Goal: Communication & Community: Answer question/provide support

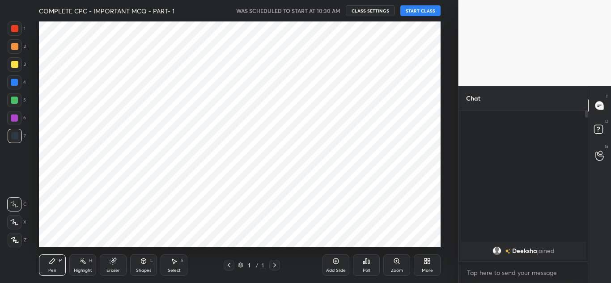
scroll to position [44505, 44308]
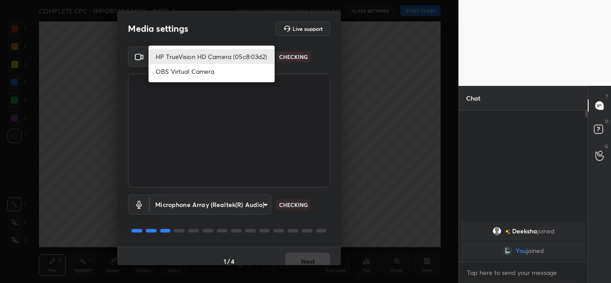
click at [236, 53] on body "1 2 3 4 5 6 7 C X Z C X Z E E Erase all H H COMPLETE CPC - IMPORTANT MCQ - PART…" at bounding box center [305, 141] width 611 height 283
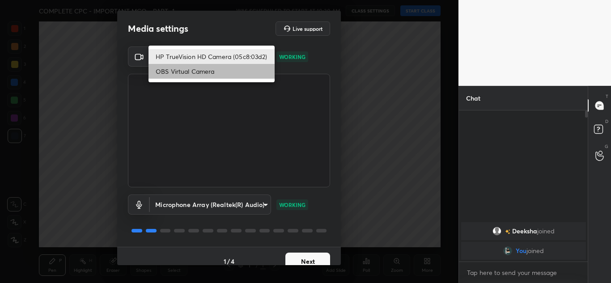
click at [192, 74] on li "OBS Virtual Camera" at bounding box center [212, 71] width 126 height 15
type input "6d1ede7b9e4f2b74204388792489e2eb0e068b84f5c50369689df4cede739b88"
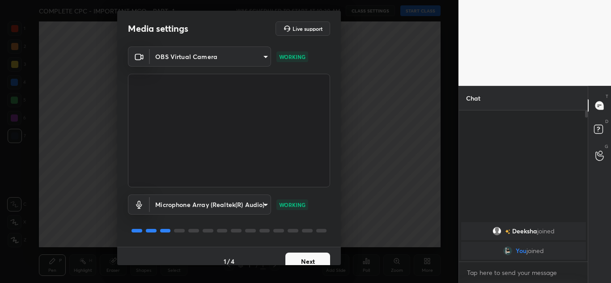
click at [297, 258] on button "Next" at bounding box center [307, 262] width 45 height 18
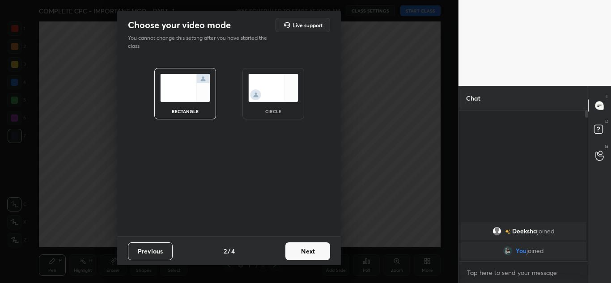
click at [248, 91] on img at bounding box center [273, 88] width 50 height 28
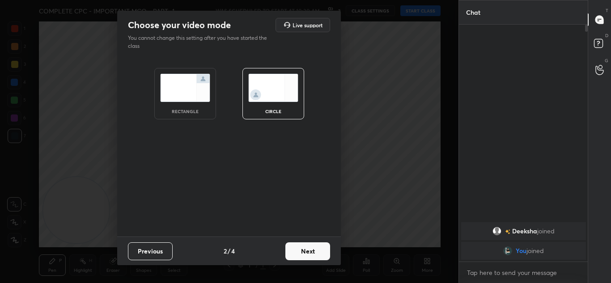
scroll to position [160, 126]
click at [309, 250] on button "Next" at bounding box center [307, 251] width 45 height 18
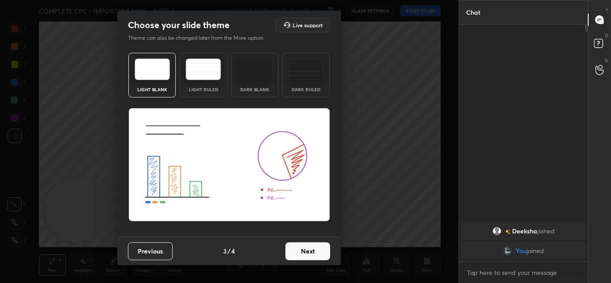
click at [299, 259] on button "Next" at bounding box center [307, 251] width 45 height 18
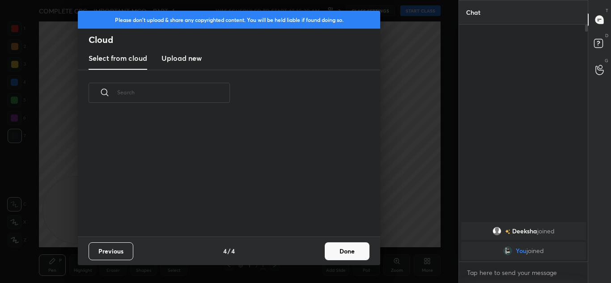
scroll to position [121, 287]
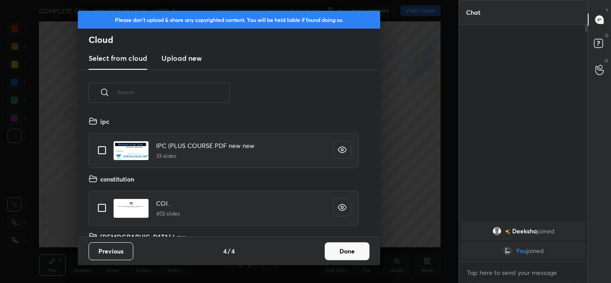
click at [333, 246] on button "Done" at bounding box center [347, 251] width 45 height 18
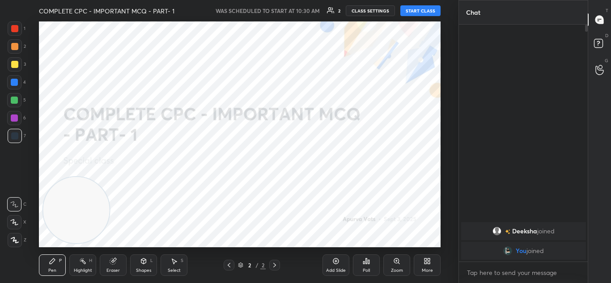
click at [420, 12] on button "START CLASS" at bounding box center [420, 10] width 40 height 11
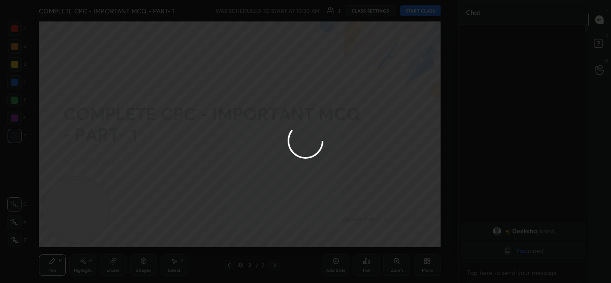
type textarea "x"
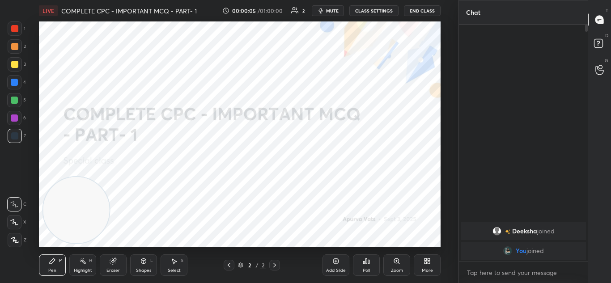
click at [320, 11] on icon "button" at bounding box center [321, 10] width 4 height 5
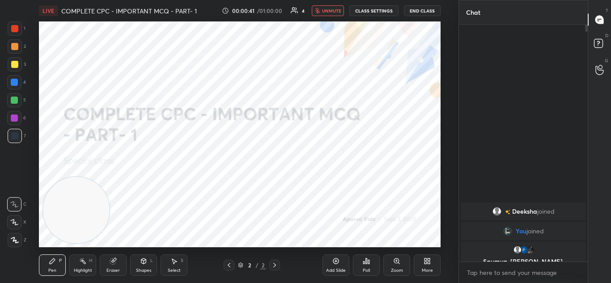
click at [422, 257] on div "More" at bounding box center [427, 265] width 27 height 21
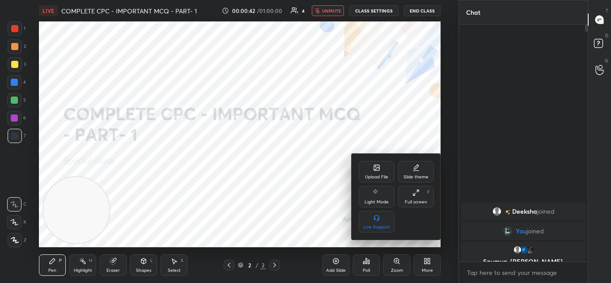
click at [368, 173] on div "Upload File" at bounding box center [377, 171] width 36 height 21
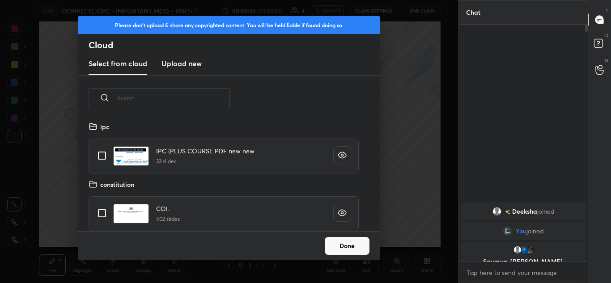
scroll to position [110, 287]
click at [165, 67] on h3 "Upload new" at bounding box center [181, 63] width 40 height 11
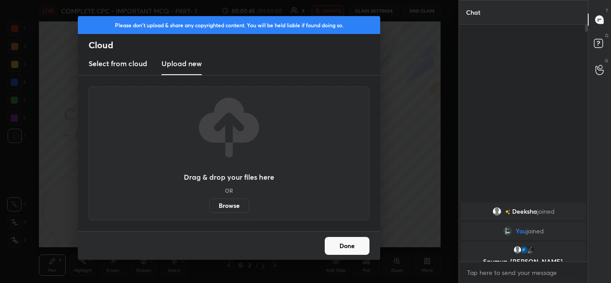
click at [223, 207] on label "Browse" at bounding box center [229, 206] width 40 height 14
click at [209, 207] on input "Browse" at bounding box center [209, 206] width 0 height 14
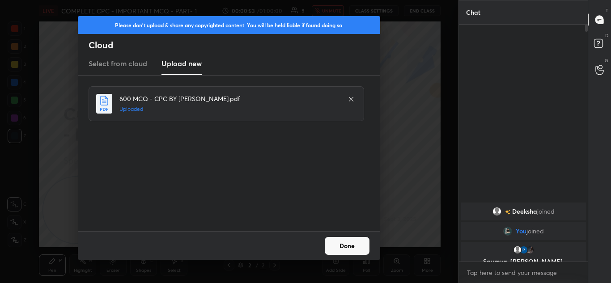
click at [359, 240] on button "Done" at bounding box center [347, 246] width 45 height 18
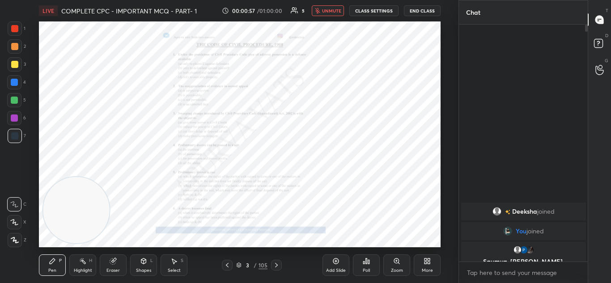
click at [225, 262] on icon at bounding box center [227, 265] width 7 height 7
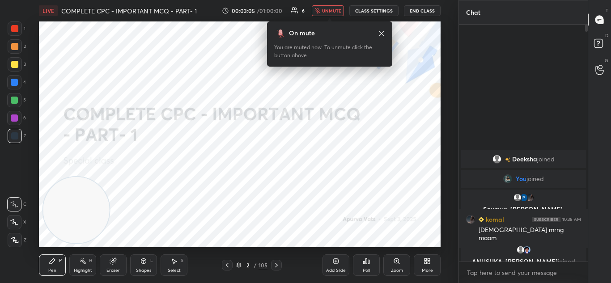
click at [331, 10] on span "unmute" at bounding box center [331, 11] width 19 height 6
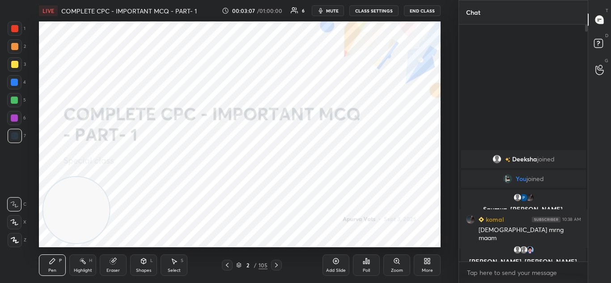
click at [357, 7] on button "CLASS SETTINGS" at bounding box center [373, 10] width 49 height 11
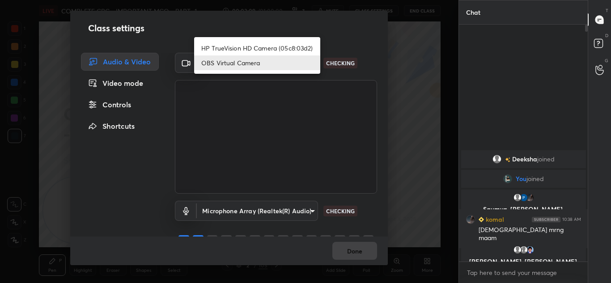
click at [281, 58] on body "1 2 3 4 5 6 7 C X Z C X Z E E Erase all H H LIVE COMPLETE CPC - IMPORTANT MCQ -…" at bounding box center [305, 141] width 611 height 283
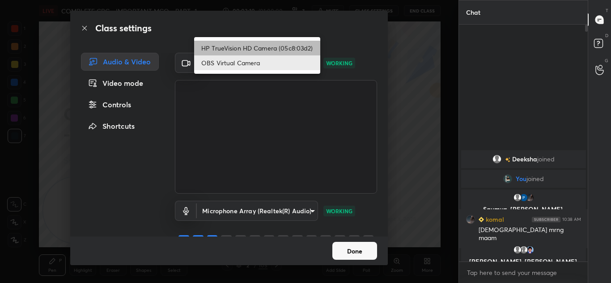
click at [268, 46] on li "HP TrueVision HD Camera (05c8:03d2)" at bounding box center [257, 48] width 126 height 15
type input "20696c71a14a6a0581f57ab44aa2f44f0734995074abb79df16b9c113724ac47"
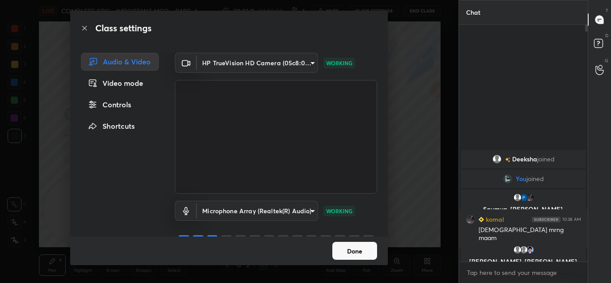
scroll to position [216, 126]
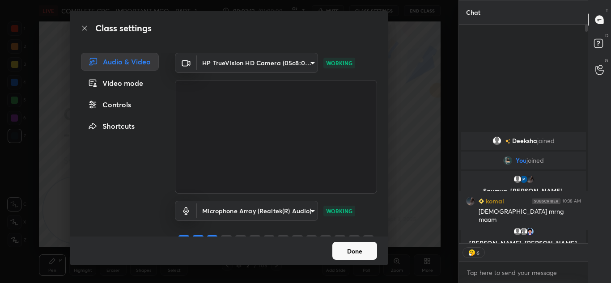
click at [348, 251] on button "Done" at bounding box center [354, 251] width 45 height 18
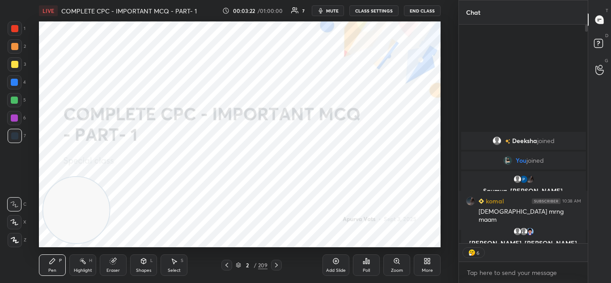
type textarea "x"
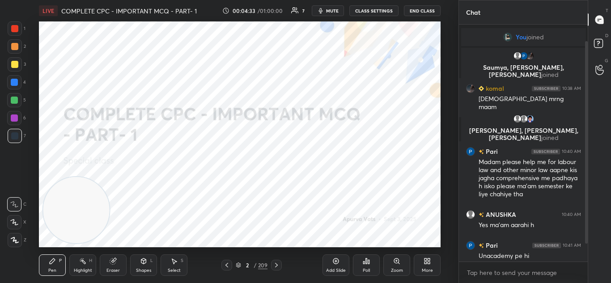
scroll to position [61, 0]
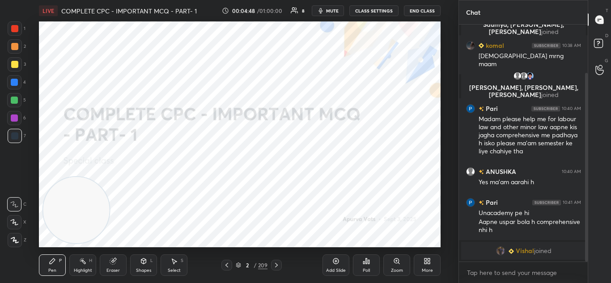
click at [496, 250] on img "grid" at bounding box center [500, 250] width 9 height 9
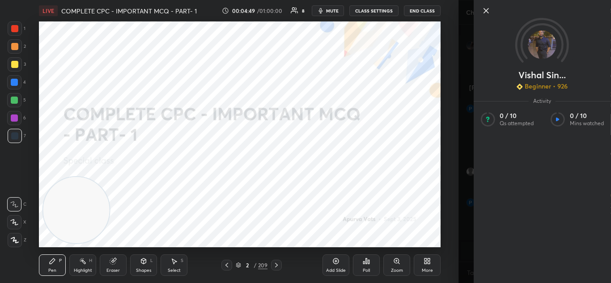
scroll to position [92, 0]
click at [486, 12] on icon at bounding box center [485, 10] width 11 height 11
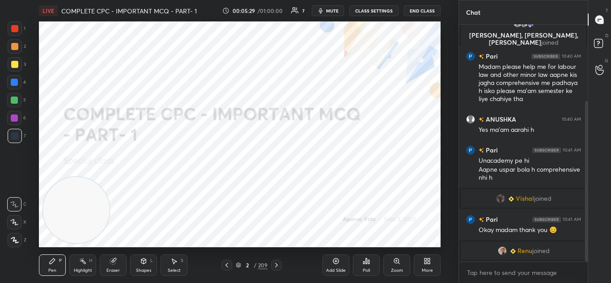
scroll to position [144, 0]
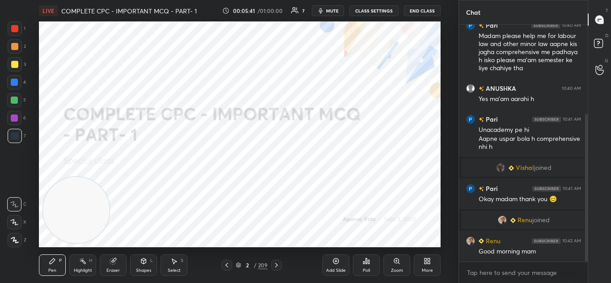
click at [15, 242] on icon at bounding box center [15, 240] width 8 height 6
click at [275, 264] on icon at bounding box center [276, 265] width 7 height 7
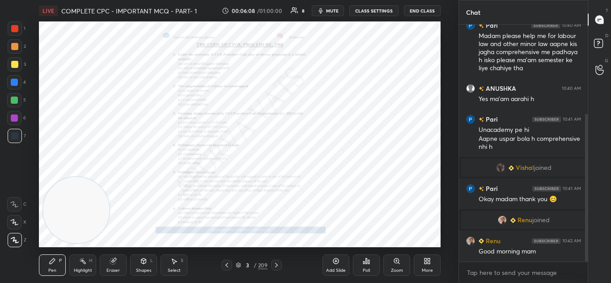
click at [230, 265] on div at bounding box center [226, 265] width 11 height 11
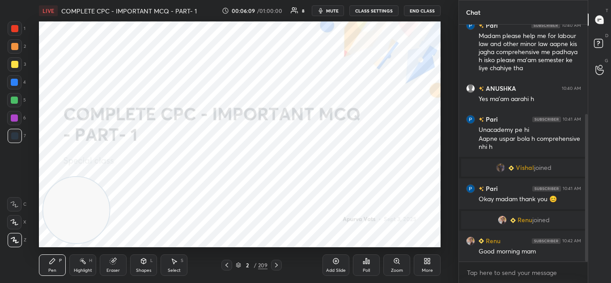
scroll to position [175, 0]
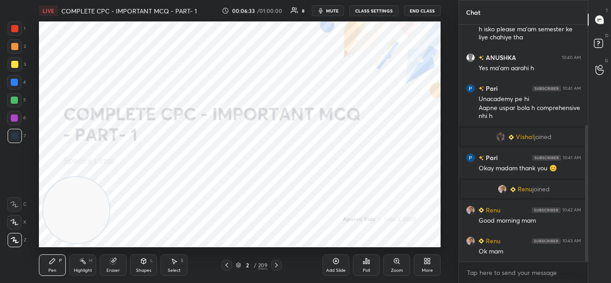
click at [276, 268] on icon at bounding box center [276, 265] width 7 height 7
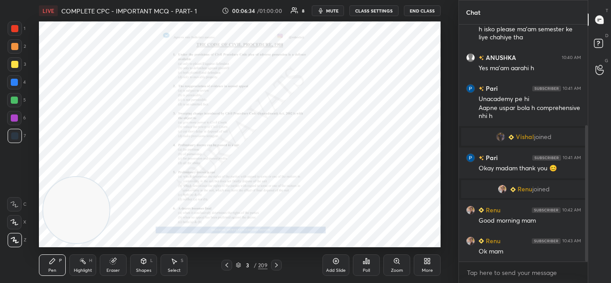
click at [403, 267] on div "Zoom" at bounding box center [396, 265] width 27 height 21
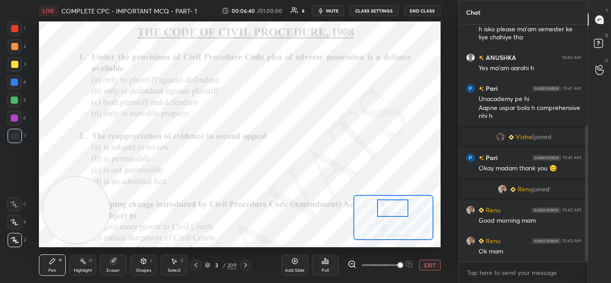
click at [11, 28] on div at bounding box center [14, 28] width 7 height 7
click at [17, 193] on div "1 2 3 4 5 6 7 C X Z C X Z E E Erase all H H" at bounding box center [14, 134] width 29 height 226
click at [17, 202] on icon at bounding box center [14, 204] width 8 height 6
click at [321, 267] on div "Poll" at bounding box center [325, 265] width 27 height 21
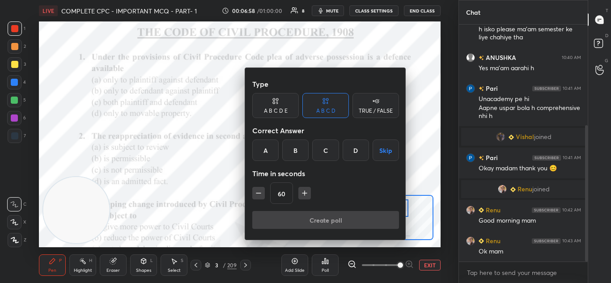
click at [294, 154] on div "B" at bounding box center [295, 150] width 26 height 21
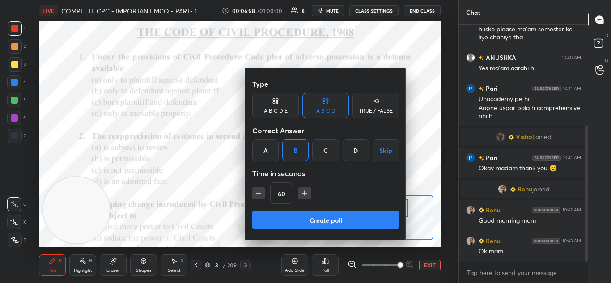
click at [255, 195] on icon "button" at bounding box center [258, 193] width 9 height 9
type input "45"
click at [294, 221] on button "Create poll" at bounding box center [325, 220] width 147 height 18
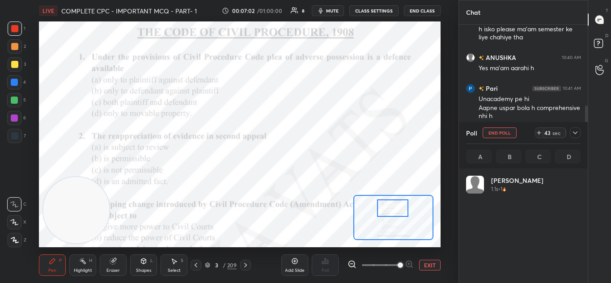
scroll to position [105, 112]
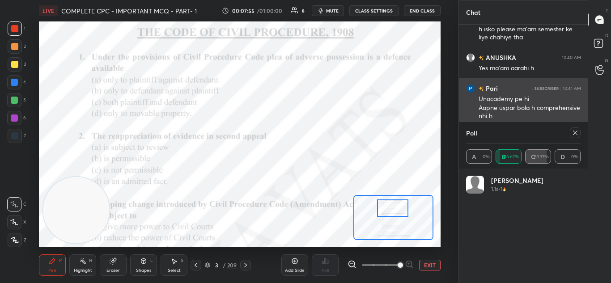
click at [576, 132] on icon at bounding box center [575, 132] width 7 height 7
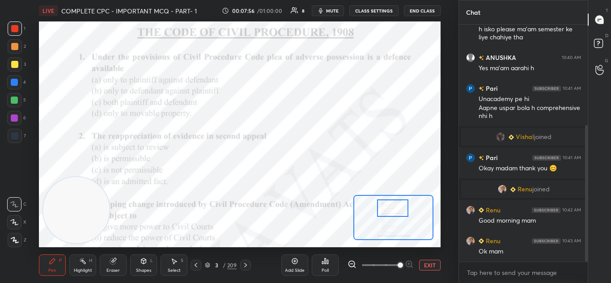
scroll to position [0, 0]
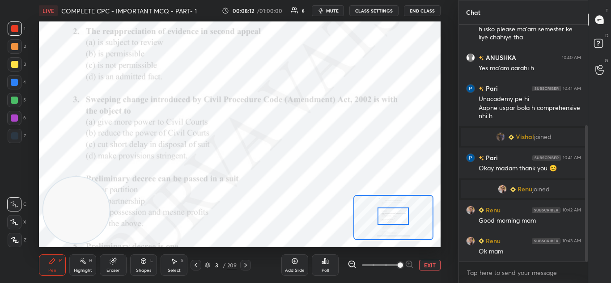
click at [325, 268] on div "Poll" at bounding box center [325, 270] width 7 height 4
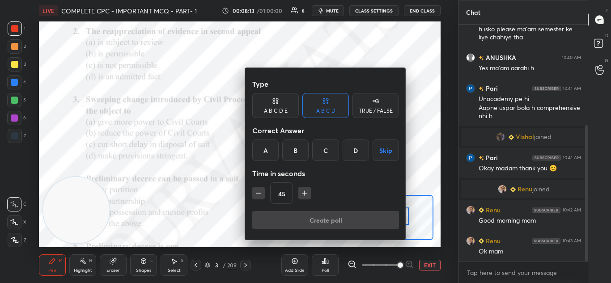
click at [318, 146] on div "C" at bounding box center [325, 150] width 26 height 21
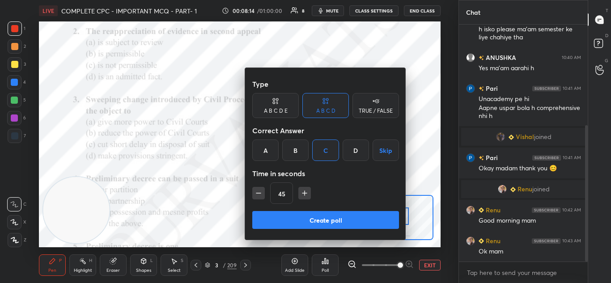
click at [312, 221] on button "Create poll" at bounding box center [325, 220] width 147 height 18
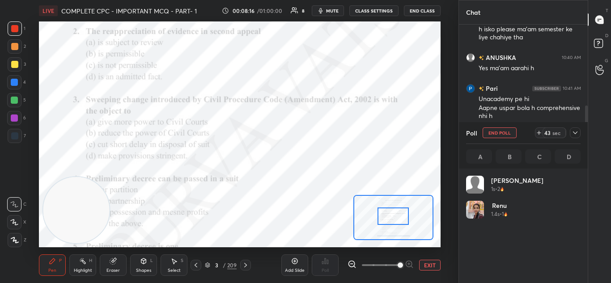
scroll to position [105, 112]
click at [570, 136] on div at bounding box center [575, 132] width 11 height 11
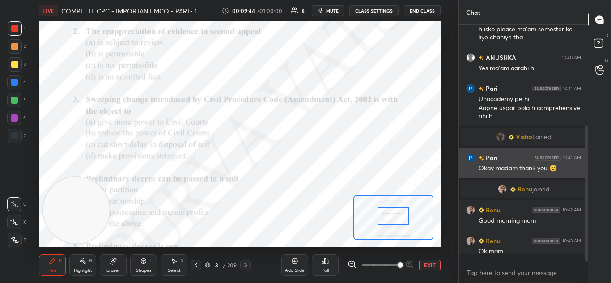
scroll to position [157, 126]
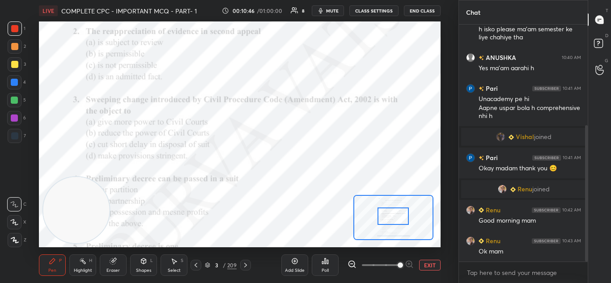
click at [327, 269] on div "Poll" at bounding box center [325, 270] width 7 height 4
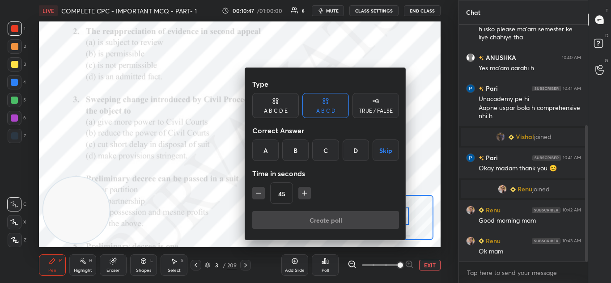
click at [318, 149] on div "C" at bounding box center [325, 150] width 26 height 21
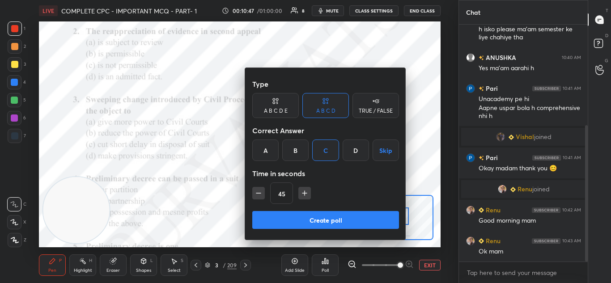
click at [315, 218] on button "Create poll" at bounding box center [325, 220] width 147 height 18
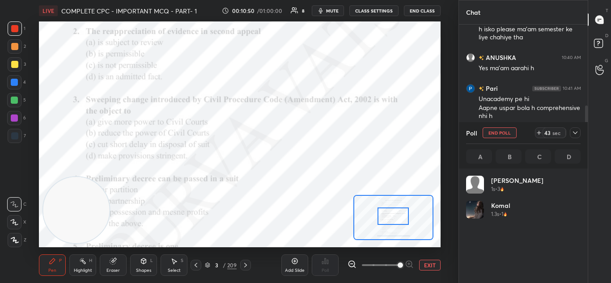
scroll to position [105, 112]
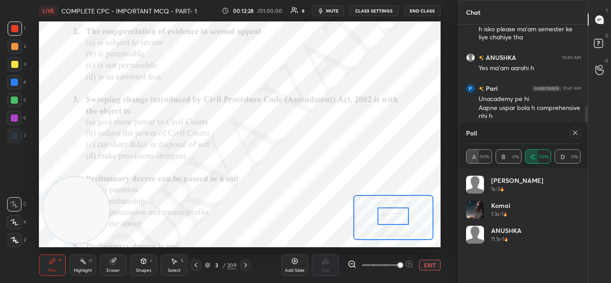
click at [577, 132] on icon at bounding box center [575, 132] width 7 height 7
type textarea "x"
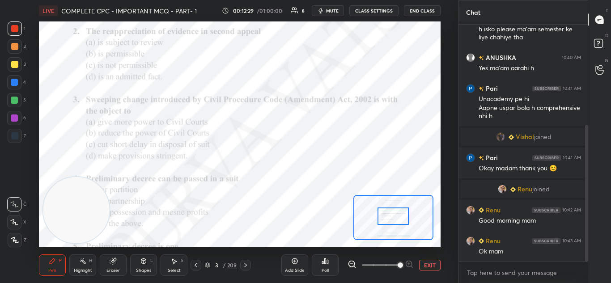
scroll to position [160, 126]
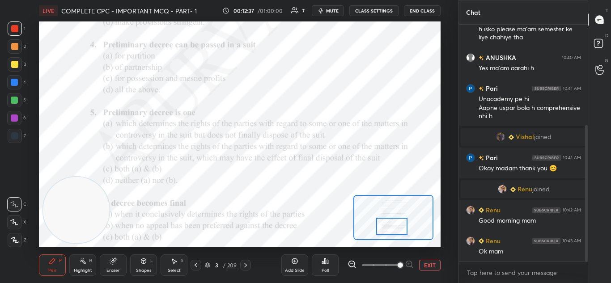
click at [327, 267] on div "Poll" at bounding box center [325, 265] width 27 height 21
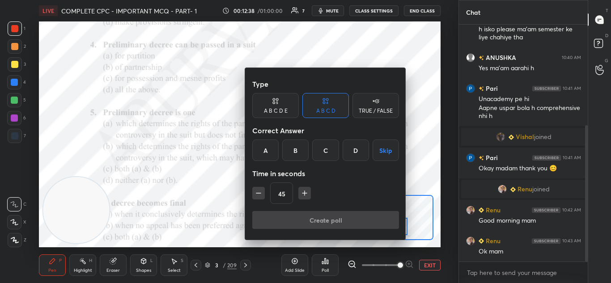
click at [353, 154] on div "D" at bounding box center [356, 150] width 26 height 21
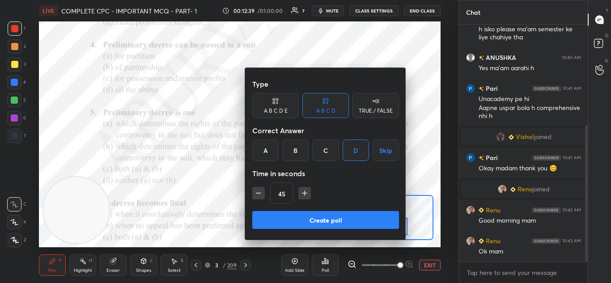
click at [302, 195] on icon "button" at bounding box center [304, 193] width 9 height 9
type input "60"
click at [304, 217] on button "Create poll" at bounding box center [325, 220] width 147 height 18
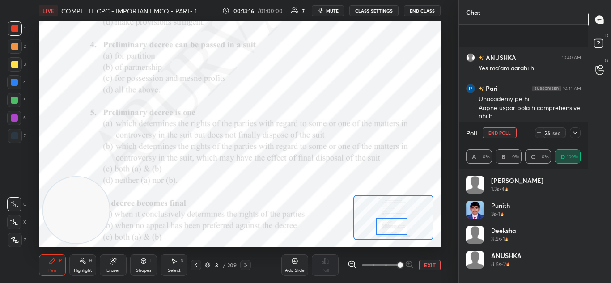
scroll to position [243, 0]
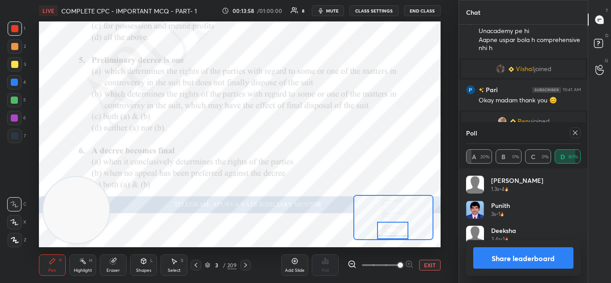
click at [483, 259] on button "Share leaderboard" at bounding box center [523, 257] width 101 height 21
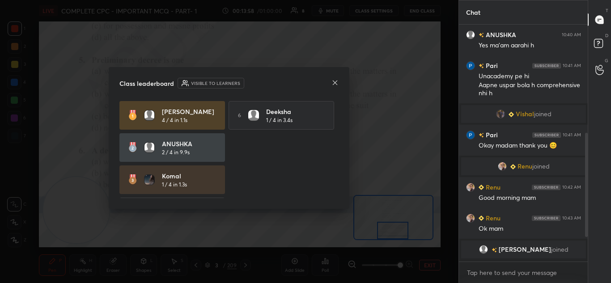
scroll to position [160, 126]
click at [344, 81] on div "Class leaderboard Visible to learners hanuman 4 / 4 in 1.1s 6 [PERSON_NAME] 1 /…" at bounding box center [229, 138] width 241 height 142
click at [335, 80] on icon at bounding box center [334, 82] width 7 height 7
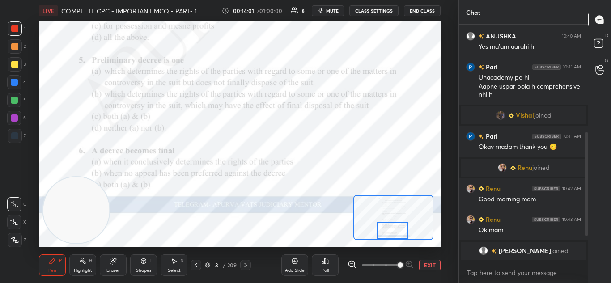
click at [321, 267] on div "Poll" at bounding box center [325, 265] width 27 height 21
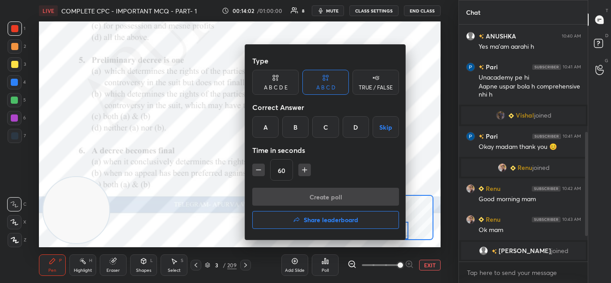
click at [269, 121] on div "A" at bounding box center [265, 126] width 26 height 21
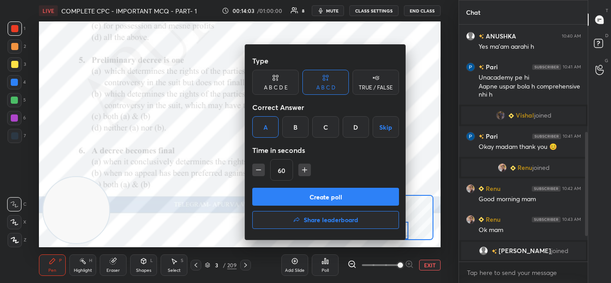
click at [290, 195] on button "Create poll" at bounding box center [325, 197] width 147 height 18
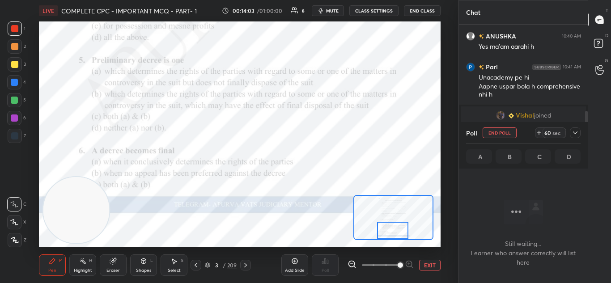
scroll to position [114, 126]
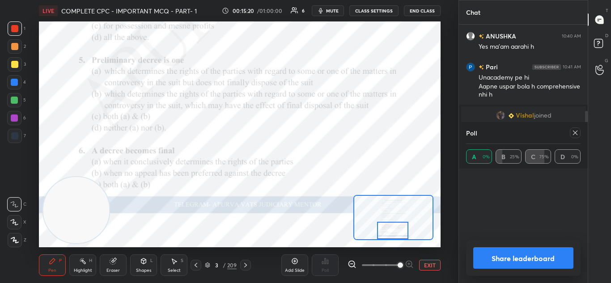
click at [503, 259] on button "Share leaderboard" at bounding box center [523, 257] width 101 height 21
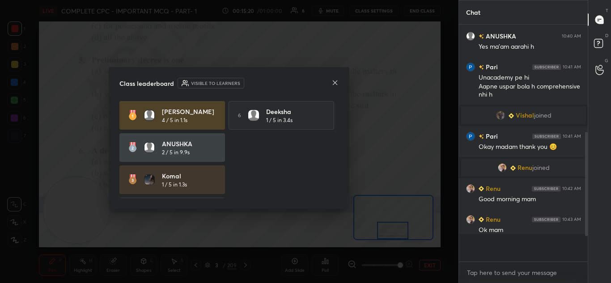
scroll to position [3, 3]
click at [334, 83] on icon at bounding box center [334, 82] width 7 height 7
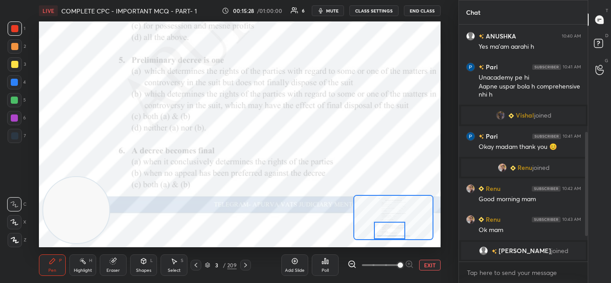
click at [246, 259] on div "Pen P Highlight H Eraser Shapes L Select S 3 / 209 Add Slide Poll EXIT" at bounding box center [240, 265] width 402 height 36
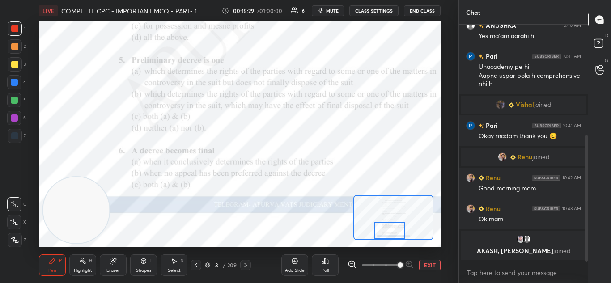
click at [245, 264] on icon at bounding box center [245, 265] width 7 height 7
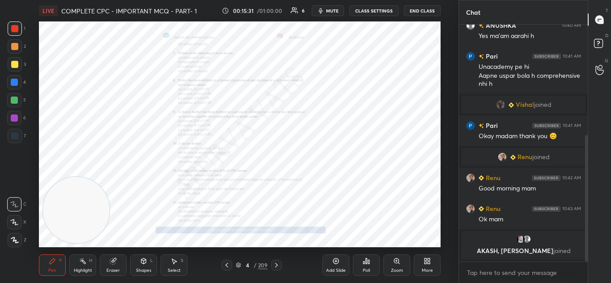
click at [225, 264] on icon at bounding box center [226, 265] width 7 height 7
click at [396, 262] on icon at bounding box center [396, 261] width 5 height 5
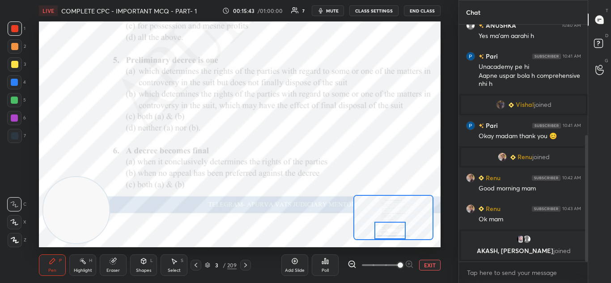
click at [327, 265] on div "Poll" at bounding box center [325, 265] width 27 height 21
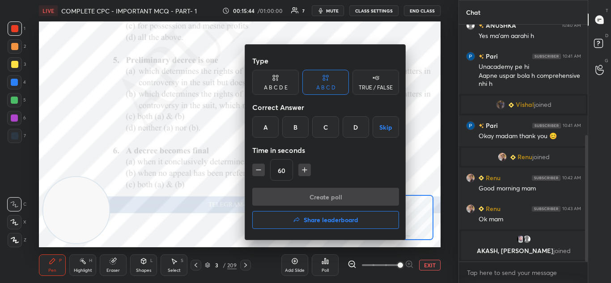
click at [318, 132] on div "C" at bounding box center [325, 126] width 26 height 21
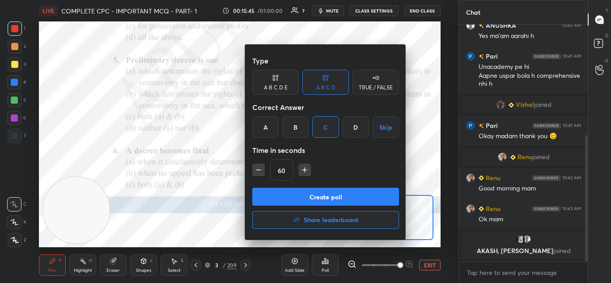
click at [313, 193] on button "Create poll" at bounding box center [325, 197] width 147 height 18
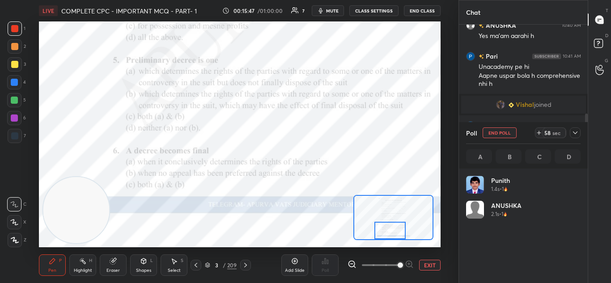
scroll to position [105, 112]
click at [574, 132] on icon at bounding box center [575, 132] width 7 height 7
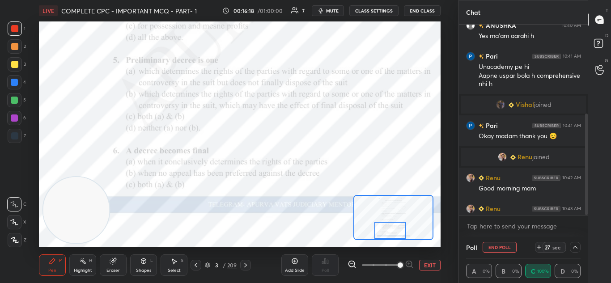
scroll to position [254, 0]
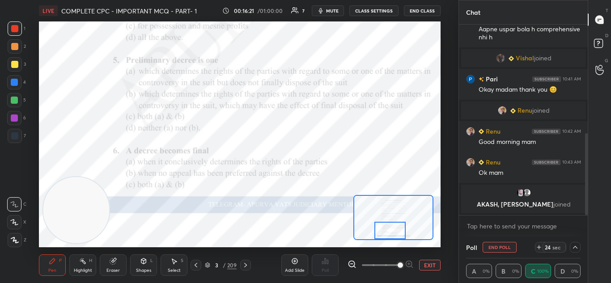
click at [521, 192] on img "grid" at bounding box center [520, 192] width 9 height 9
click at [578, 246] on icon at bounding box center [575, 247] width 7 height 7
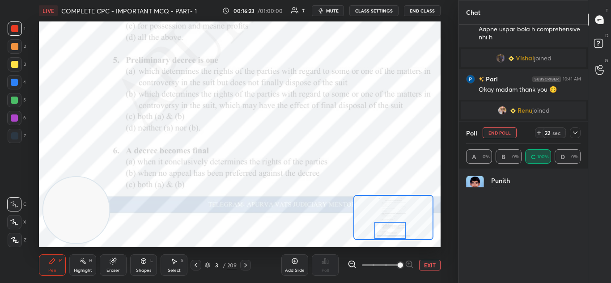
scroll to position [105, 112]
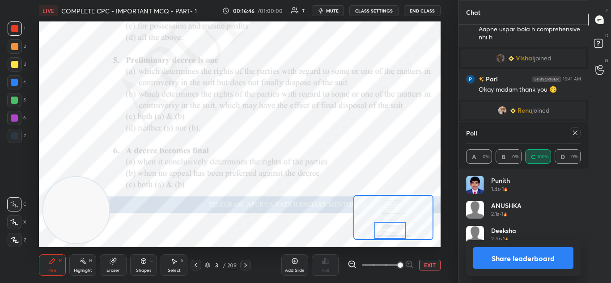
click at [502, 255] on button "Share leaderboard" at bounding box center [523, 257] width 101 height 21
type textarea "x"
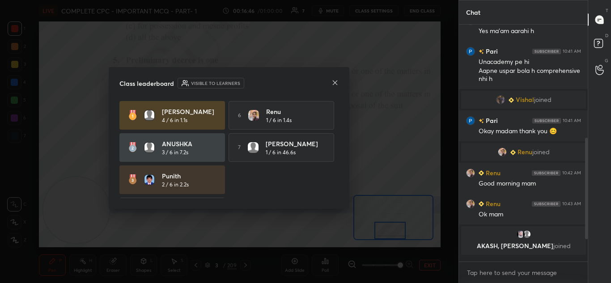
scroll to position [3, 3]
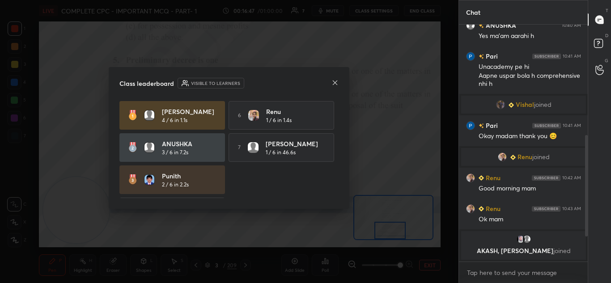
click at [332, 86] on div at bounding box center [334, 83] width 7 height 9
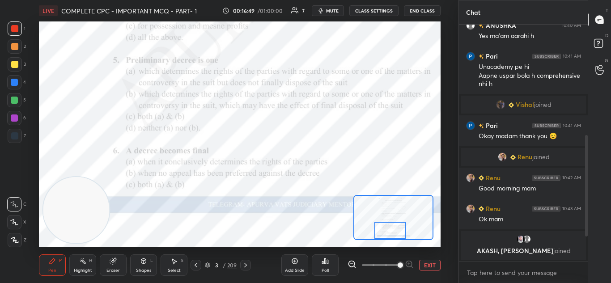
click at [248, 265] on icon at bounding box center [245, 265] width 7 height 7
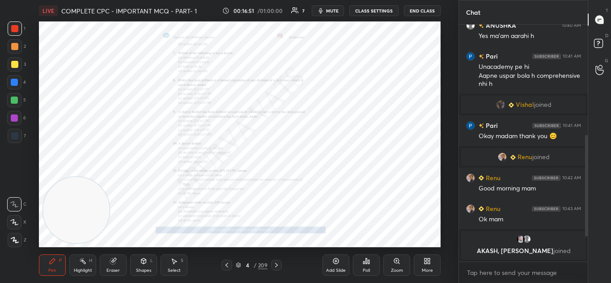
click at [391, 263] on div "Zoom" at bounding box center [396, 265] width 27 height 21
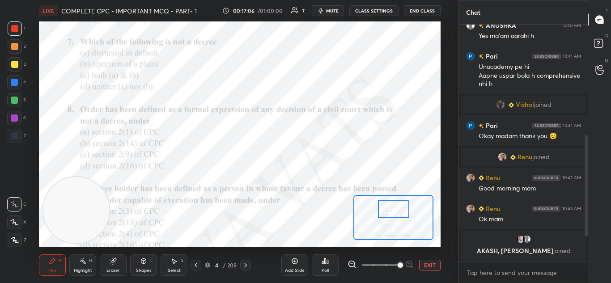
click at [325, 261] on icon at bounding box center [325, 261] width 1 height 5
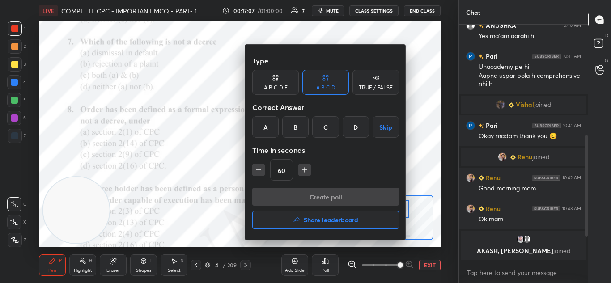
click at [263, 124] on div "A" at bounding box center [265, 126] width 26 height 21
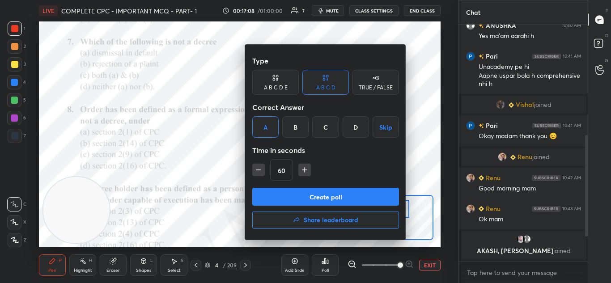
click at [257, 169] on icon "button" at bounding box center [258, 170] width 9 height 9
type input "45"
click at [293, 197] on button "Create poll" at bounding box center [325, 197] width 147 height 18
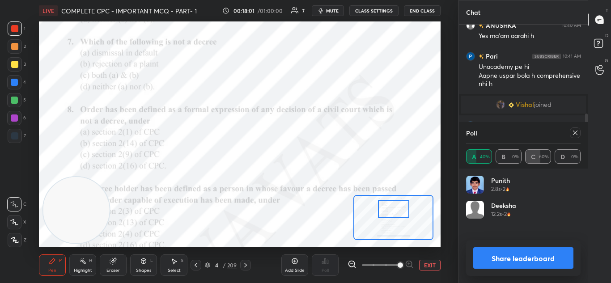
click at [502, 255] on button "Share leaderboard" at bounding box center [523, 257] width 101 height 21
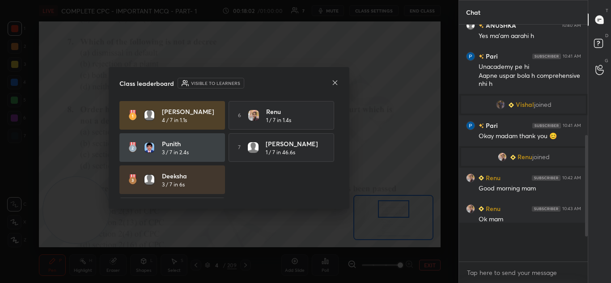
scroll to position [157, 126]
click at [335, 85] on icon at bounding box center [334, 82] width 7 height 7
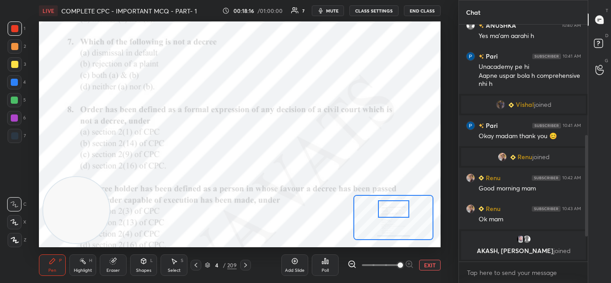
click at [326, 270] on div "Poll" at bounding box center [325, 270] width 7 height 4
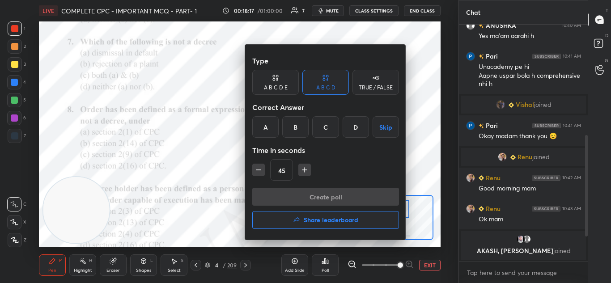
click at [290, 133] on div "B" at bounding box center [295, 126] width 26 height 21
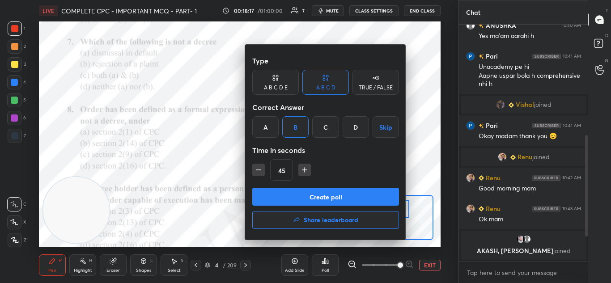
click at [293, 191] on button "Create poll" at bounding box center [325, 197] width 147 height 18
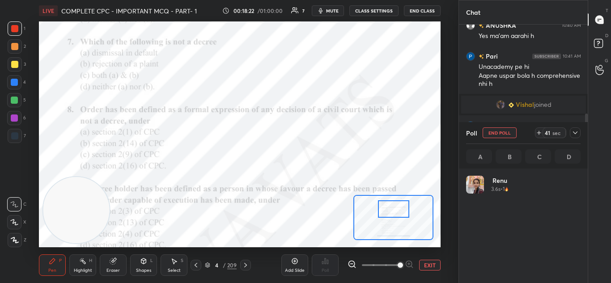
scroll to position [105, 112]
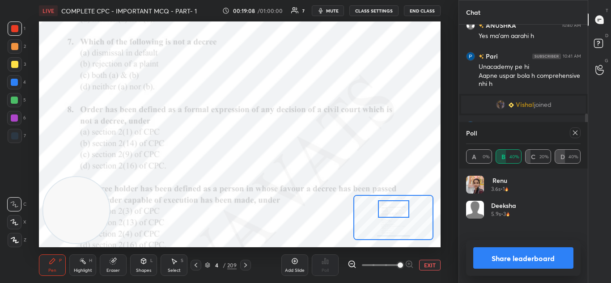
click at [486, 255] on button "Share leaderboard" at bounding box center [523, 257] width 101 height 21
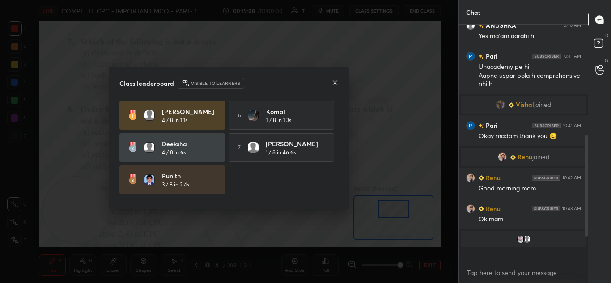
scroll to position [156, 126]
click at [333, 84] on icon at bounding box center [334, 82] width 7 height 7
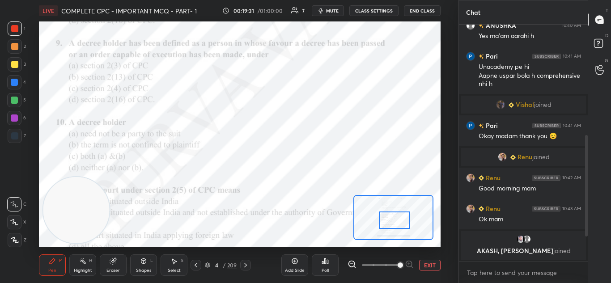
click at [325, 267] on div "Poll" at bounding box center [325, 265] width 27 height 21
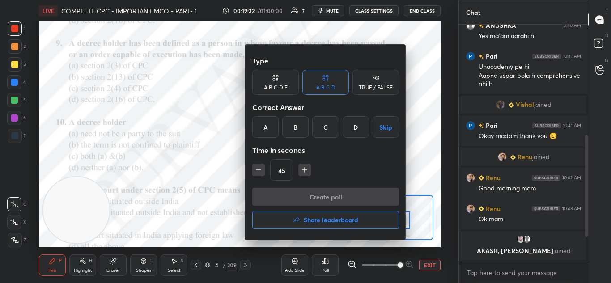
click at [262, 128] on div "A" at bounding box center [265, 126] width 26 height 21
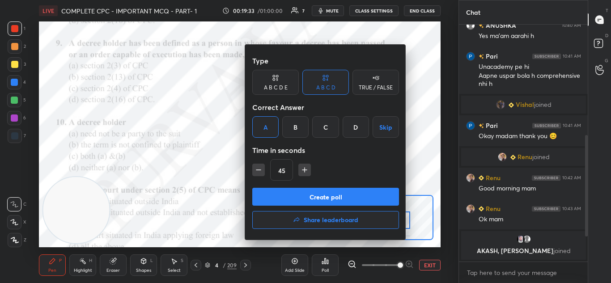
click at [303, 197] on button "Create poll" at bounding box center [325, 197] width 147 height 18
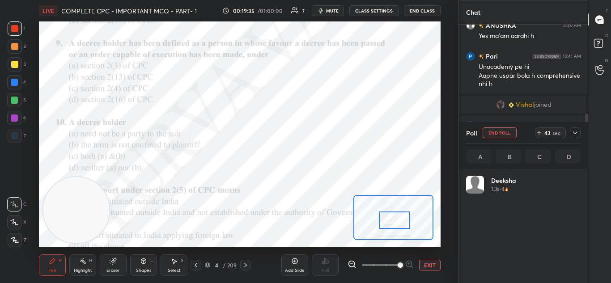
scroll to position [105, 112]
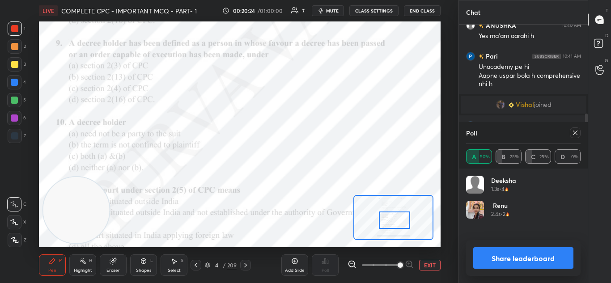
click at [503, 254] on button "Share leaderboard" at bounding box center [523, 257] width 101 height 21
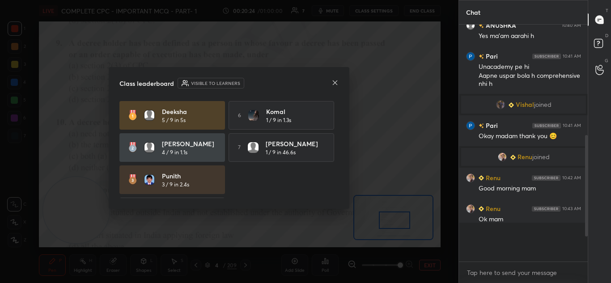
scroll to position [159, 126]
click at [335, 86] on div at bounding box center [334, 83] width 7 height 9
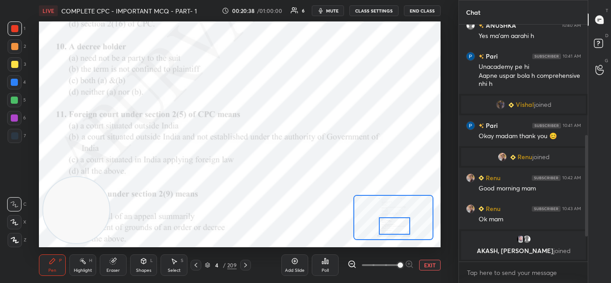
click at [327, 260] on icon at bounding box center [325, 261] width 7 height 7
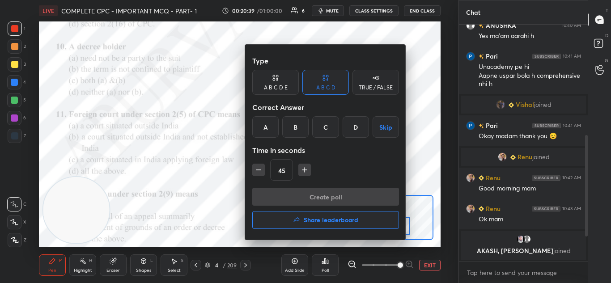
click at [322, 132] on div "C" at bounding box center [325, 126] width 26 height 21
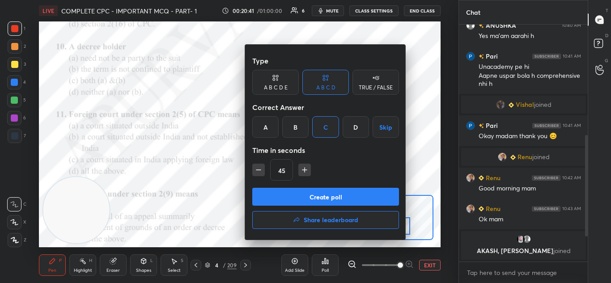
click at [322, 195] on button "Create poll" at bounding box center [325, 197] width 147 height 18
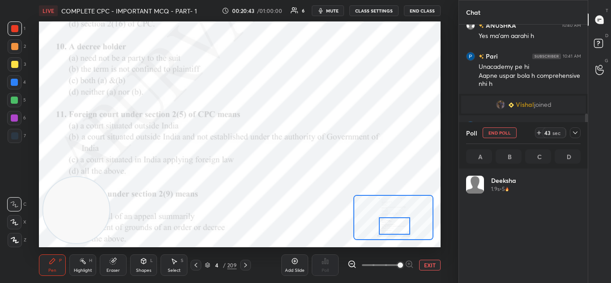
scroll to position [105, 112]
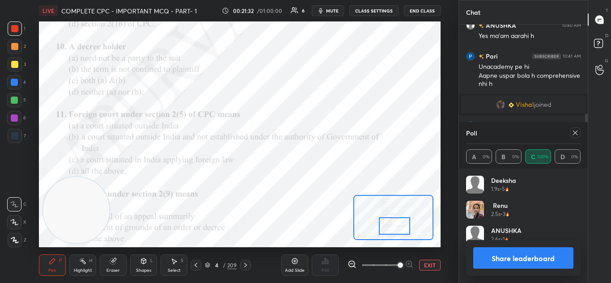
click at [480, 178] on img "grid" at bounding box center [475, 185] width 18 height 18
click at [480, 228] on img "grid" at bounding box center [475, 235] width 18 height 18
click at [489, 261] on button "Share leaderboard" at bounding box center [523, 257] width 101 height 21
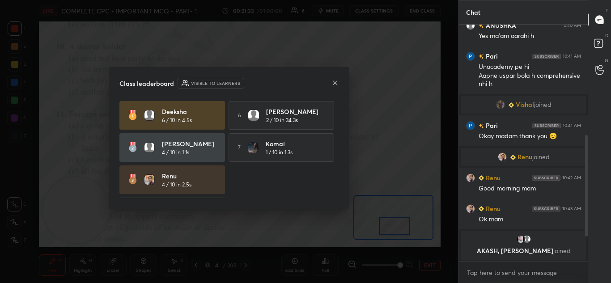
scroll to position [3, 3]
click at [336, 81] on icon at bounding box center [334, 82] width 7 height 7
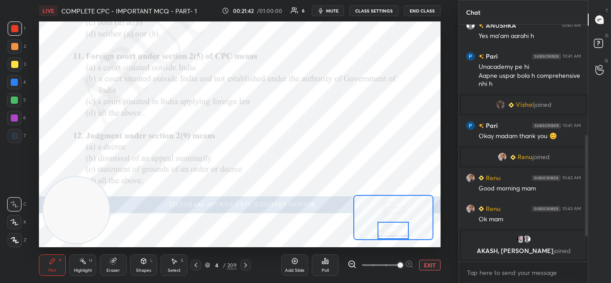
click at [331, 267] on div "Poll" at bounding box center [325, 265] width 27 height 21
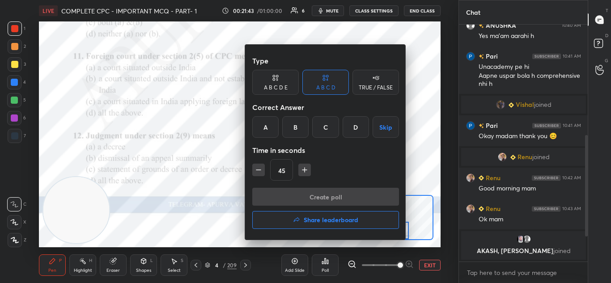
click at [294, 132] on div "B" at bounding box center [295, 126] width 26 height 21
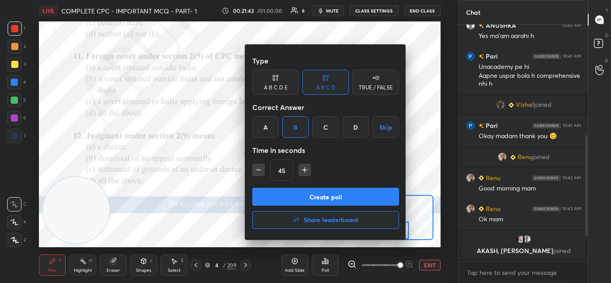
click at [306, 197] on button "Create poll" at bounding box center [325, 197] width 147 height 18
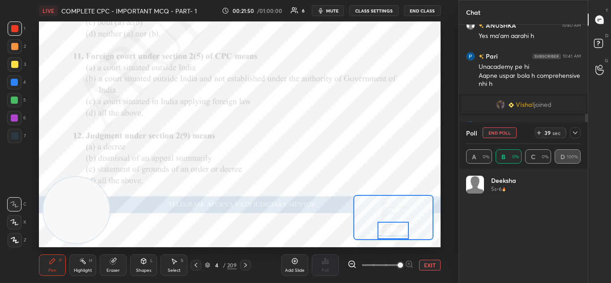
scroll to position [105, 112]
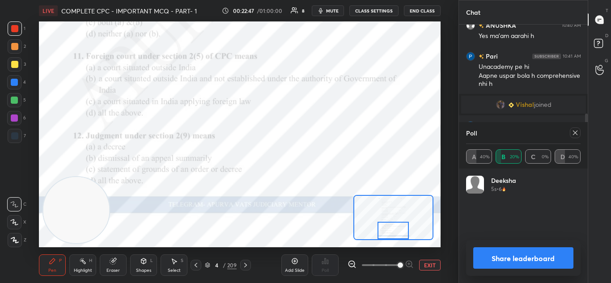
click at [493, 258] on button "Share leaderboard" at bounding box center [523, 257] width 101 height 21
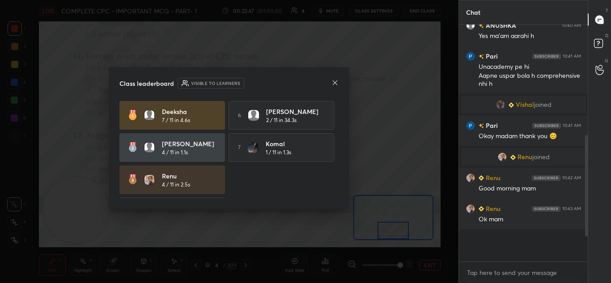
scroll to position [159, 126]
click at [330, 82] on div "Class leaderboard Visible to learners" at bounding box center [228, 83] width 219 height 11
click at [333, 82] on icon at bounding box center [334, 82] width 7 height 7
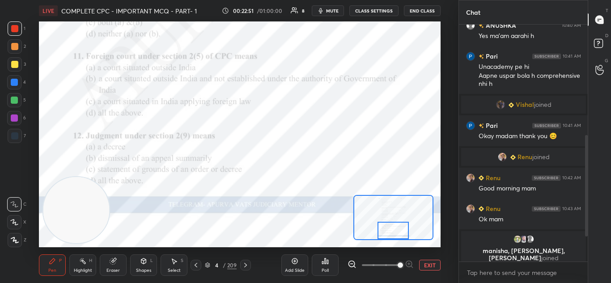
click at [486, 255] on div "manisha, [PERSON_NAME], [PERSON_NAME] joined" at bounding box center [523, 249] width 125 height 36
click at [517, 239] on img "grid" at bounding box center [517, 239] width 9 height 9
click at [518, 241] on img "grid" at bounding box center [517, 239] width 9 height 9
click at [514, 240] on img "grid" at bounding box center [517, 239] width 9 height 9
click at [331, 264] on div "Poll" at bounding box center [325, 265] width 27 height 21
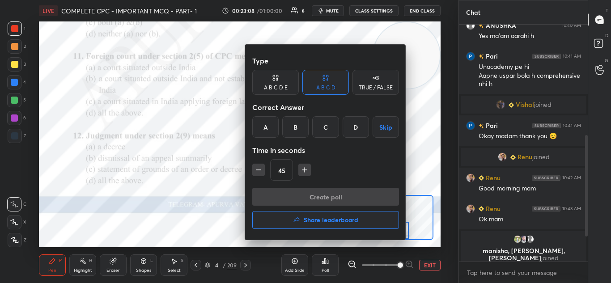
click at [318, 132] on div "C" at bounding box center [325, 126] width 26 height 21
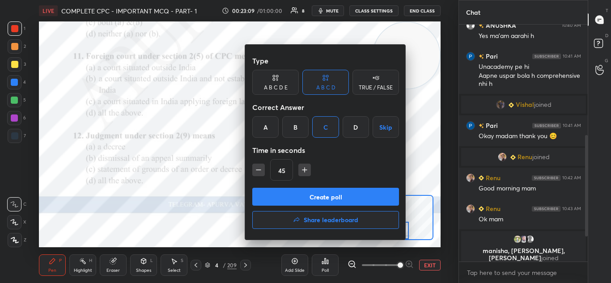
click at [319, 197] on button "Create poll" at bounding box center [325, 197] width 147 height 18
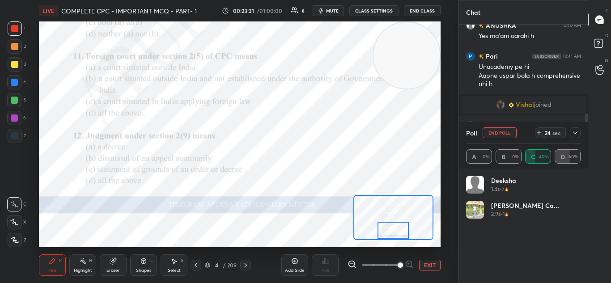
scroll to position [261, 0]
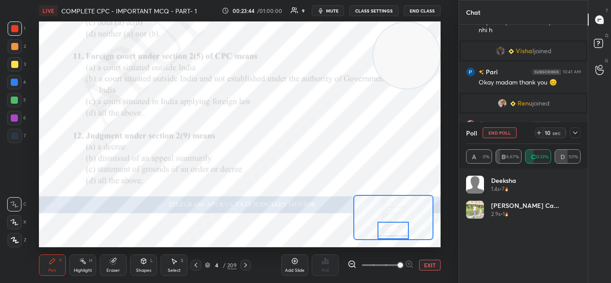
click at [478, 251] on div "[PERSON_NAME] 1.4s • 7 [PERSON_NAME] ca... 2.9s • 1" at bounding box center [523, 229] width 115 height 107
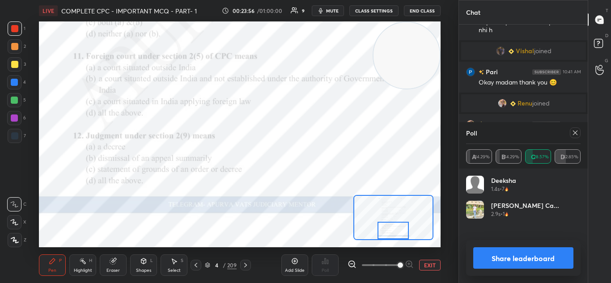
click at [489, 252] on button "Share leaderboard" at bounding box center [523, 257] width 101 height 21
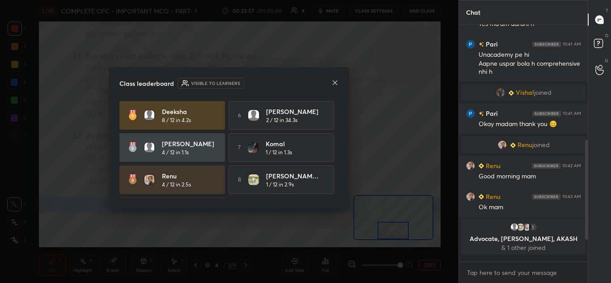
scroll to position [3, 3]
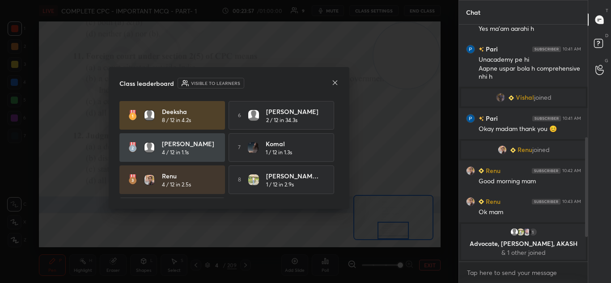
click at [335, 88] on div "Class leaderboard Visible to learners" at bounding box center [228, 83] width 219 height 11
click at [335, 87] on div at bounding box center [334, 83] width 7 height 9
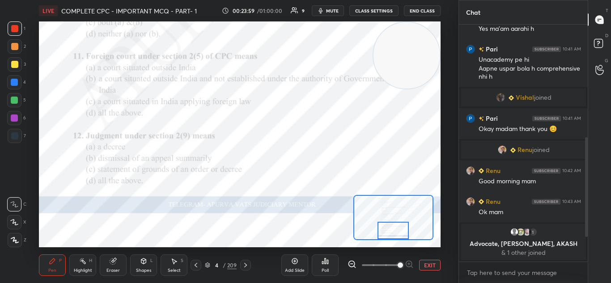
click at [248, 263] on icon at bounding box center [245, 265] width 7 height 7
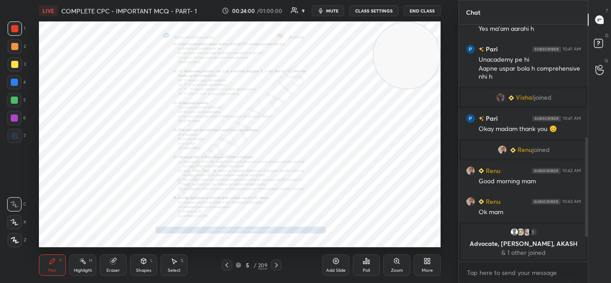
click at [392, 263] on div "Zoom" at bounding box center [396, 265] width 27 height 21
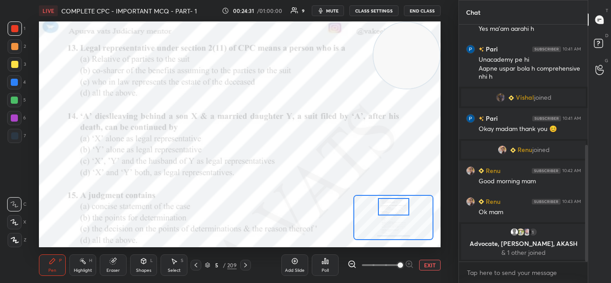
scroll to position [245, 0]
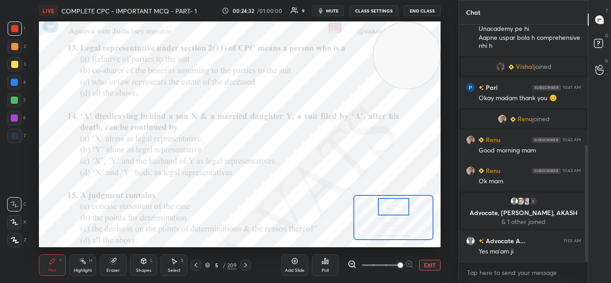
click at [488, 267] on body "1 2 3 4 5 6 7 C X Z C X Z E E Erase all H H LIVE COMPLETE CPC - IMPORTANT MCQ -…" at bounding box center [305, 141] width 611 height 283
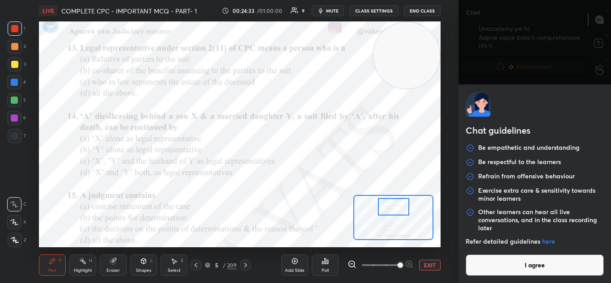
click at [487, 268] on button "I agree" at bounding box center [535, 265] width 139 height 21
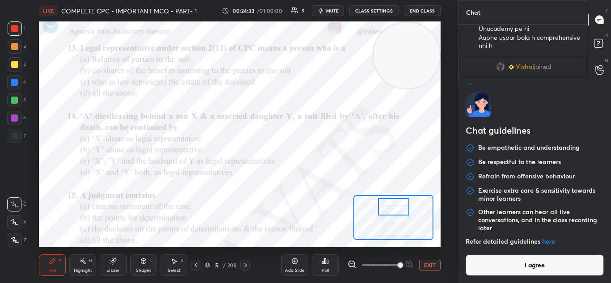
type textarea "x"
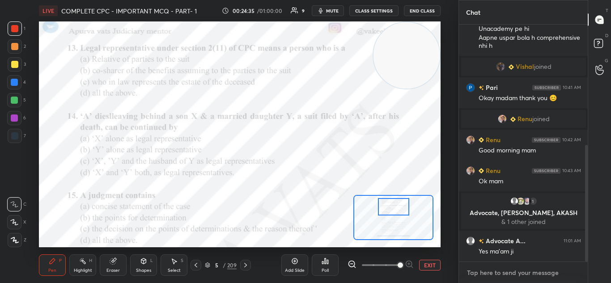
type textarea "x"
click at [572, 271] on icon at bounding box center [573, 272] width 7 height 7
type textarea "x"
click at [493, 272] on textarea at bounding box center [514, 272] width 97 height 22
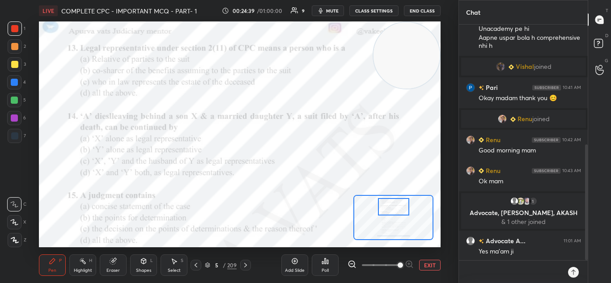
paste textarea "[URL][DOMAIN_NAME]"
type textarea "[URL][DOMAIN_NAME]"
type textarea "x"
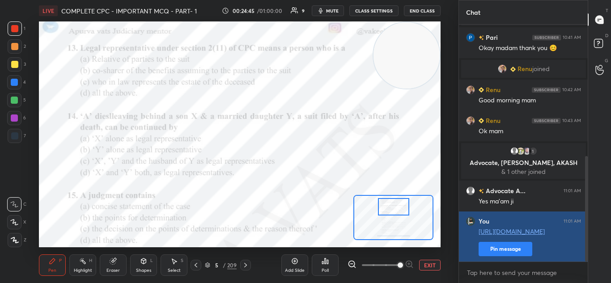
click at [490, 250] on button "Pin message" at bounding box center [506, 249] width 54 height 14
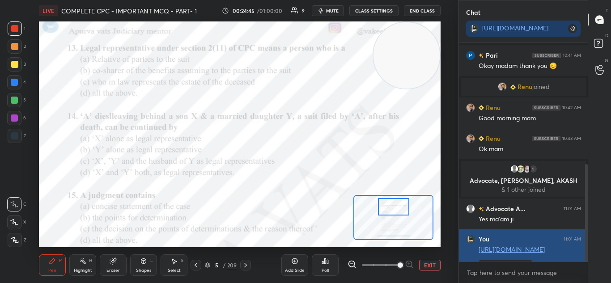
scroll to position [142, 126]
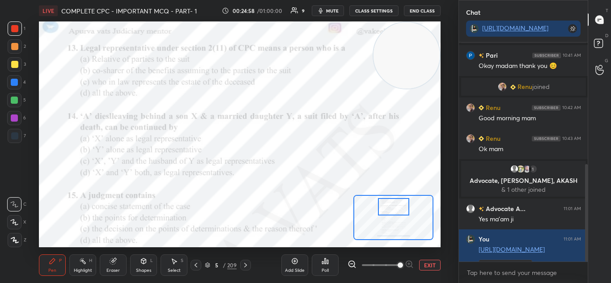
click at [323, 262] on icon at bounding box center [322, 263] width 1 height 2
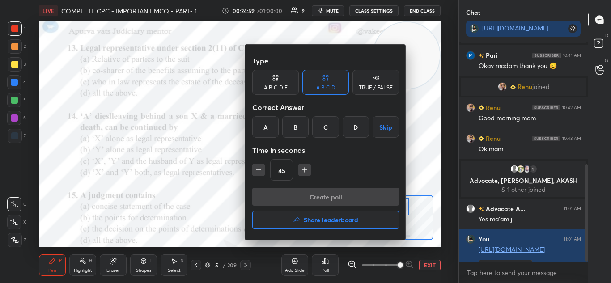
click at [323, 132] on div "C" at bounding box center [325, 126] width 26 height 21
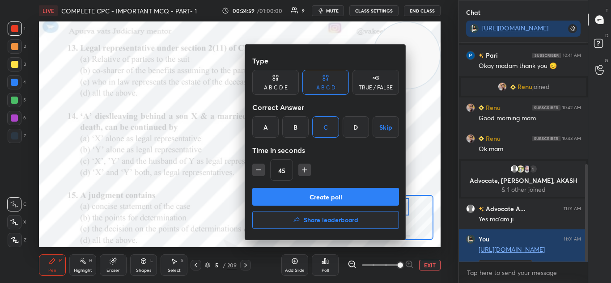
click at [310, 194] on button "Create poll" at bounding box center [325, 197] width 147 height 18
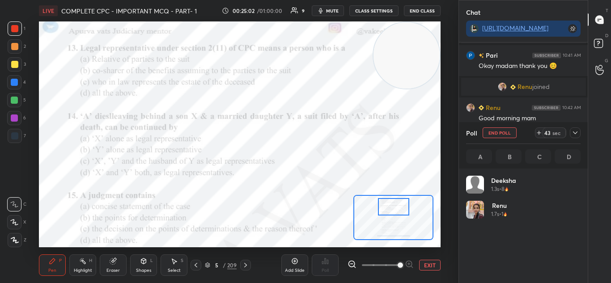
scroll to position [3, 3]
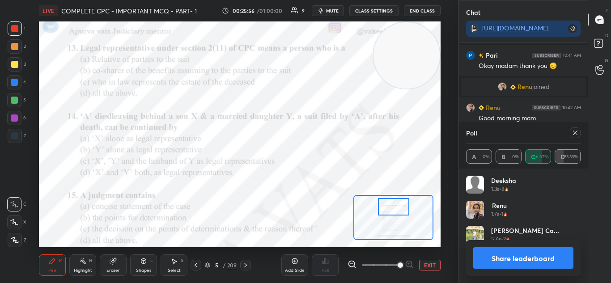
click at [510, 256] on button "Share leaderboard" at bounding box center [523, 257] width 101 height 21
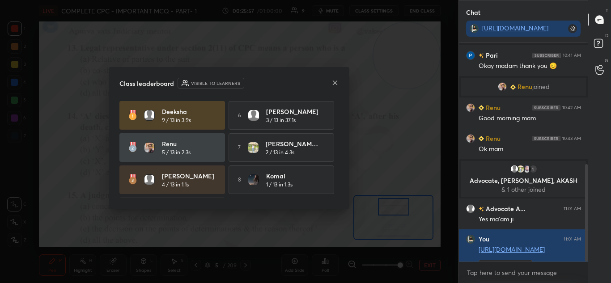
scroll to position [142, 126]
click at [334, 82] on icon at bounding box center [334, 82] width 7 height 7
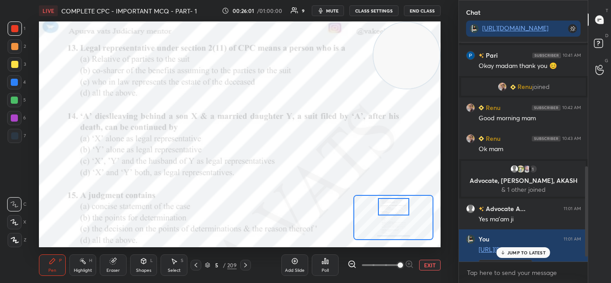
scroll to position [313, 0]
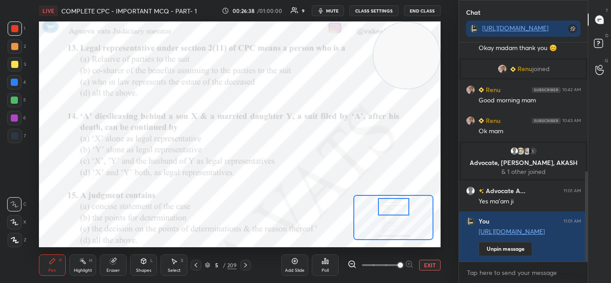
click at [325, 266] on div "Poll" at bounding box center [325, 265] width 27 height 21
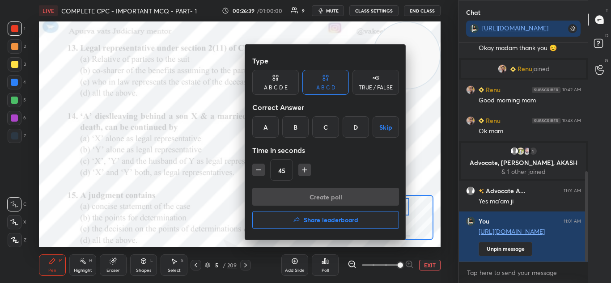
click at [350, 132] on div "D" at bounding box center [356, 126] width 26 height 21
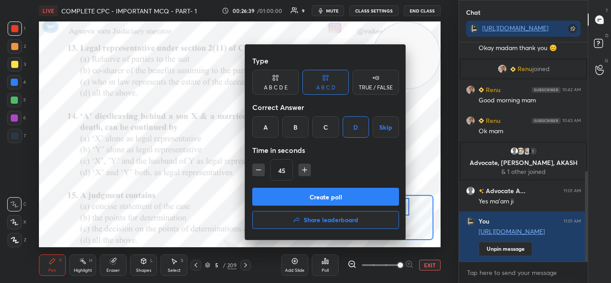
click at [332, 193] on button "Create poll" at bounding box center [325, 197] width 147 height 18
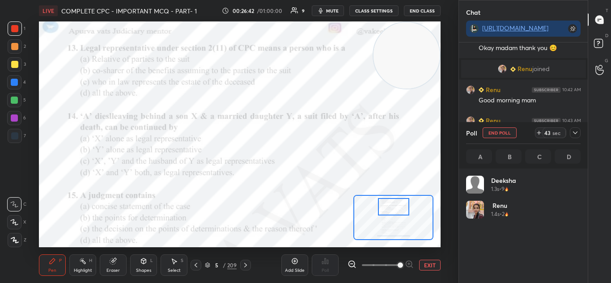
scroll to position [105, 112]
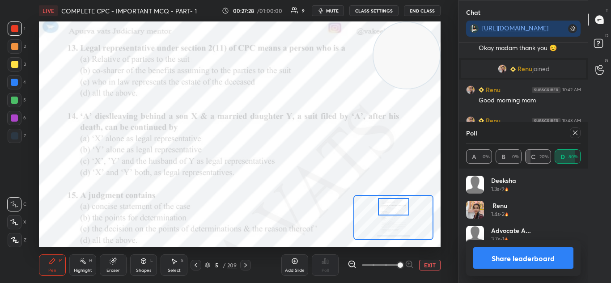
click at [497, 253] on button "Share leaderboard" at bounding box center [523, 257] width 101 height 21
type textarea "x"
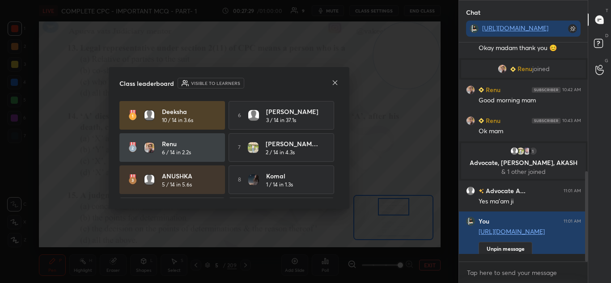
scroll to position [142, 126]
click at [336, 81] on icon at bounding box center [334, 82] width 7 height 7
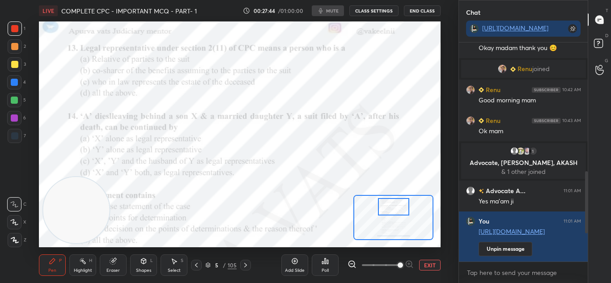
scroll to position [226, 422]
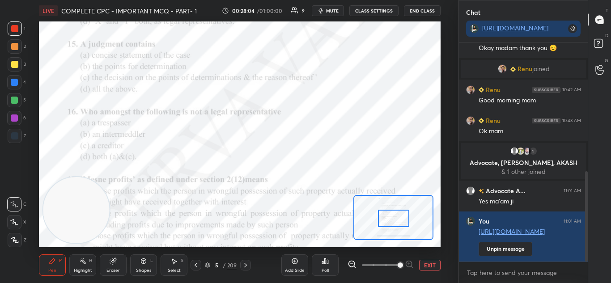
click at [323, 265] on div "Poll" at bounding box center [325, 265] width 27 height 21
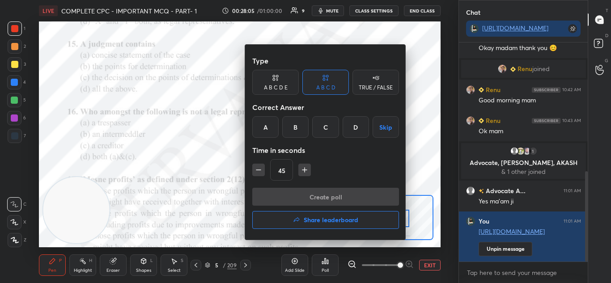
click at [357, 127] on div "D" at bounding box center [356, 126] width 26 height 21
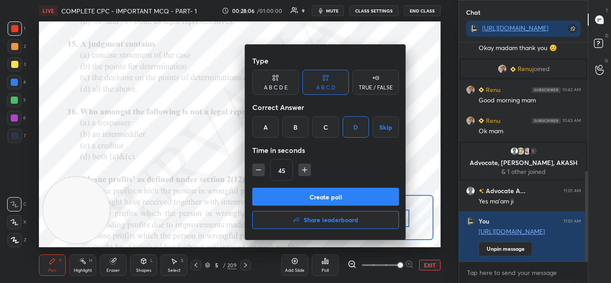
click at [337, 197] on button "Create poll" at bounding box center [325, 197] width 147 height 18
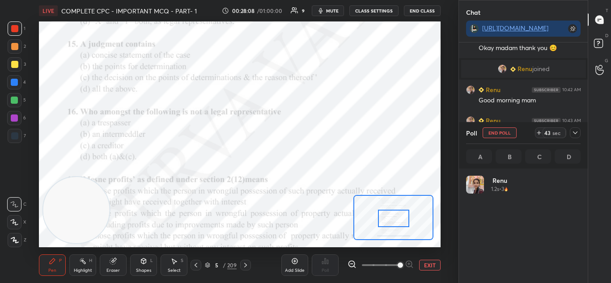
scroll to position [105, 112]
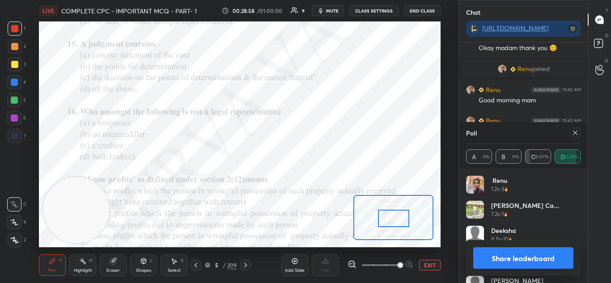
click at [494, 262] on button "Share leaderboard" at bounding box center [523, 257] width 101 height 21
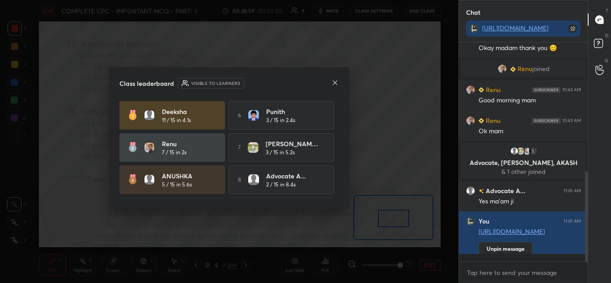
scroll to position [0, 0]
click at [335, 82] on icon at bounding box center [335, 83] width 4 height 4
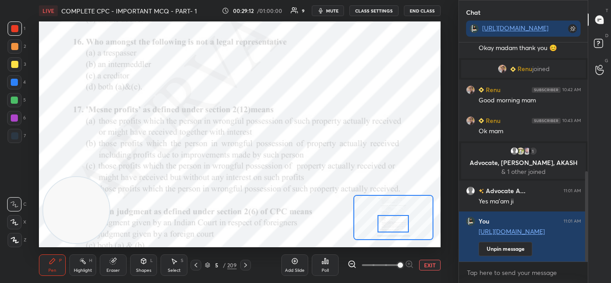
click at [327, 263] on icon at bounding box center [327, 262] width 1 height 4
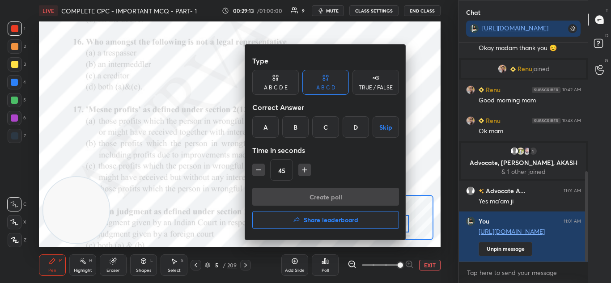
click at [352, 131] on div "D" at bounding box center [356, 126] width 26 height 21
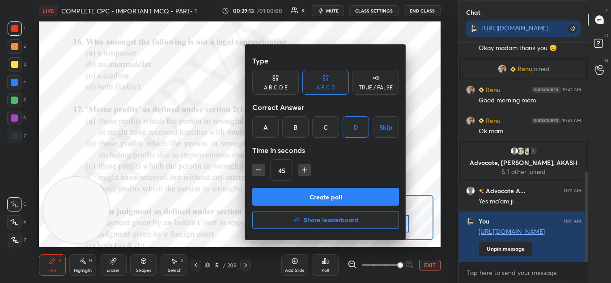
click at [326, 195] on button "Create poll" at bounding box center [325, 197] width 147 height 18
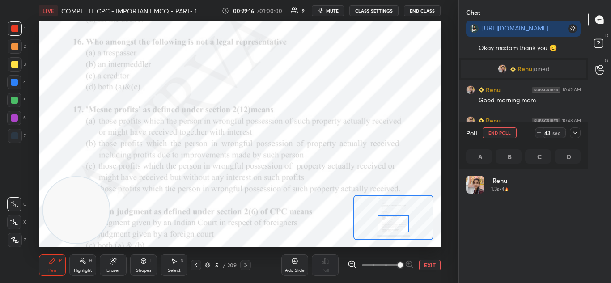
scroll to position [105, 112]
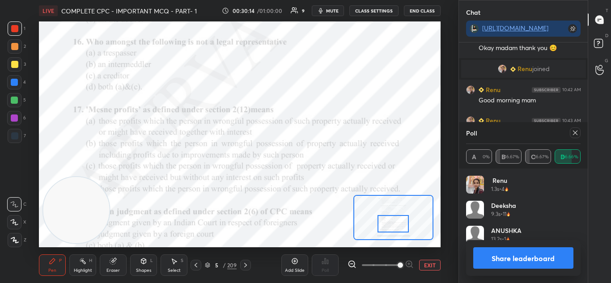
click at [492, 254] on button "Share leaderboard" at bounding box center [523, 257] width 101 height 21
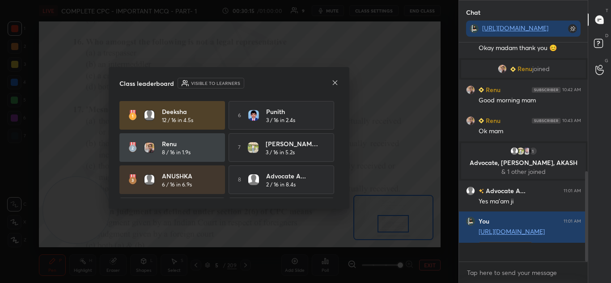
scroll to position [140, 126]
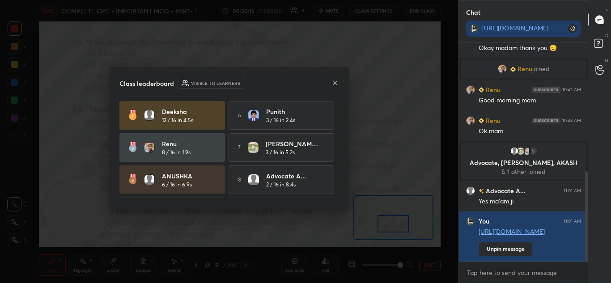
click at [331, 83] on div "Class leaderboard Visible to learners" at bounding box center [228, 83] width 219 height 11
click at [334, 84] on icon at bounding box center [335, 83] width 4 height 4
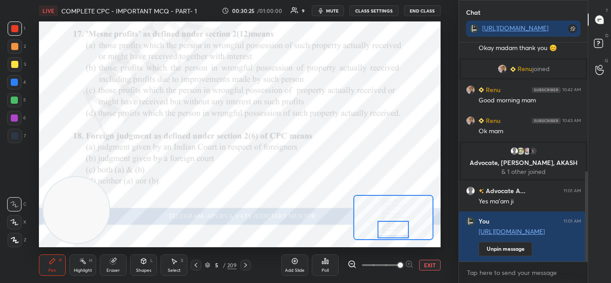
click at [323, 260] on icon at bounding box center [325, 261] width 7 height 7
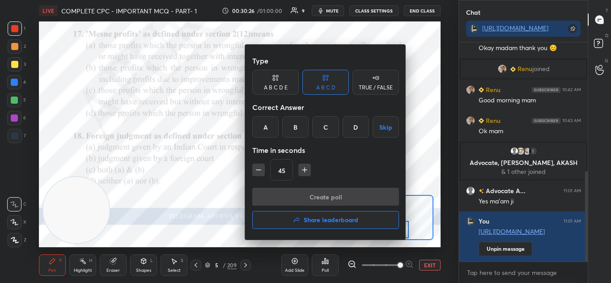
click at [233, 236] on div at bounding box center [305, 141] width 611 height 283
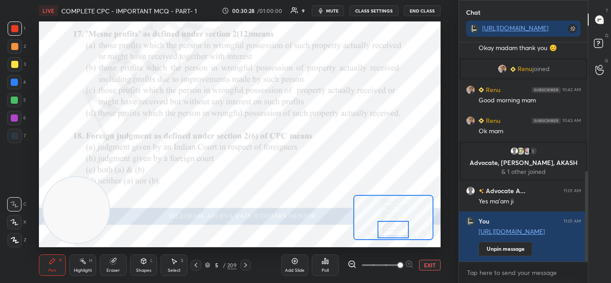
click at [320, 259] on div "Poll" at bounding box center [325, 265] width 27 height 21
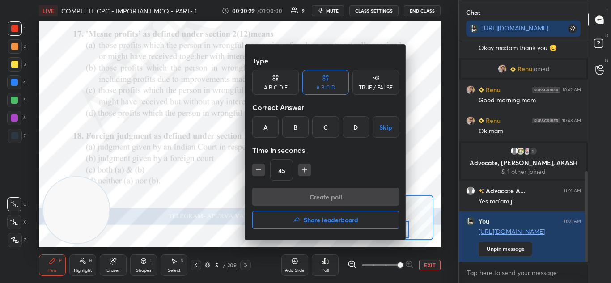
click at [266, 133] on div "A" at bounding box center [265, 126] width 26 height 21
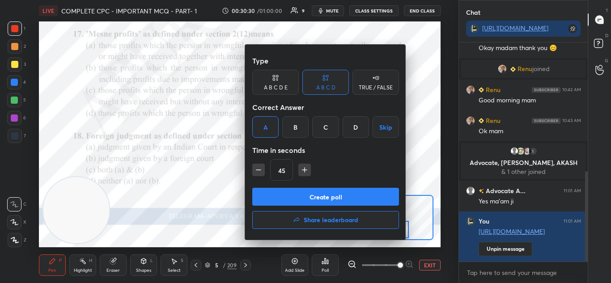
click at [305, 197] on button "Create poll" at bounding box center [325, 197] width 147 height 18
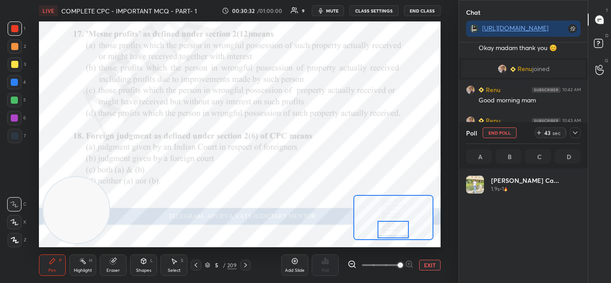
scroll to position [105, 112]
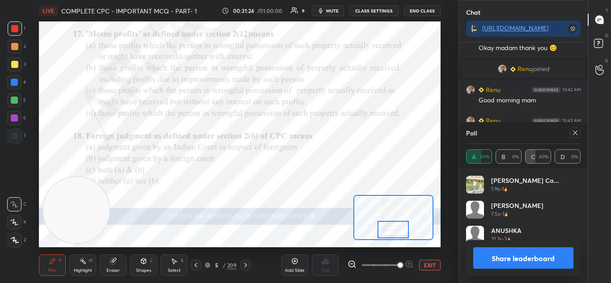
click at [502, 252] on button "Share leaderboard" at bounding box center [523, 257] width 101 height 21
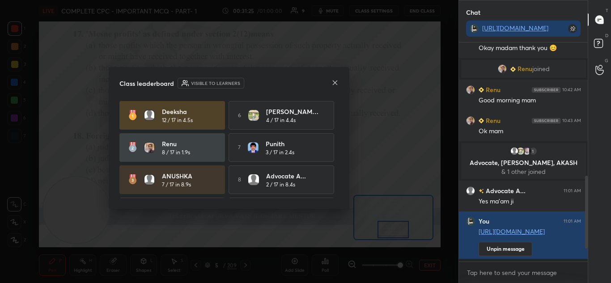
scroll to position [216, 126]
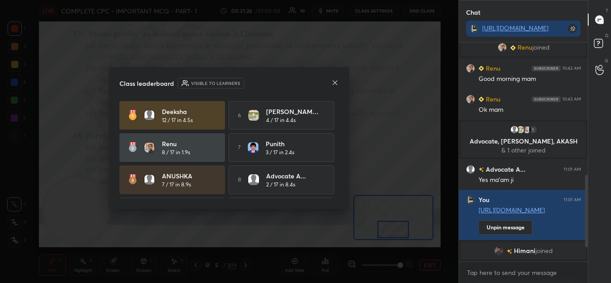
click at [337, 85] on icon at bounding box center [335, 83] width 4 height 4
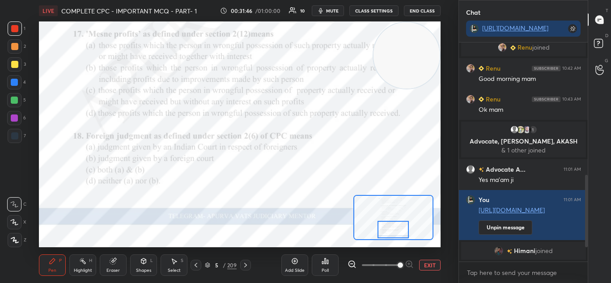
click at [324, 267] on div "Poll" at bounding box center [325, 265] width 27 height 21
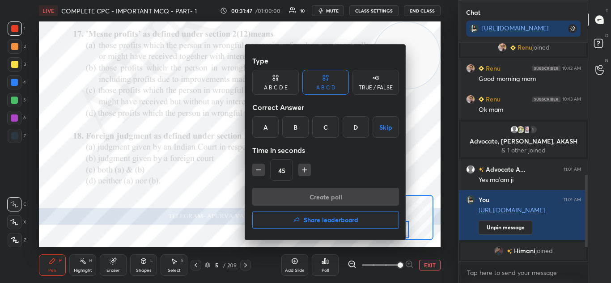
click at [288, 124] on div "B" at bounding box center [295, 126] width 26 height 21
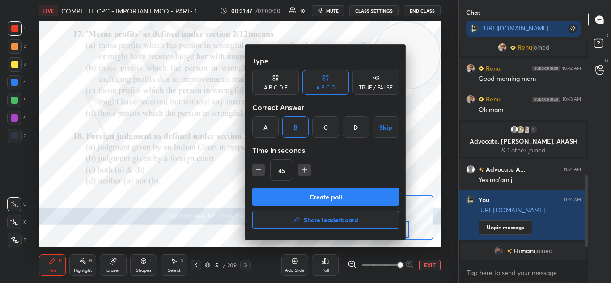
click at [298, 194] on button "Create poll" at bounding box center [325, 197] width 147 height 18
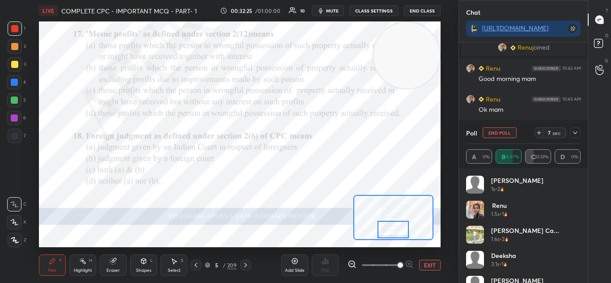
scroll to position [18, 0]
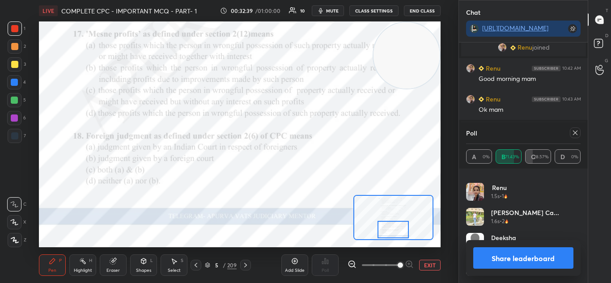
click at [482, 259] on button "Share leaderboard" at bounding box center [523, 257] width 101 height 21
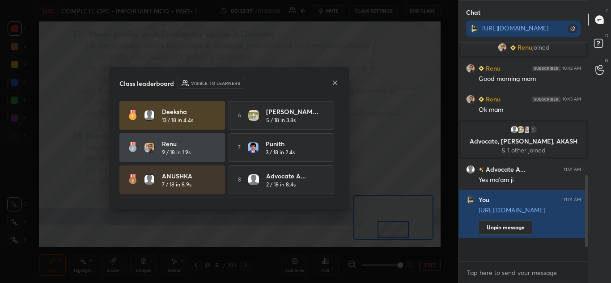
scroll to position [216, 126]
click at [330, 83] on div "Class leaderboard Visible to learners" at bounding box center [228, 83] width 219 height 11
click at [340, 83] on div "Class leaderboard Visible to learners Deeksha 13 / 18 in 4.4s 6 manisha ca... 5…" at bounding box center [229, 138] width 241 height 142
click at [342, 82] on div "Class leaderboard Visible to learners Deeksha 13 / 18 in 4.4s 6 manisha ca... 5…" at bounding box center [229, 138] width 241 height 142
click at [334, 84] on icon at bounding box center [335, 83] width 4 height 4
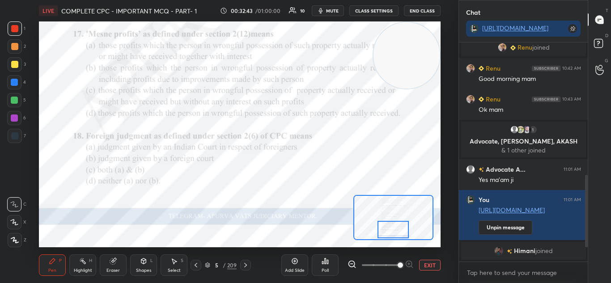
click at [242, 266] on icon at bounding box center [245, 265] width 7 height 7
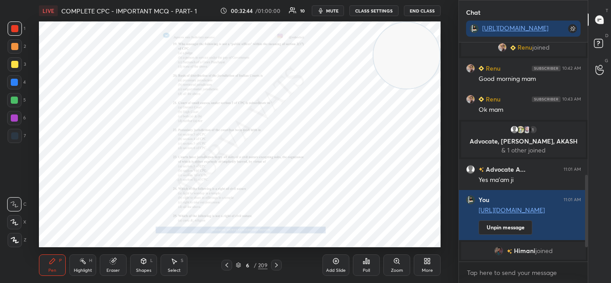
click at [393, 261] on icon at bounding box center [396, 261] width 7 height 7
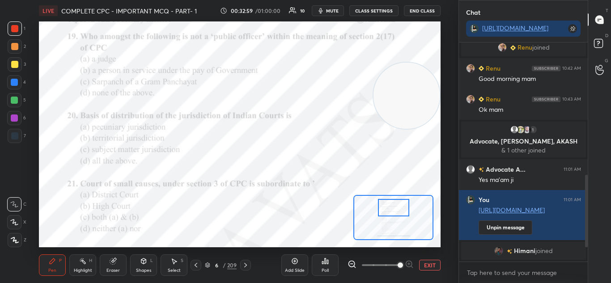
scroll to position [345, 0]
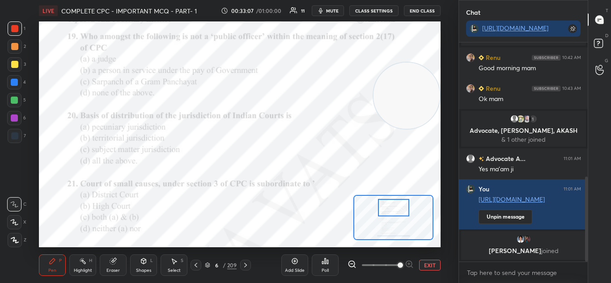
click at [324, 264] on icon at bounding box center [325, 261] width 7 height 7
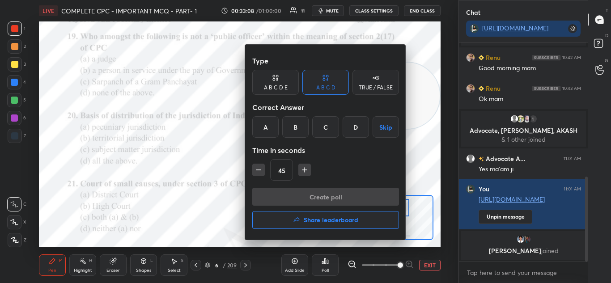
click at [318, 126] on div "C" at bounding box center [325, 126] width 26 height 21
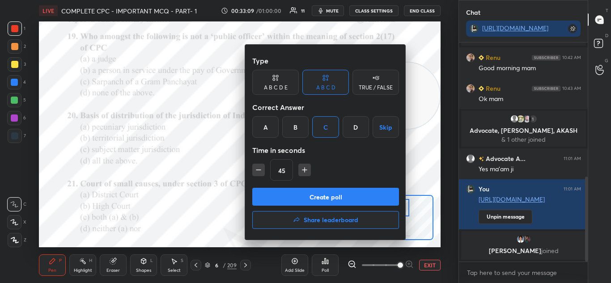
click at [318, 193] on button "Create poll" at bounding box center [325, 197] width 147 height 18
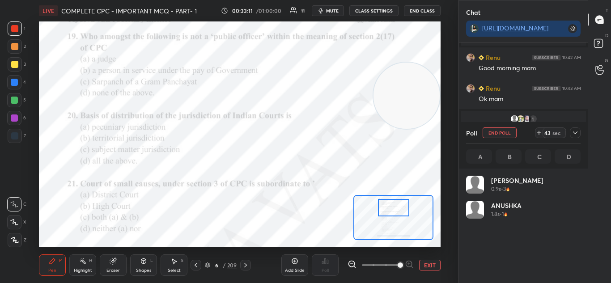
scroll to position [3, 3]
click at [575, 132] on icon at bounding box center [575, 132] width 7 height 7
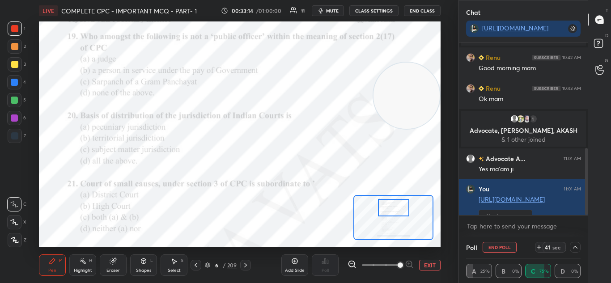
scroll to position [392, 0]
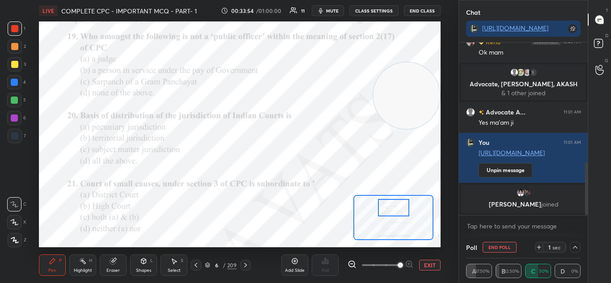
click at [578, 247] on icon at bounding box center [575, 247] width 7 height 7
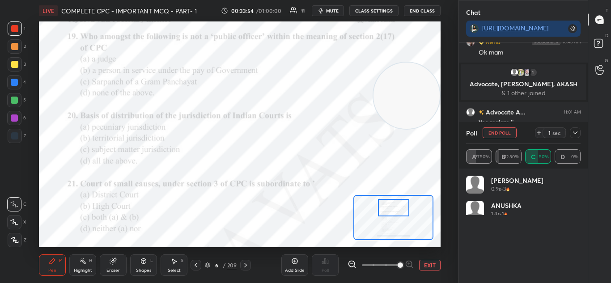
scroll to position [105, 112]
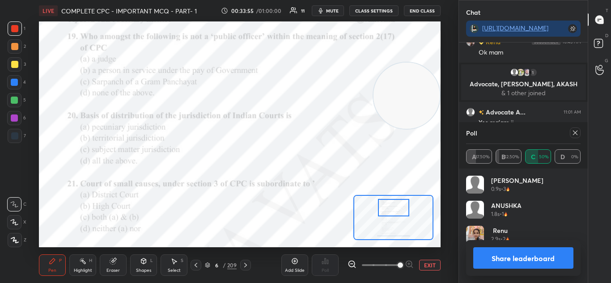
click at [487, 256] on button "Share leaderboard" at bounding box center [523, 257] width 101 height 21
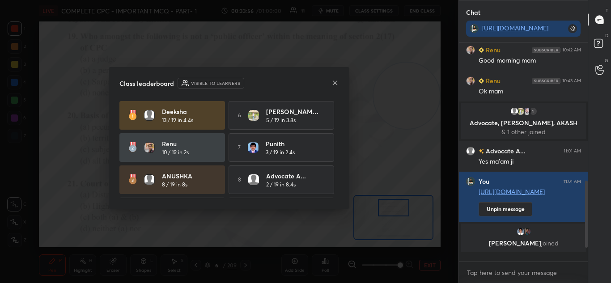
scroll to position [3, 3]
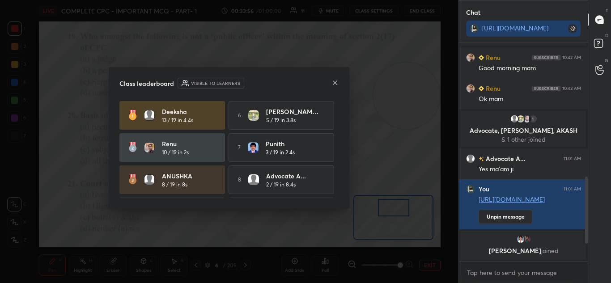
click at [338, 84] on icon at bounding box center [334, 82] width 7 height 7
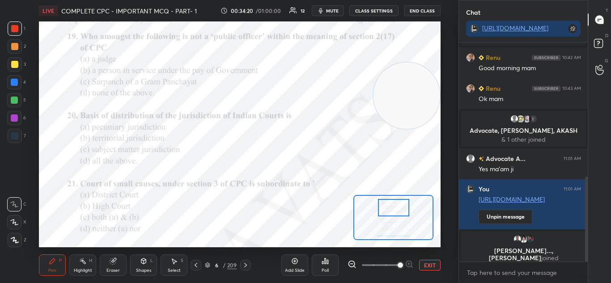
click at [331, 264] on div "Poll" at bounding box center [325, 265] width 27 height 21
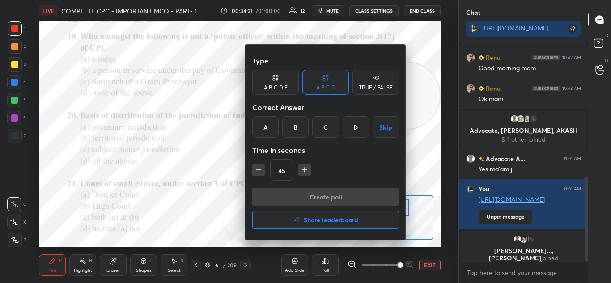
click at [349, 132] on div "D" at bounding box center [356, 126] width 26 height 21
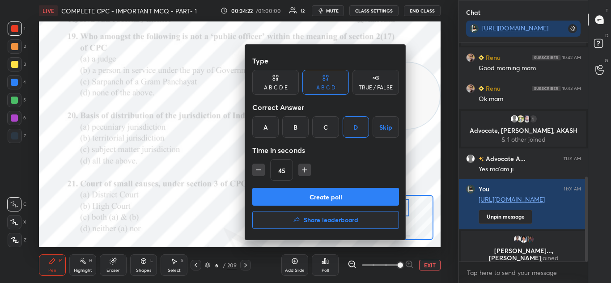
click at [342, 194] on button "Create poll" at bounding box center [325, 197] width 147 height 18
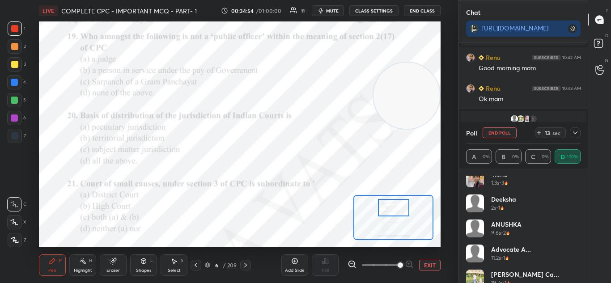
scroll to position [43, 0]
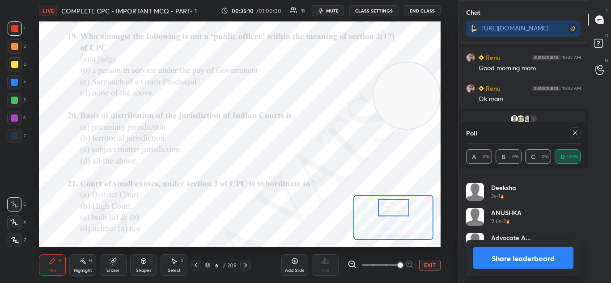
click at [493, 258] on button "Share leaderboard" at bounding box center [523, 257] width 101 height 21
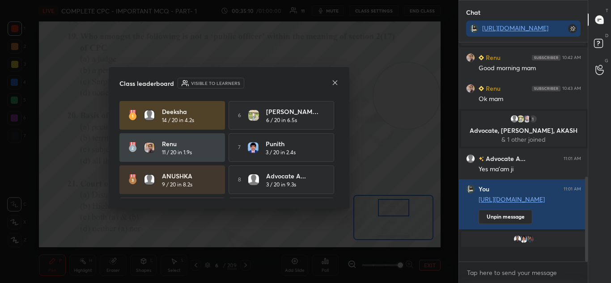
scroll to position [137, 126]
click at [331, 86] on div "Class leaderboard Visible to learners" at bounding box center [228, 83] width 219 height 11
click at [333, 85] on icon at bounding box center [334, 82] width 7 height 7
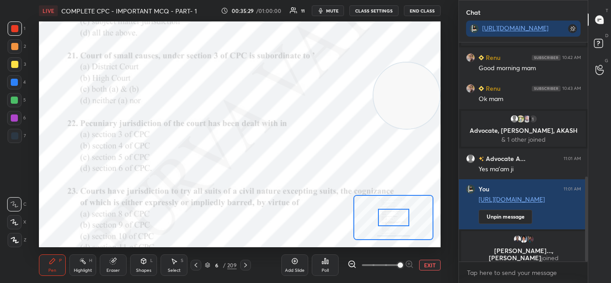
click at [326, 265] on div "Poll" at bounding box center [325, 265] width 27 height 21
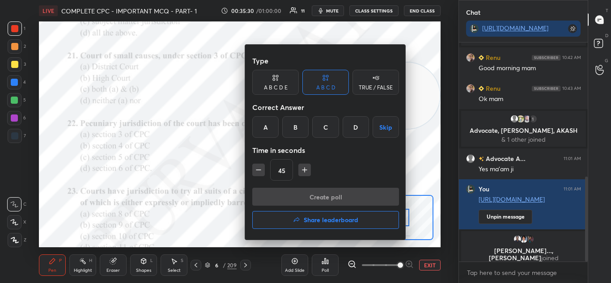
click at [321, 127] on div "C" at bounding box center [325, 126] width 26 height 21
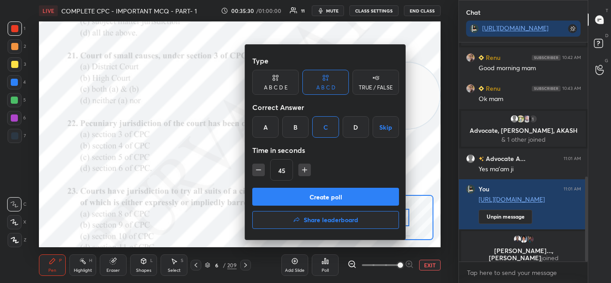
click at [320, 195] on button "Create poll" at bounding box center [325, 197] width 147 height 18
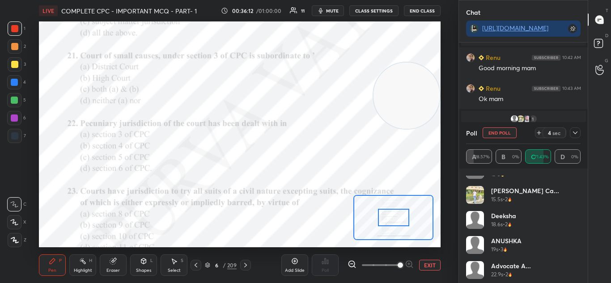
scroll to position [18, 0]
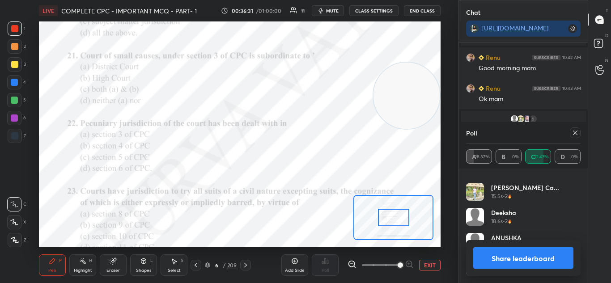
click at [510, 261] on button "Share leaderboard" at bounding box center [523, 257] width 101 height 21
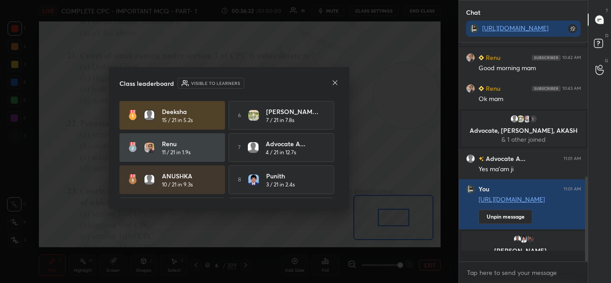
scroll to position [216, 126]
click at [333, 79] on div at bounding box center [334, 83] width 7 height 9
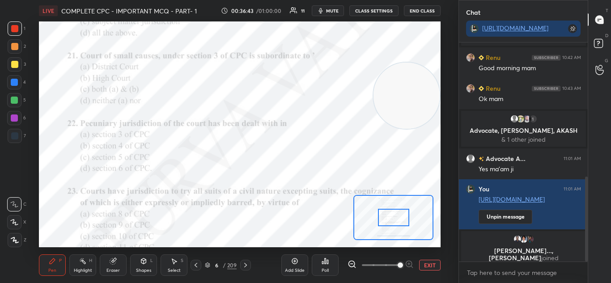
click at [331, 267] on div "Poll" at bounding box center [325, 265] width 27 height 21
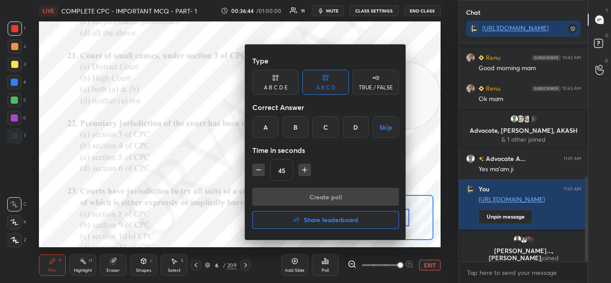
click at [354, 132] on div "D" at bounding box center [356, 126] width 26 height 21
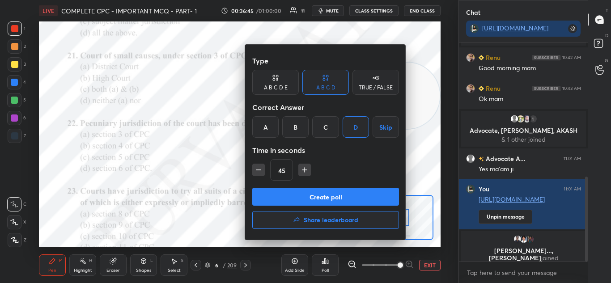
click at [335, 191] on button "Create poll" at bounding box center [325, 197] width 147 height 18
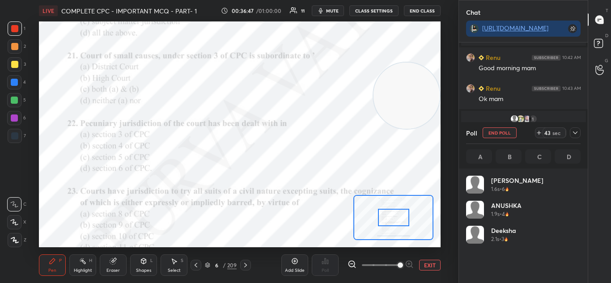
scroll to position [105, 112]
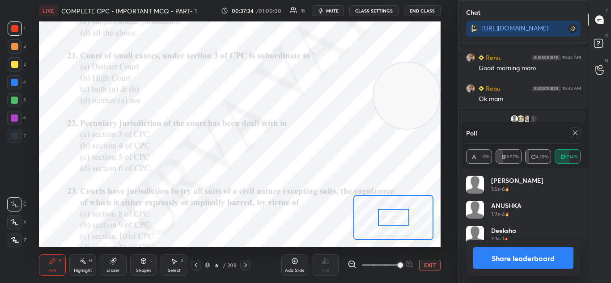
click at [523, 256] on button "Share leaderboard" at bounding box center [523, 257] width 101 height 21
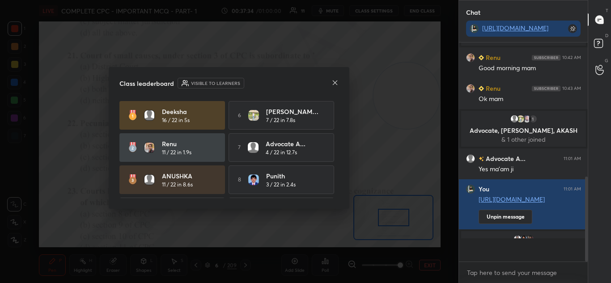
scroll to position [135, 126]
click at [331, 87] on div "Class leaderboard Visible to learners" at bounding box center [228, 83] width 219 height 11
click at [333, 87] on div at bounding box center [334, 83] width 7 height 9
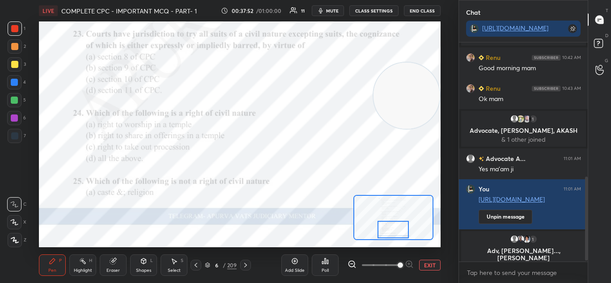
scroll to position [352, 0]
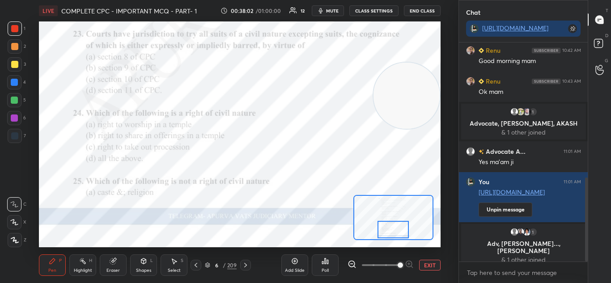
click at [319, 262] on div "Poll" at bounding box center [325, 265] width 27 height 21
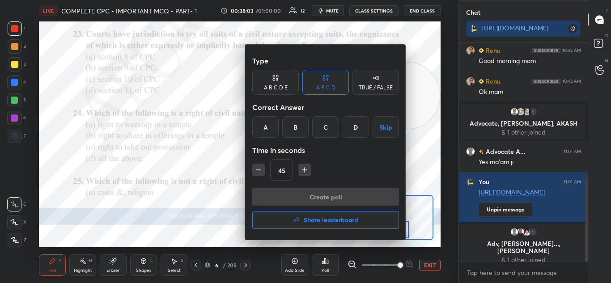
click at [295, 122] on div "B" at bounding box center [295, 126] width 26 height 21
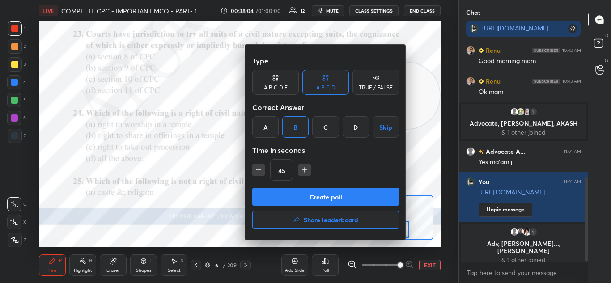
click at [301, 195] on button "Create poll" at bounding box center [325, 197] width 147 height 18
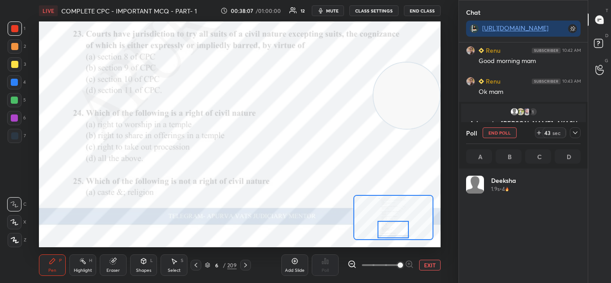
scroll to position [105, 112]
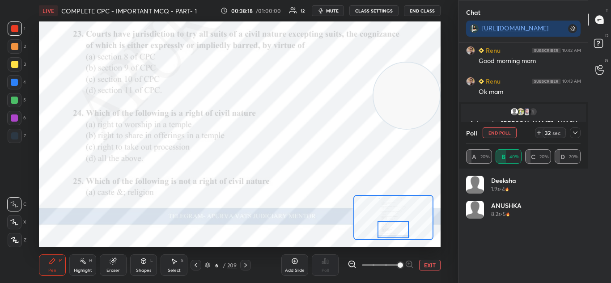
click at [573, 132] on icon at bounding box center [575, 132] width 7 height 7
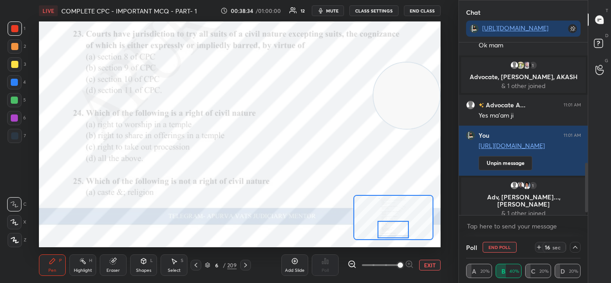
scroll to position [170, 126]
click at [522, 183] on img "grid" at bounding box center [520, 185] width 9 height 9
click at [522, 190] on img "grid" at bounding box center [520, 185] width 9 height 9
click at [574, 247] on icon at bounding box center [575, 247] width 4 height 3
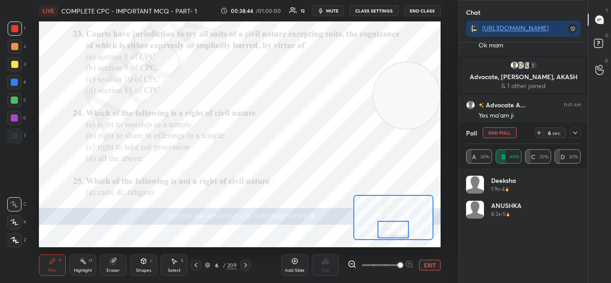
scroll to position [105, 112]
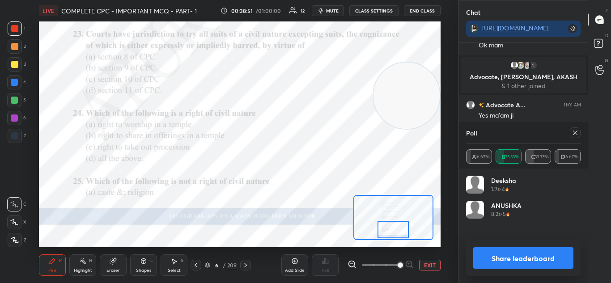
click at [498, 262] on button "Share leaderboard" at bounding box center [523, 257] width 101 height 21
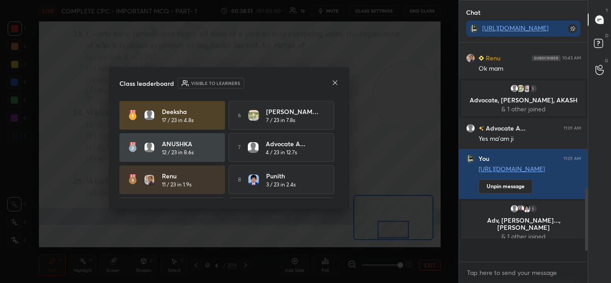
scroll to position [132, 126]
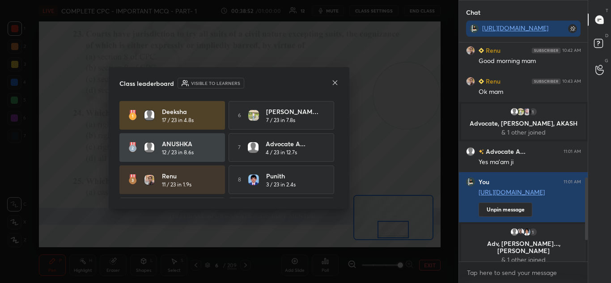
click at [336, 82] on icon at bounding box center [335, 83] width 4 height 4
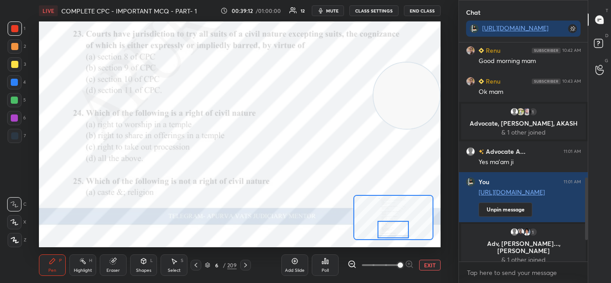
click at [321, 265] on div "Poll" at bounding box center [325, 265] width 27 height 21
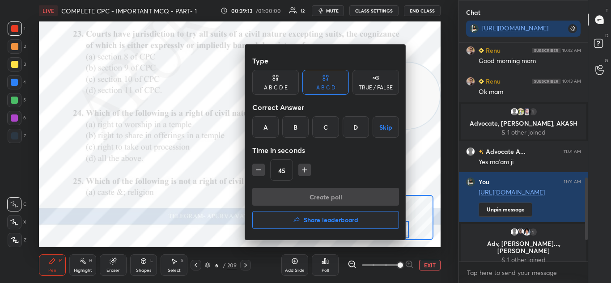
click at [350, 128] on div "D" at bounding box center [356, 126] width 26 height 21
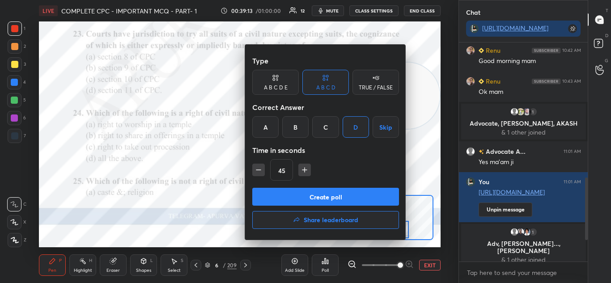
click at [332, 198] on button "Create poll" at bounding box center [325, 197] width 147 height 18
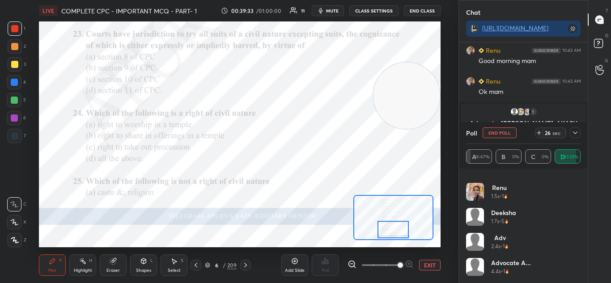
click at [580, 129] on div at bounding box center [575, 132] width 11 height 11
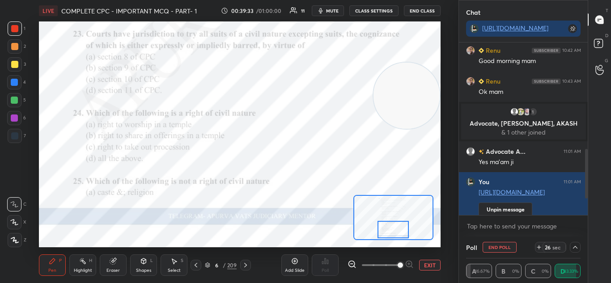
scroll to position [0, 3]
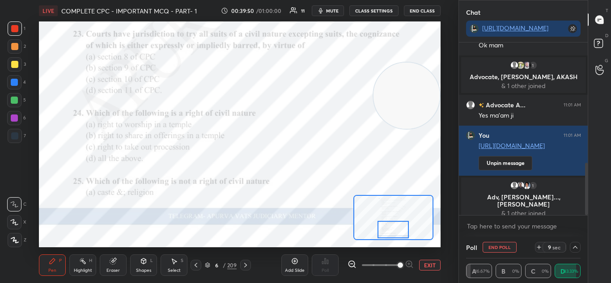
click at [571, 247] on div at bounding box center [575, 247] width 11 height 11
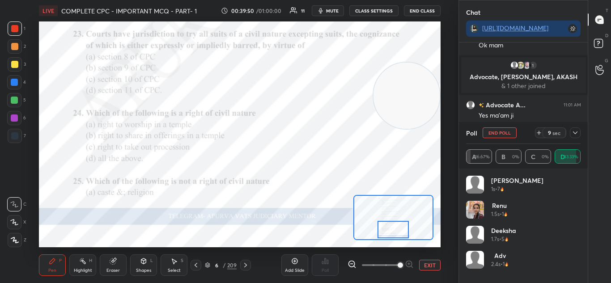
scroll to position [104, 112]
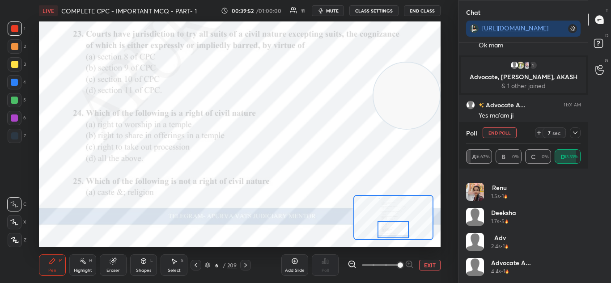
click at [480, 207] on div "Renu 1.5s • 1" at bounding box center [523, 195] width 115 height 25
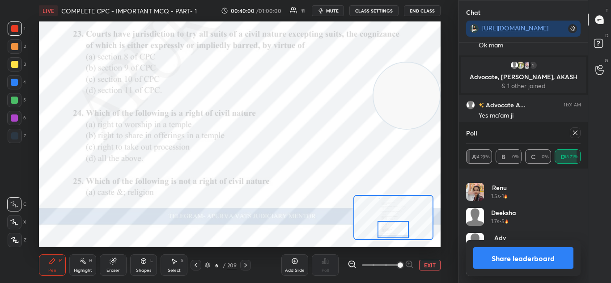
click at [504, 261] on button "Share leaderboard" at bounding box center [523, 257] width 101 height 21
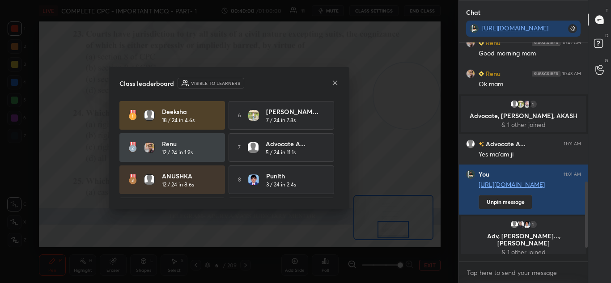
scroll to position [354, 0]
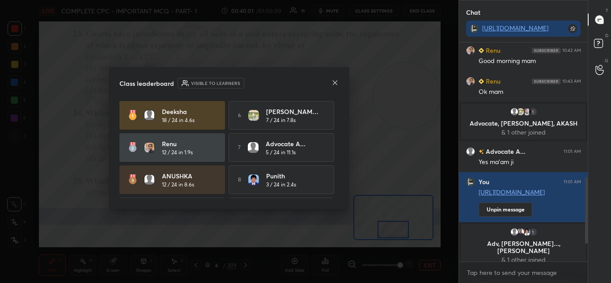
click at [334, 84] on icon at bounding box center [334, 82] width 7 height 7
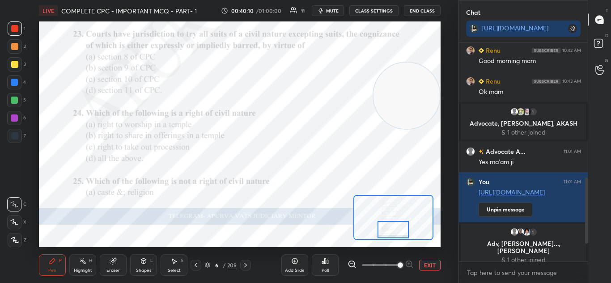
click at [248, 267] on icon at bounding box center [245, 265] width 7 height 7
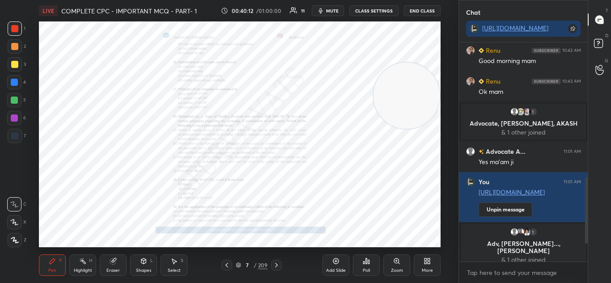
click at [394, 265] on div "Zoom" at bounding box center [396, 265] width 27 height 21
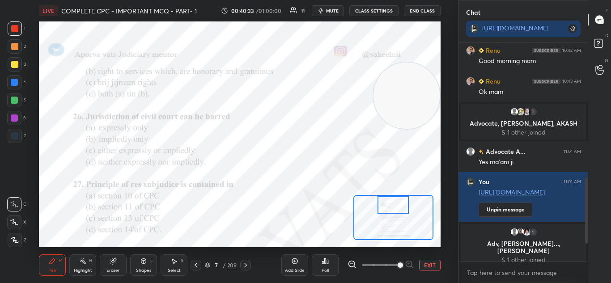
click at [323, 263] on icon at bounding box center [322, 263] width 1 height 2
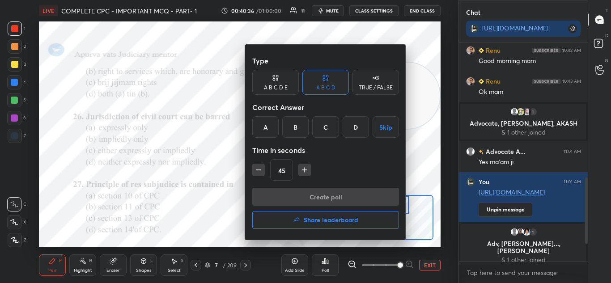
click at [354, 136] on div "D" at bounding box center [356, 126] width 26 height 21
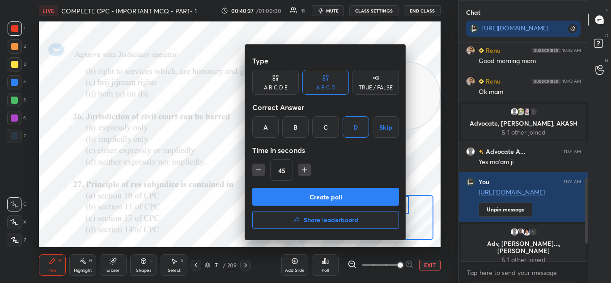
click at [346, 194] on button "Create poll" at bounding box center [325, 197] width 147 height 18
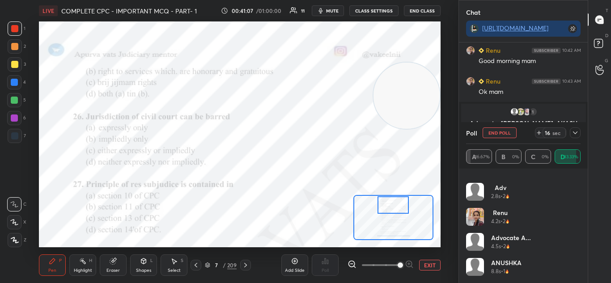
scroll to position [0, 0]
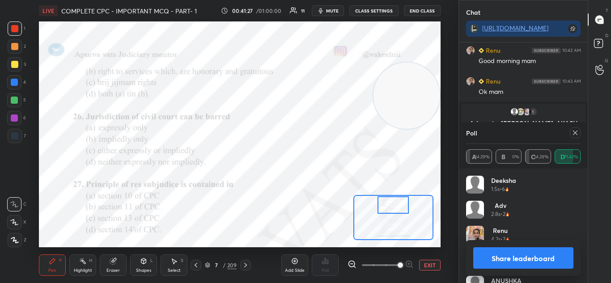
click at [502, 259] on button "Share leaderboard" at bounding box center [523, 257] width 101 height 21
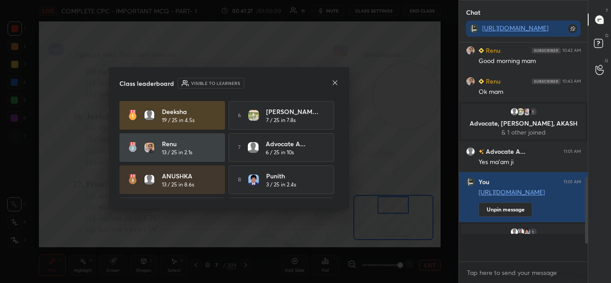
scroll to position [3, 3]
click at [337, 83] on icon at bounding box center [334, 82] width 7 height 7
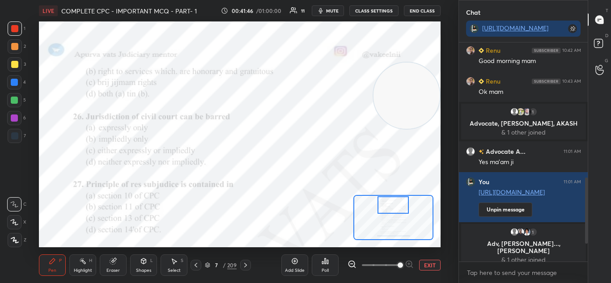
click at [326, 264] on icon at bounding box center [325, 261] width 1 height 5
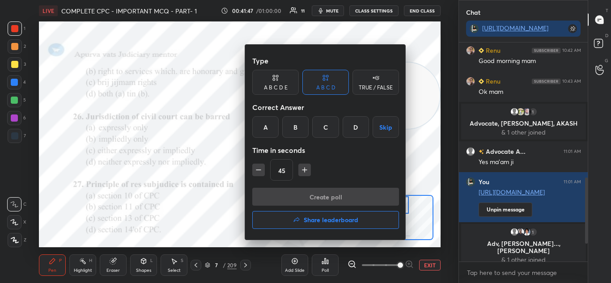
click at [322, 128] on div "C" at bounding box center [325, 126] width 26 height 21
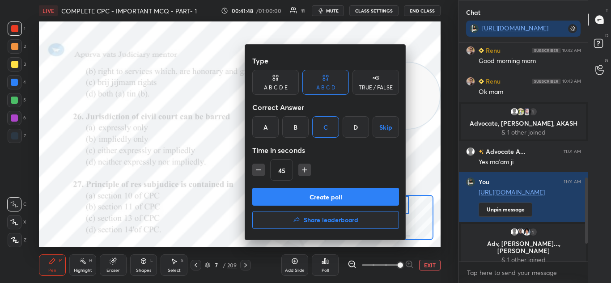
click at [312, 195] on button "Create poll" at bounding box center [325, 197] width 147 height 18
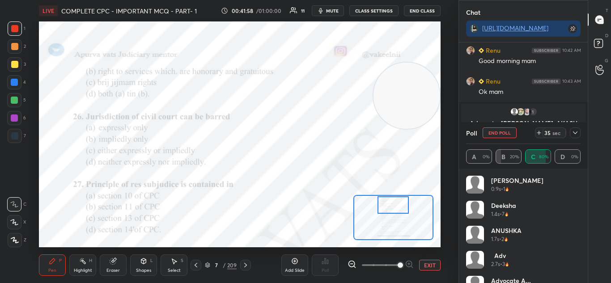
scroll to position [18, 0]
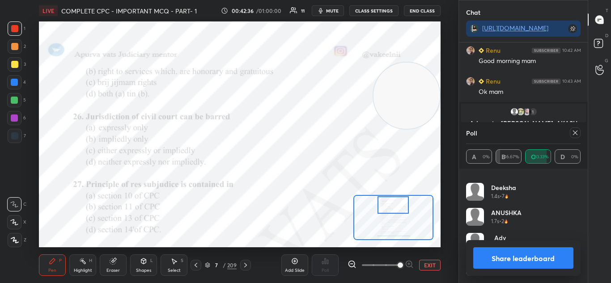
click at [509, 256] on button "Share leaderboard" at bounding box center [523, 257] width 101 height 21
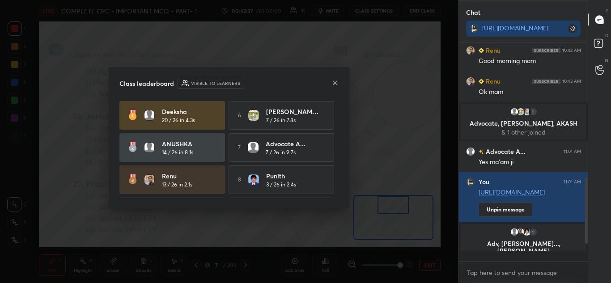
scroll to position [212, 126]
click at [333, 89] on div "Class leaderboard Visible to learners" at bounding box center [228, 83] width 219 height 11
click at [335, 86] on icon at bounding box center [334, 82] width 7 height 7
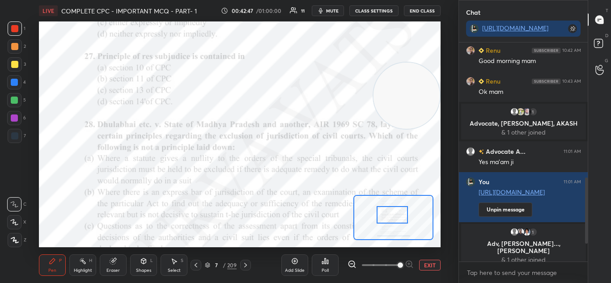
click at [324, 263] on icon at bounding box center [325, 261] width 7 height 7
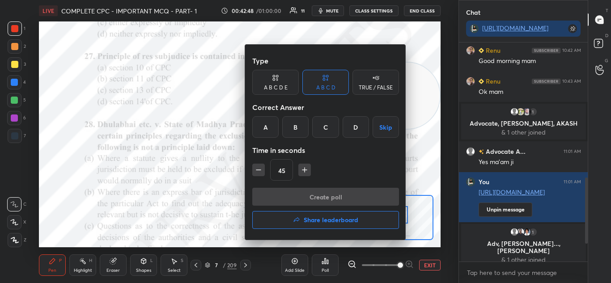
click at [263, 125] on div "A" at bounding box center [265, 126] width 26 height 21
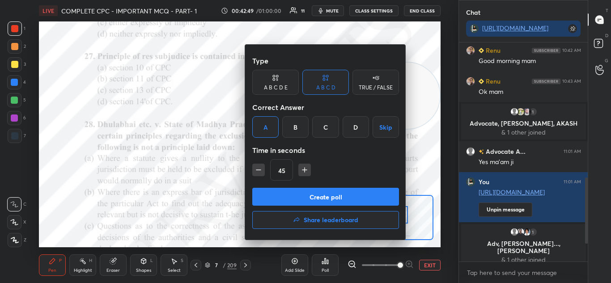
click at [310, 196] on button "Create poll" at bounding box center [325, 197] width 147 height 18
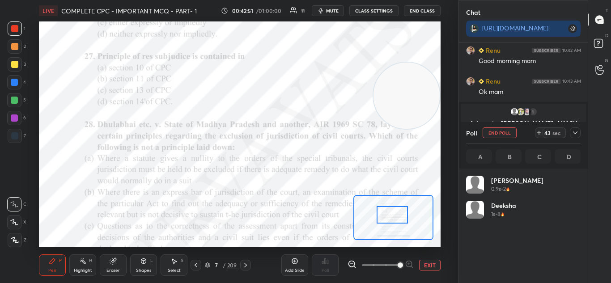
scroll to position [105, 112]
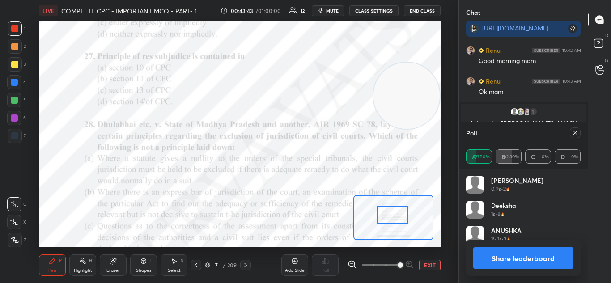
click at [487, 254] on button "Share leaderboard" at bounding box center [523, 257] width 101 height 21
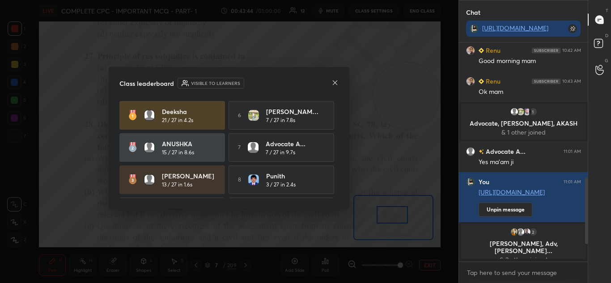
scroll to position [142, 126]
click at [332, 79] on icon at bounding box center [334, 82] width 7 height 7
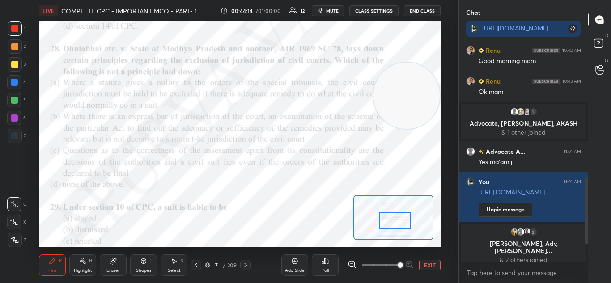
click at [323, 261] on icon at bounding box center [325, 261] width 7 height 7
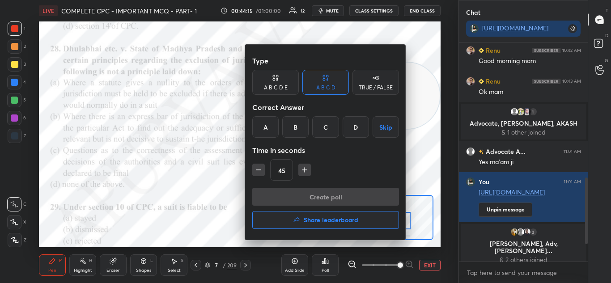
click at [324, 123] on div "C" at bounding box center [325, 126] width 26 height 21
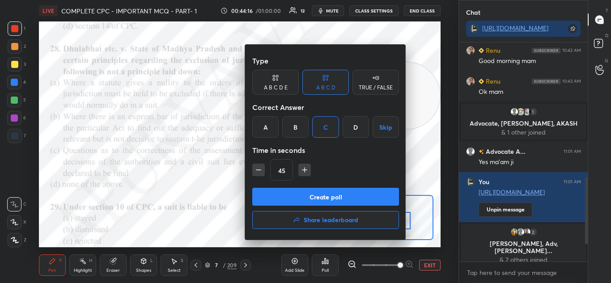
click at [335, 196] on button "Create poll" at bounding box center [325, 197] width 147 height 18
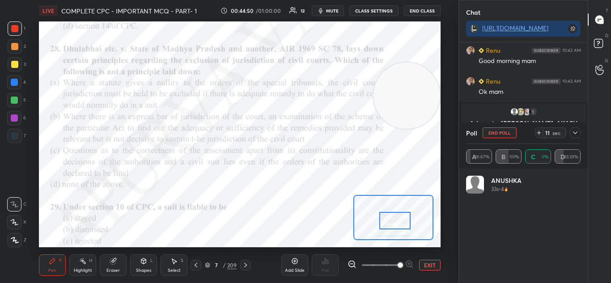
scroll to position [105, 112]
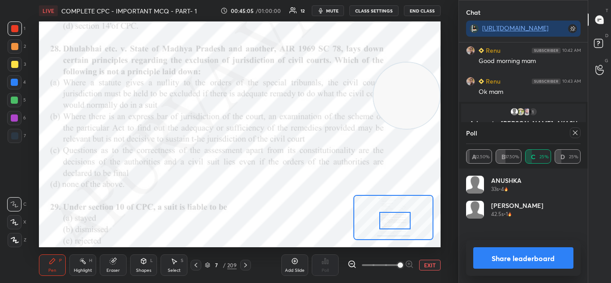
click at [484, 252] on button "Share leaderboard" at bounding box center [523, 257] width 101 height 21
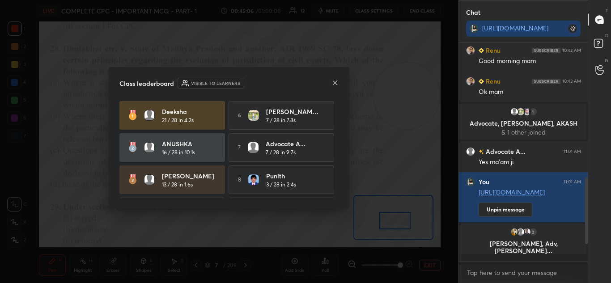
scroll to position [141, 126]
click at [337, 86] on icon at bounding box center [334, 82] width 7 height 7
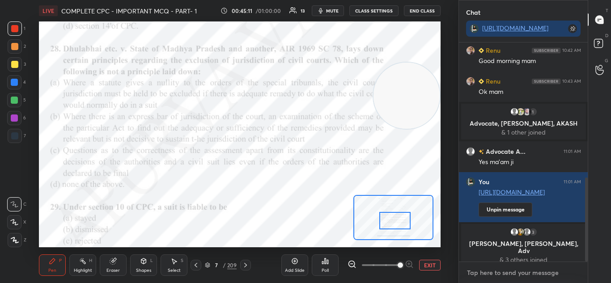
click at [495, 273] on textarea at bounding box center [523, 273] width 115 height 14
type textarea "x"
paste textarea "[URL][DOMAIN_NAME]"
type textarea "[URL][DOMAIN_NAME]"
type textarea "x"
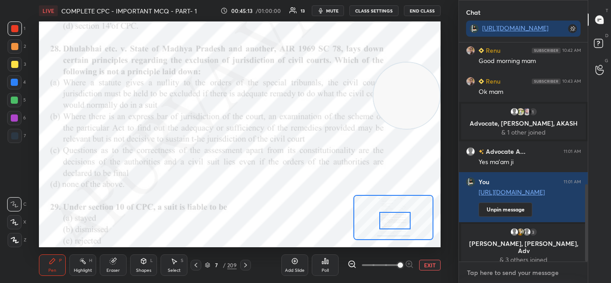
scroll to position [403, 0]
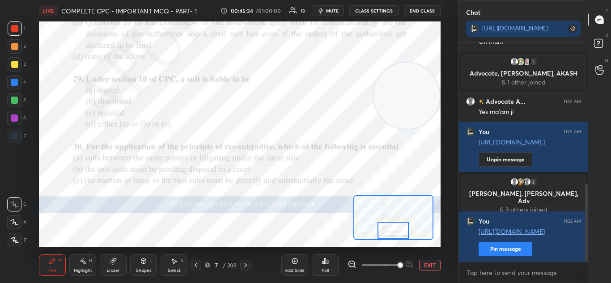
click at [324, 263] on icon at bounding box center [325, 261] width 7 height 7
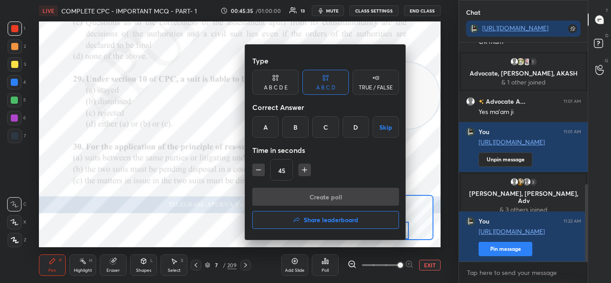
click at [264, 133] on div "A" at bounding box center [265, 126] width 26 height 21
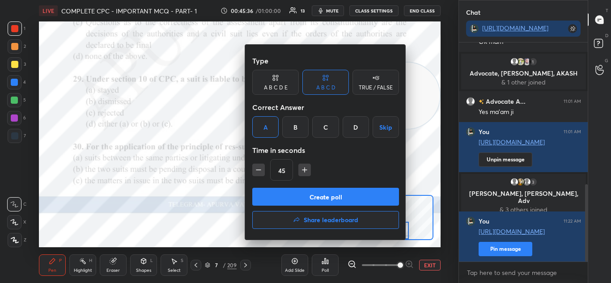
click at [290, 198] on button "Create poll" at bounding box center [325, 197] width 147 height 18
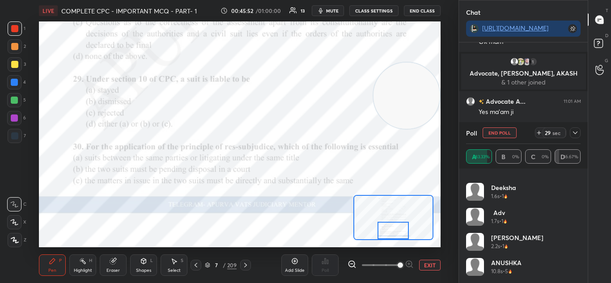
scroll to position [0, 0]
click at [493, 264] on h4 "Santoshi" at bounding box center [503, 262] width 25 height 9
click at [477, 263] on img "grid" at bounding box center [475, 267] width 18 height 18
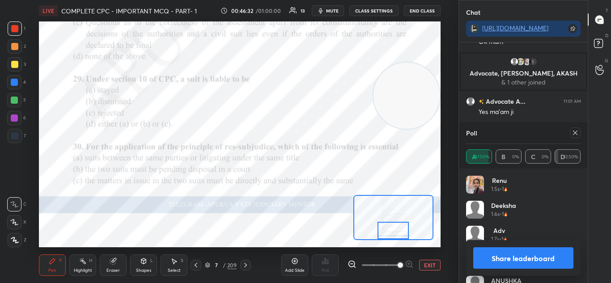
click at [495, 253] on button "Share leaderboard" at bounding box center [523, 257] width 101 height 21
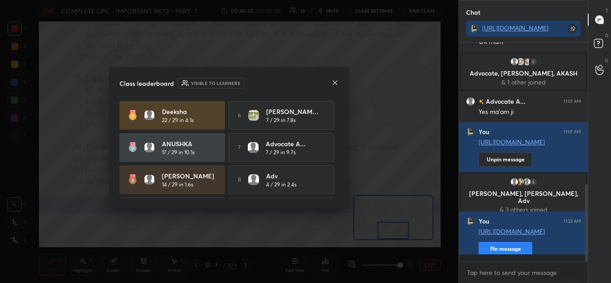
scroll to position [142, 126]
click at [330, 80] on div "Class leaderboard Visible to learners" at bounding box center [228, 83] width 219 height 11
click at [340, 88] on div "Class leaderboard Visible to learners Deeksha 22 / 29 in 4.1s 6 manisha ca... 7…" at bounding box center [229, 138] width 241 height 142
click at [341, 85] on div "Class leaderboard Visible to learners Deeksha 22 / 29 in 4.1s 6 manisha ca... 7…" at bounding box center [229, 138] width 241 height 142
click at [337, 81] on icon at bounding box center [334, 82] width 7 height 7
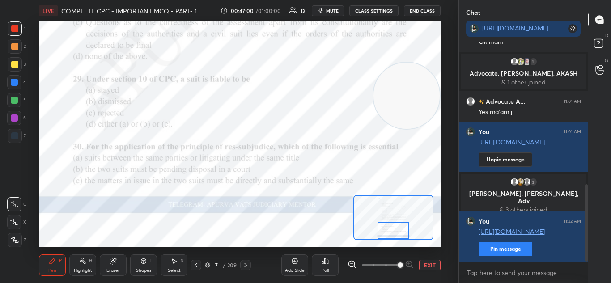
click at [250, 263] on div at bounding box center [245, 265] width 11 height 11
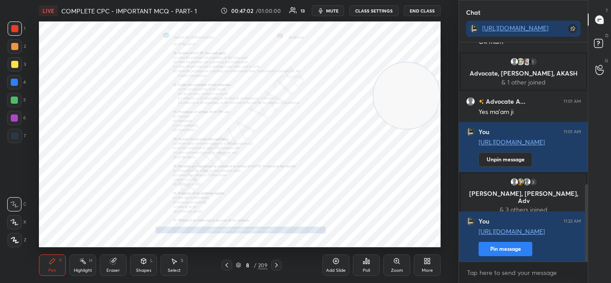
click at [227, 265] on icon at bounding box center [226, 265] width 7 height 7
click at [394, 263] on icon at bounding box center [396, 261] width 7 height 7
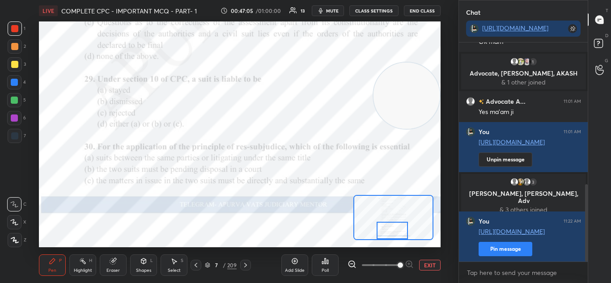
scroll to position [424, 0]
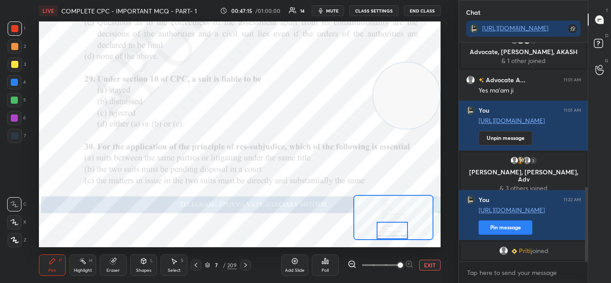
click at [281, 250] on div "Pen P Highlight H Eraser Shapes L Select S 7 / 209 Add Slide Poll EXIT" at bounding box center [240, 265] width 402 height 36
click at [321, 267] on div "Poll" at bounding box center [325, 265] width 27 height 21
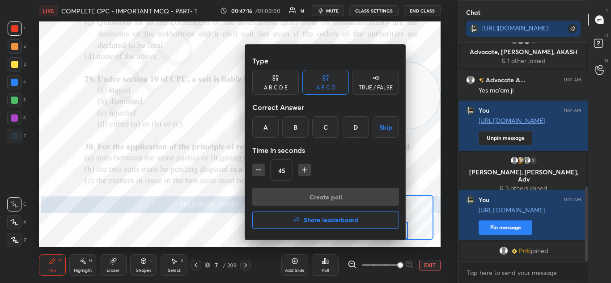
click at [355, 128] on div "D" at bounding box center [356, 126] width 26 height 21
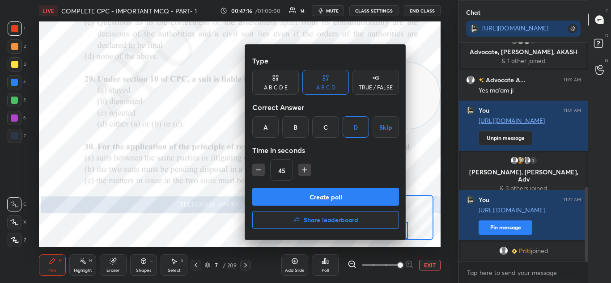
click at [332, 194] on button "Create poll" at bounding box center [325, 197] width 147 height 18
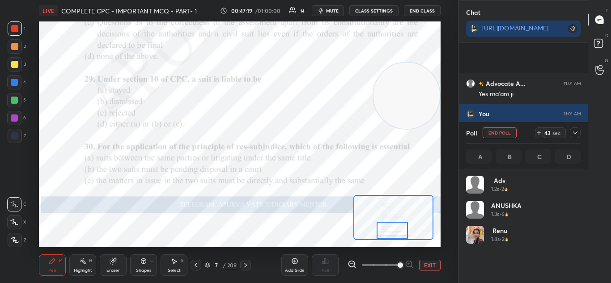
scroll to position [505, 0]
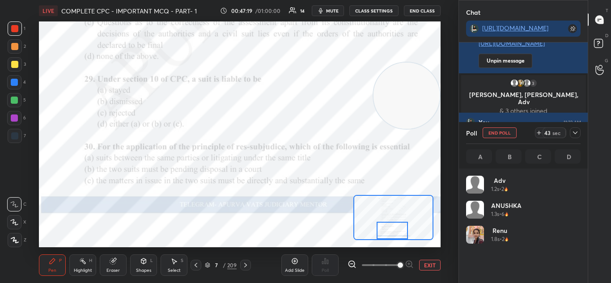
click at [573, 133] on icon at bounding box center [575, 132] width 7 height 7
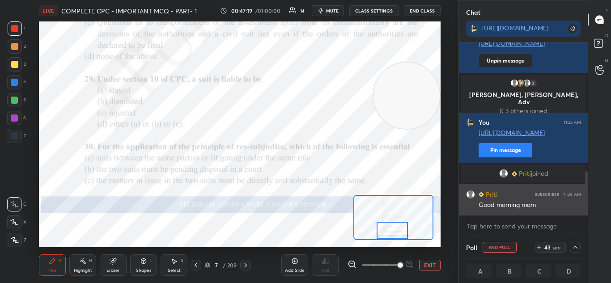
scroll to position [0, 3]
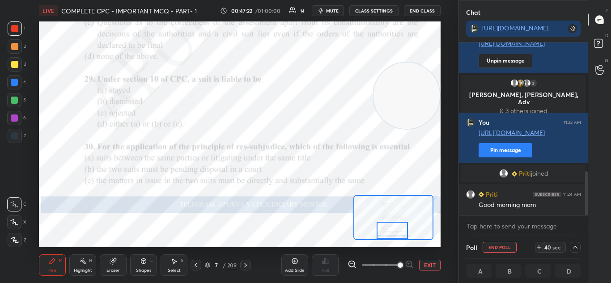
click at [572, 250] on icon at bounding box center [575, 247] width 7 height 7
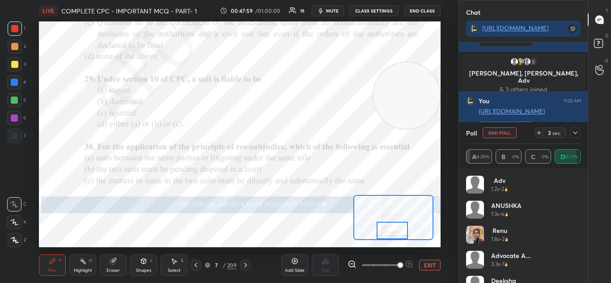
scroll to position [43, 0]
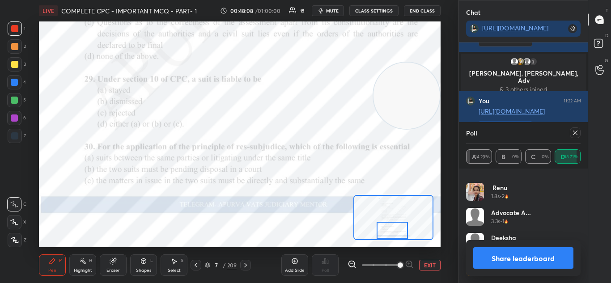
click at [492, 257] on button "Share leaderboard" at bounding box center [523, 257] width 101 height 21
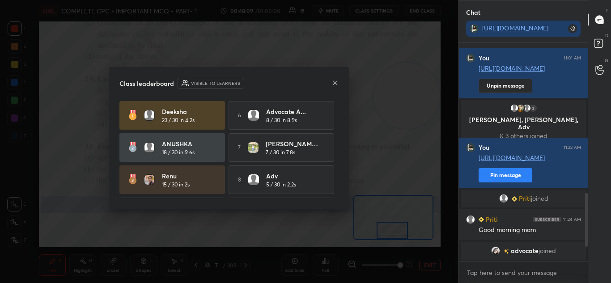
scroll to position [480, 0]
click at [331, 87] on div "Class leaderboard Visible to learners" at bounding box center [228, 83] width 219 height 11
click at [330, 85] on div "Class leaderboard Visible to learners" at bounding box center [228, 83] width 219 height 11
click at [333, 86] on div at bounding box center [334, 83] width 7 height 9
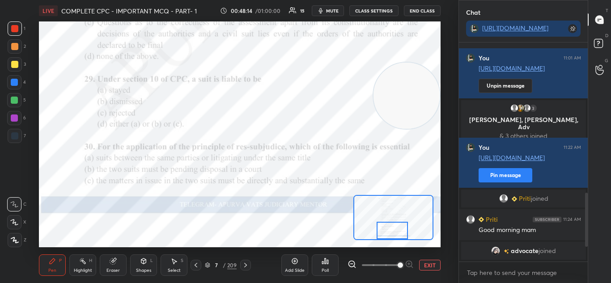
click at [246, 265] on icon at bounding box center [245, 265] width 3 height 4
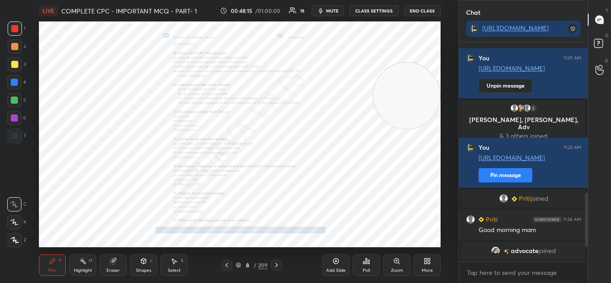
click at [395, 263] on icon at bounding box center [396, 261] width 5 height 5
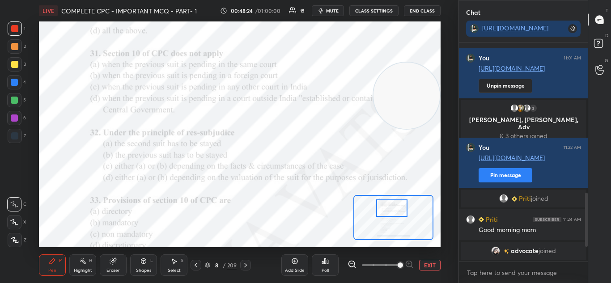
click at [327, 263] on icon at bounding box center [327, 262] width 1 height 4
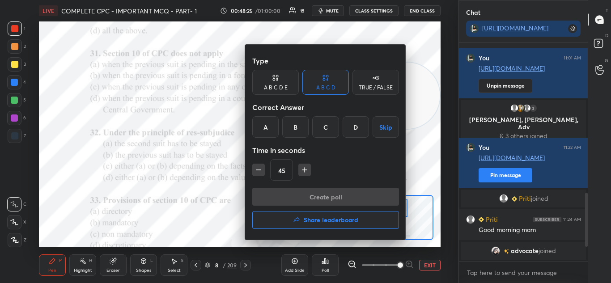
click at [295, 128] on div "B" at bounding box center [295, 126] width 26 height 21
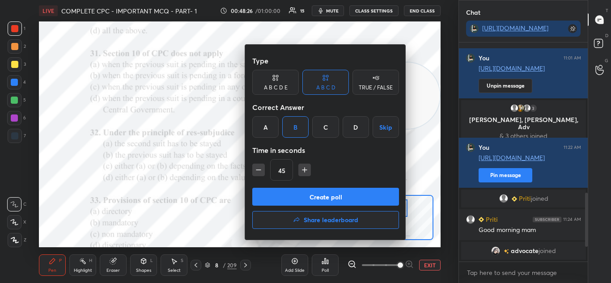
click at [303, 193] on button "Create poll" at bounding box center [325, 197] width 147 height 18
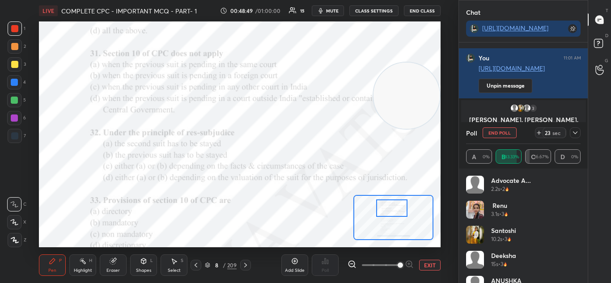
scroll to position [18, 0]
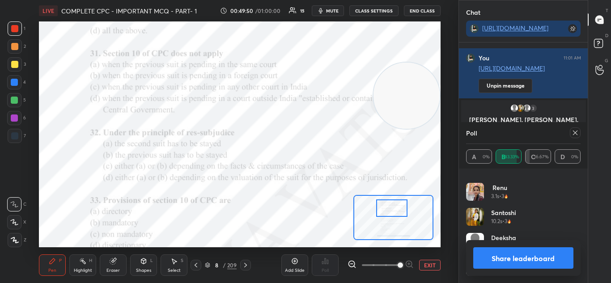
click at [509, 255] on button "Share leaderboard" at bounding box center [523, 257] width 101 height 21
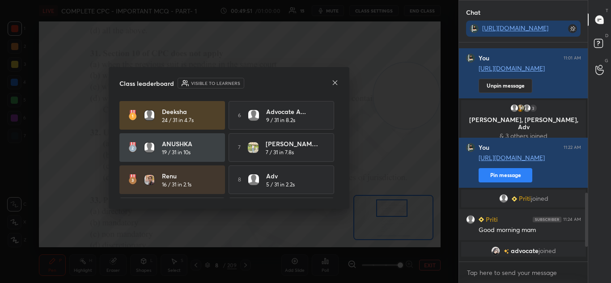
scroll to position [214, 126]
click at [334, 81] on icon at bounding box center [334, 82] width 7 height 7
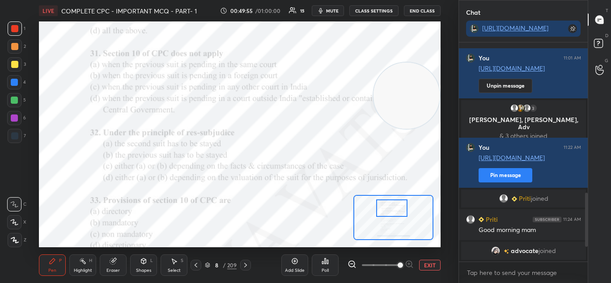
click at [325, 268] on div "Poll" at bounding box center [325, 270] width 7 height 4
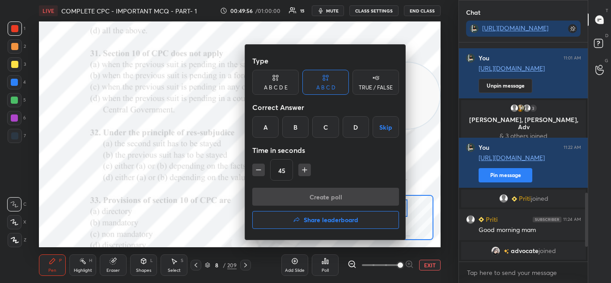
click at [264, 124] on div "A" at bounding box center [265, 126] width 26 height 21
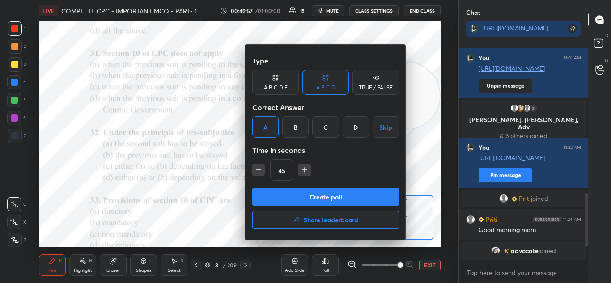
click at [318, 198] on button "Create poll" at bounding box center [325, 197] width 147 height 18
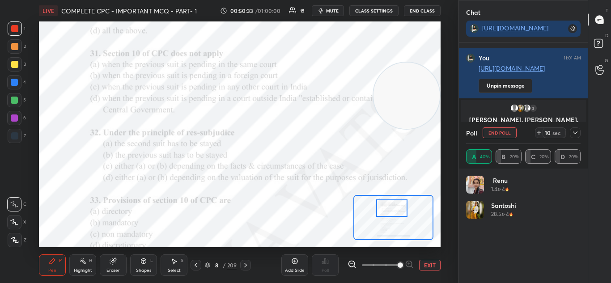
scroll to position [537, 0]
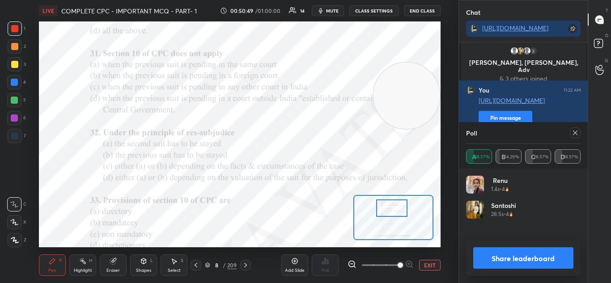
click at [492, 258] on button "Share leaderboard" at bounding box center [523, 257] width 101 height 21
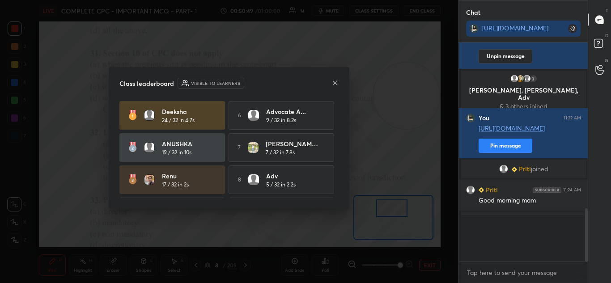
scroll to position [135, 126]
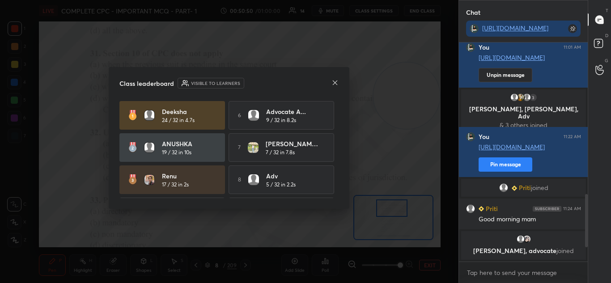
click at [330, 84] on div "Class leaderboard Visible to learners" at bounding box center [228, 83] width 219 height 11
click at [331, 81] on div "Class leaderboard Visible to learners" at bounding box center [228, 83] width 219 height 11
click at [334, 81] on icon at bounding box center [335, 83] width 4 height 4
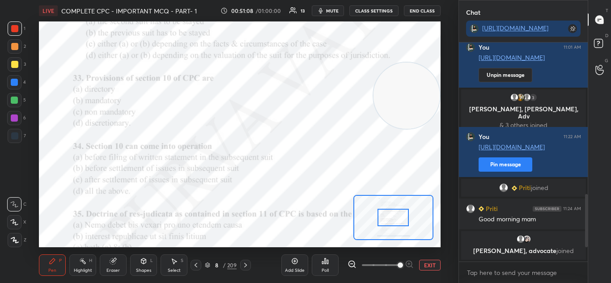
click at [324, 266] on div "Poll" at bounding box center [325, 265] width 27 height 21
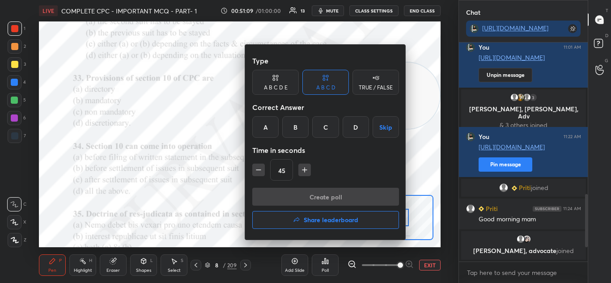
click at [293, 129] on div "B" at bounding box center [295, 126] width 26 height 21
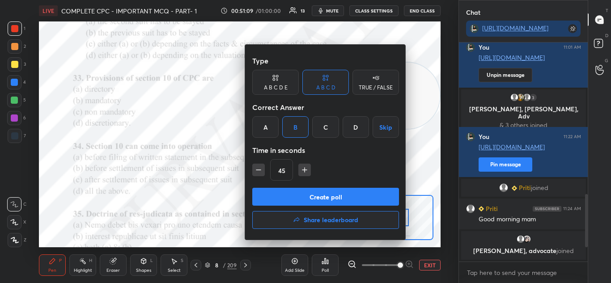
click at [302, 191] on button "Create poll" at bounding box center [325, 197] width 147 height 18
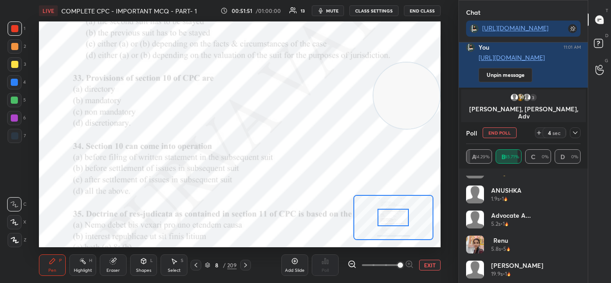
scroll to position [43, 0]
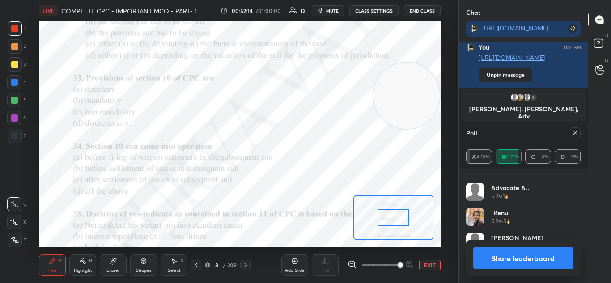
click at [394, 224] on div at bounding box center [393, 217] width 31 height 17
click at [498, 253] on button "Share leaderboard" at bounding box center [523, 257] width 101 height 21
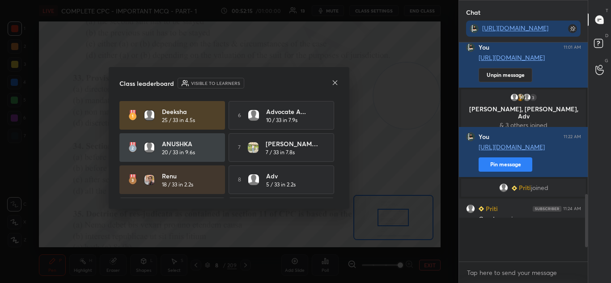
scroll to position [209, 126]
click at [332, 81] on icon at bounding box center [334, 82] width 7 height 7
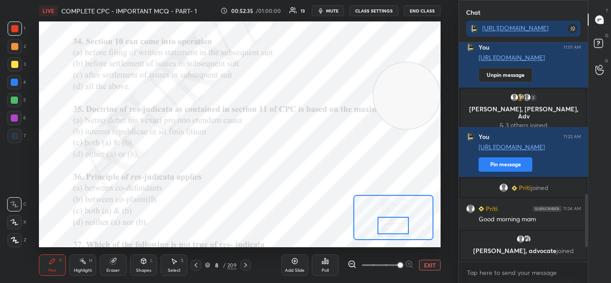
click at [330, 260] on div "Poll" at bounding box center [325, 265] width 27 height 21
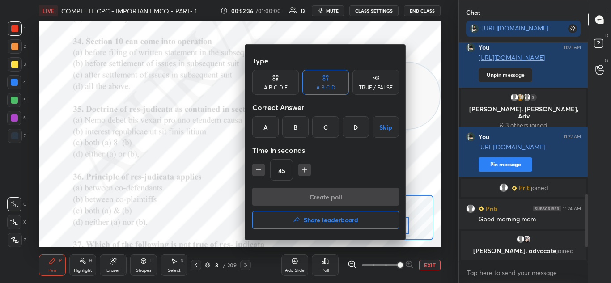
click at [326, 129] on div "C" at bounding box center [325, 126] width 26 height 21
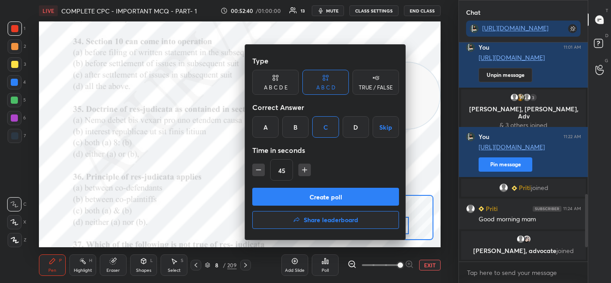
click at [311, 195] on button "Create poll" at bounding box center [325, 197] width 147 height 18
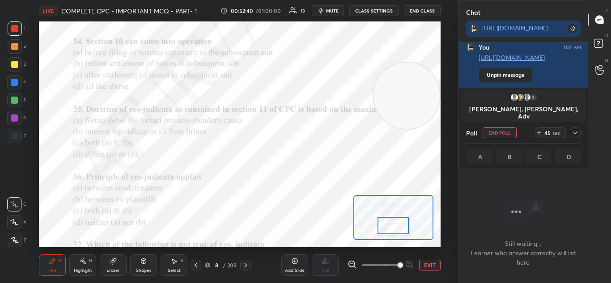
scroll to position [96, 126]
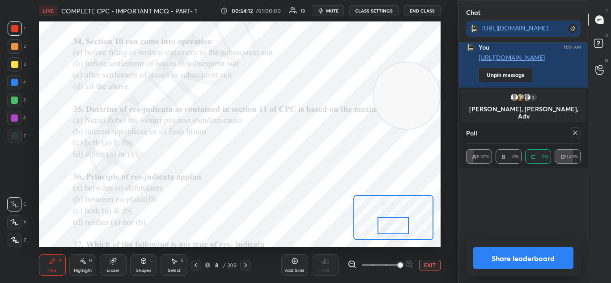
click at [488, 256] on button "Share leaderboard" at bounding box center [523, 257] width 101 height 21
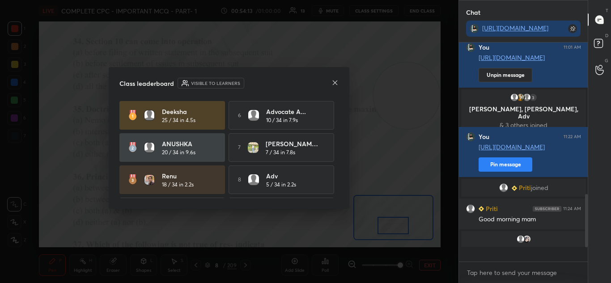
scroll to position [3, 3]
click at [327, 87] on div "Class leaderboard Visible to learners" at bounding box center [228, 83] width 219 height 11
click at [333, 83] on icon at bounding box center [334, 82] width 7 height 7
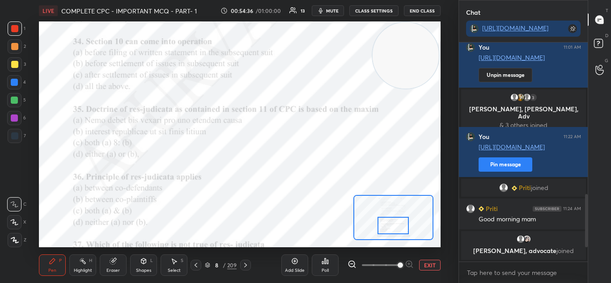
click at [326, 260] on icon at bounding box center [325, 261] width 1 height 5
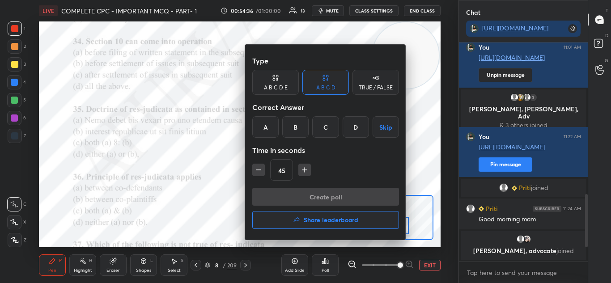
click at [322, 127] on div "C" at bounding box center [325, 126] width 26 height 21
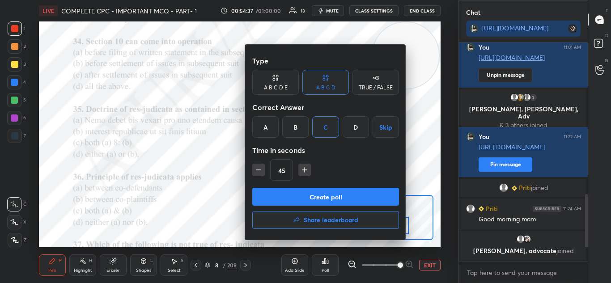
click at [321, 197] on button "Create poll" at bounding box center [325, 197] width 147 height 18
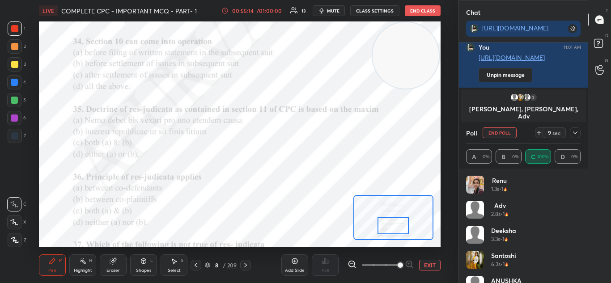
scroll to position [18, 0]
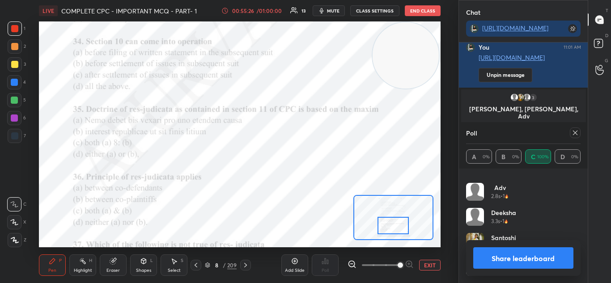
click at [494, 252] on button "Share leaderboard" at bounding box center [523, 257] width 101 height 21
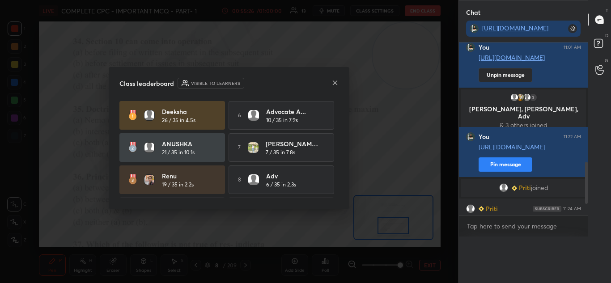
scroll to position [212, 126]
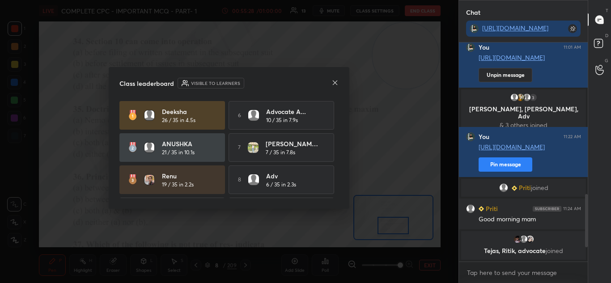
click at [335, 81] on icon at bounding box center [334, 82] width 7 height 7
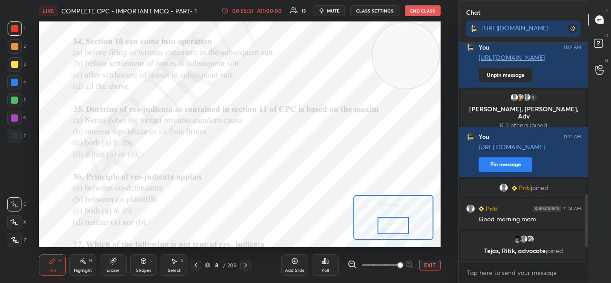
click at [326, 264] on icon at bounding box center [325, 261] width 7 height 7
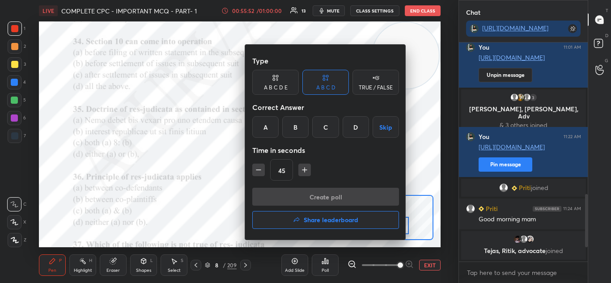
click at [333, 218] on h4 "Share leaderboard" at bounding box center [331, 220] width 55 height 6
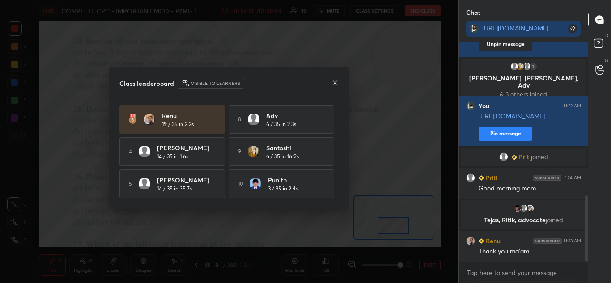
scroll to position [0, 0]
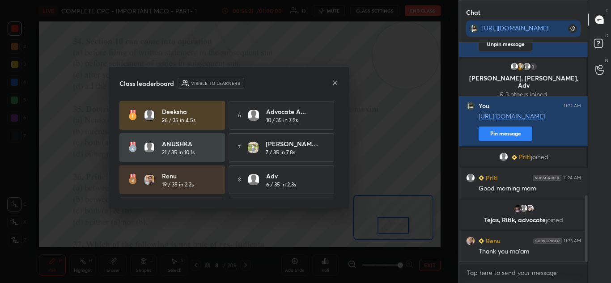
click at [335, 84] on icon at bounding box center [334, 82] width 7 height 7
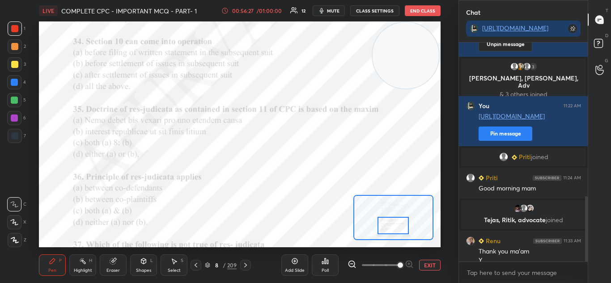
scroll to position [514, 0]
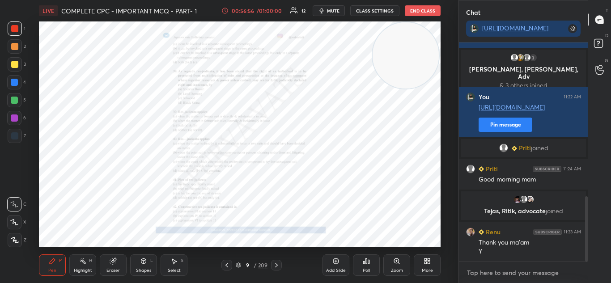
type textarea "x"
click at [487, 277] on textarea at bounding box center [523, 273] width 115 height 14
paste textarea "https://unacademy.com/subscription/free-trial?referral_code=APU&goal_uid=CKTCQ"
type textarea "https://unacademy.com/subscription/free-trial?referral_code=APU&goal_uid=CKTCQ"
type textarea "x"
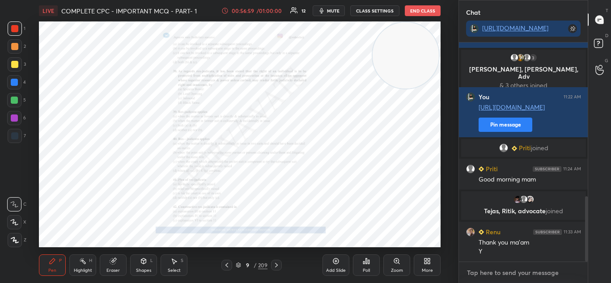
scroll to position [216, 126]
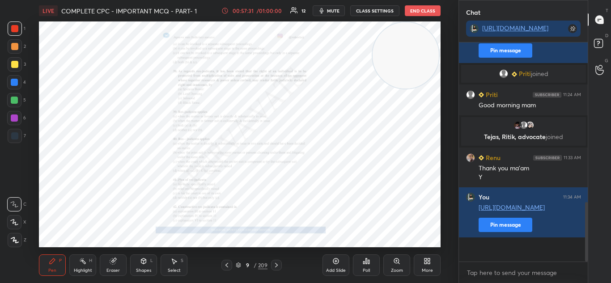
type textarea "x"
click at [328, 8] on span "mute" at bounding box center [333, 11] width 13 height 6
click at [367, 8] on button "CLASS SETTINGS" at bounding box center [374, 10] width 49 height 11
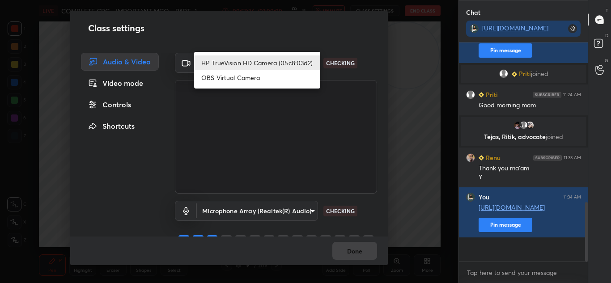
click at [288, 70] on body "1 2 3 4 5 6 7 C X Z C X Z E E Erase all H H LIVE COMPLETE CPC - IMPORTANT MCQ -…" at bounding box center [305, 141] width 611 height 283
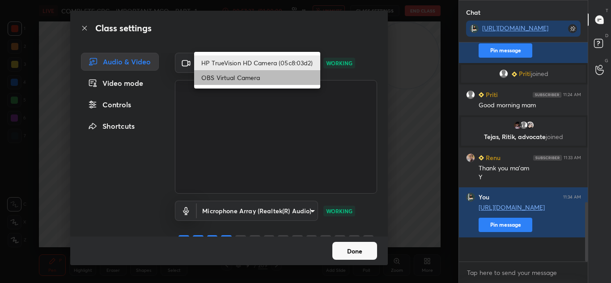
click at [283, 85] on li "OBS Virtual Camera" at bounding box center [257, 77] width 126 height 15
type input "6d1ede7b9e4f2b74204388792489e2eb0e068b84f5c50369689df4cede739b88"
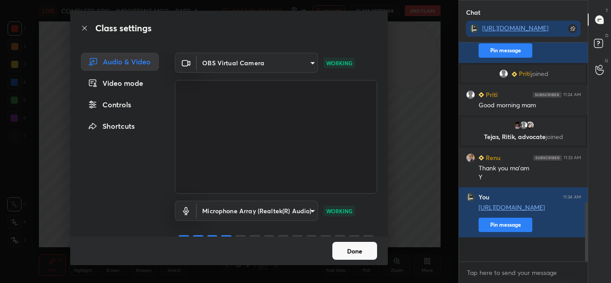
click at [356, 249] on button "Done" at bounding box center [354, 251] width 45 height 18
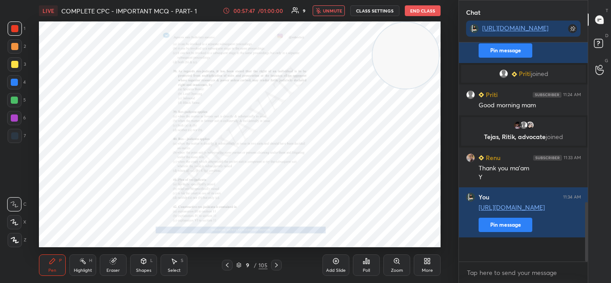
click at [252, 264] on div "9" at bounding box center [247, 265] width 9 height 5
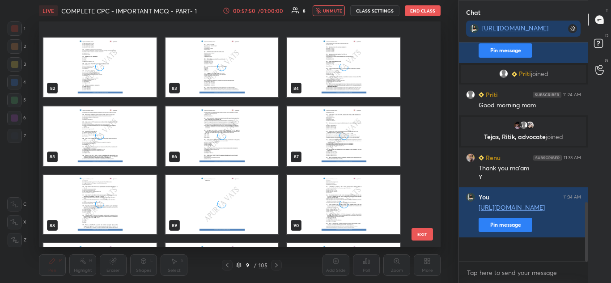
scroll to position [2175, 0]
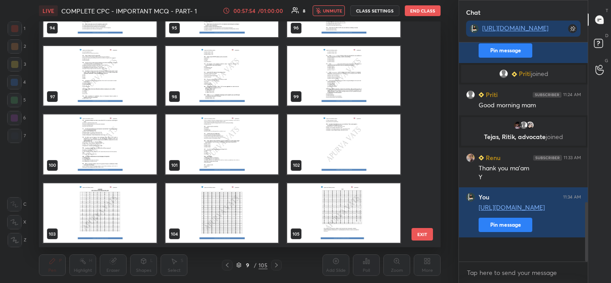
click at [313, 130] on img "grid" at bounding box center [344, 144] width 113 height 59
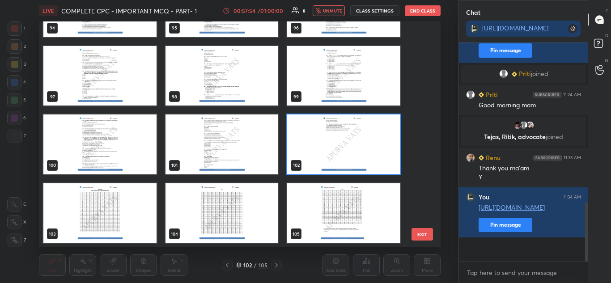
click at [313, 130] on img "grid" at bounding box center [344, 144] width 113 height 59
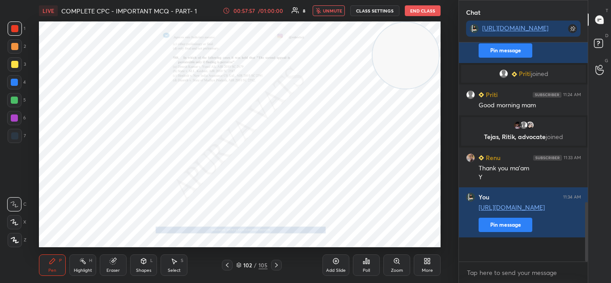
click at [240, 265] on icon at bounding box center [239, 264] width 4 height 2
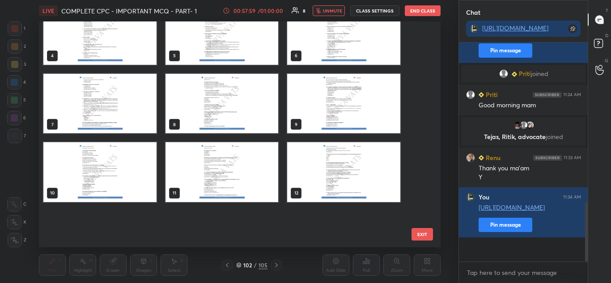
scroll to position [0, 0]
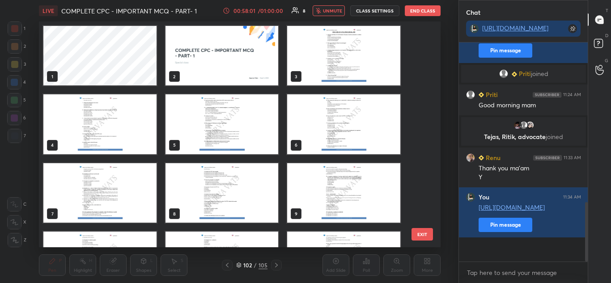
click at [229, 51] on img "grid" at bounding box center [222, 55] width 113 height 59
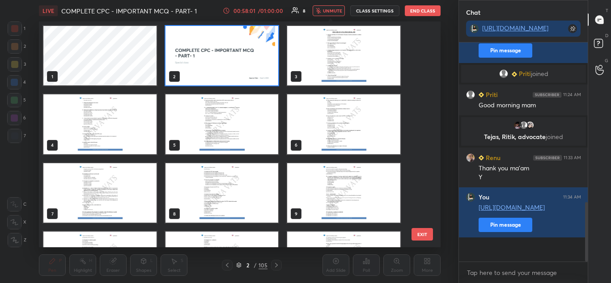
click at [229, 51] on img "grid" at bounding box center [222, 55] width 113 height 59
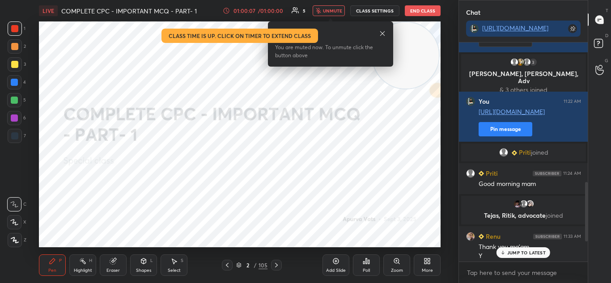
scroll to position [601, 0]
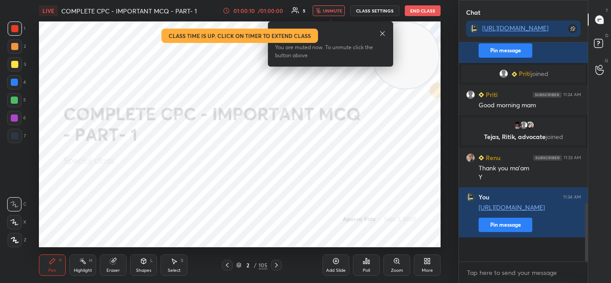
click at [407, 12] on button "End Class" at bounding box center [423, 10] width 36 height 11
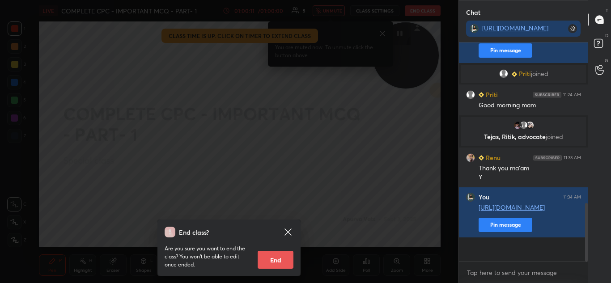
click at [272, 259] on button "End" at bounding box center [276, 260] width 36 height 18
type textarea "x"
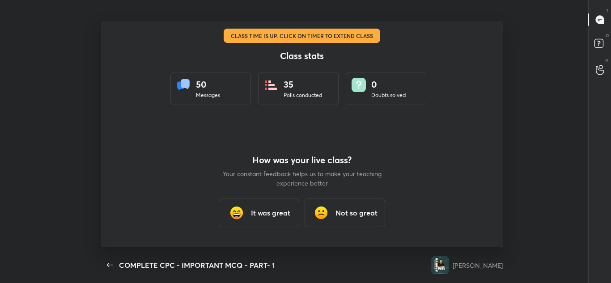
scroll to position [226, 604]
click at [260, 208] on h3 "It was great" at bounding box center [270, 213] width 39 height 11
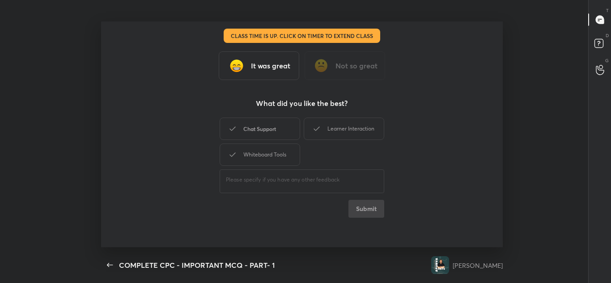
click at [245, 130] on div "Chat Support" at bounding box center [260, 129] width 81 height 22
drag, startPoint x: 337, startPoint y: 128, endPoint x: 272, endPoint y: 158, distance: 72.0
click at [272, 158] on div "Chat Support Learner Interaction Whiteboard Tools" at bounding box center [302, 142] width 165 height 52
click at [272, 158] on div "Whiteboard Tools" at bounding box center [260, 155] width 81 height 22
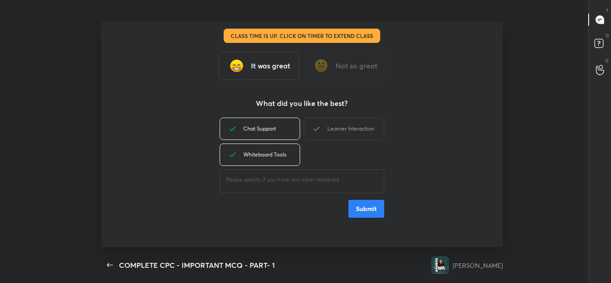
click at [356, 208] on button "Submit" at bounding box center [366, 209] width 36 height 18
